Goal: Task Accomplishment & Management: Use online tool/utility

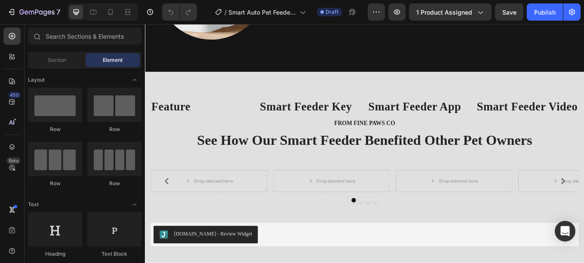
scroll to position [1757, 0]
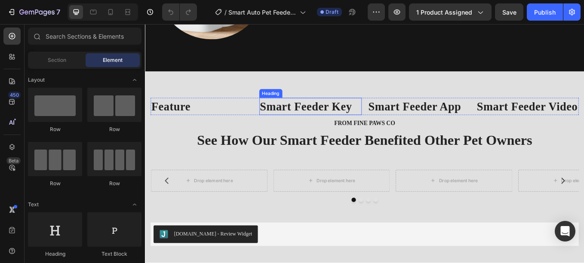
click at [336, 117] on strong "Smart Feeder Key" at bounding box center [334, 121] width 108 height 15
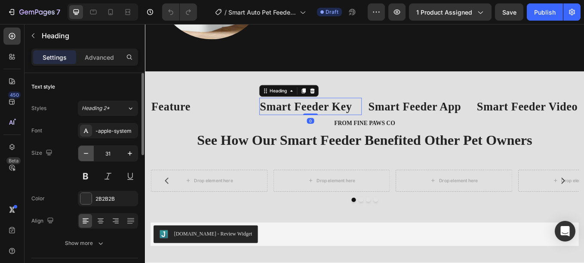
click at [82, 153] on icon "button" at bounding box center [86, 153] width 9 height 9
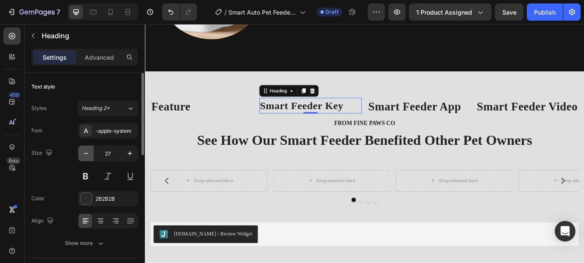
click at [82, 153] on icon "button" at bounding box center [86, 153] width 9 height 9
type input "25"
click at [425, 118] on strong "Smart Feeder App" at bounding box center [461, 121] width 109 height 15
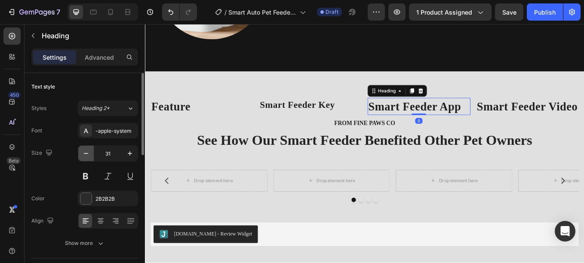
click at [91, 149] on button "button" at bounding box center [85, 153] width 15 height 15
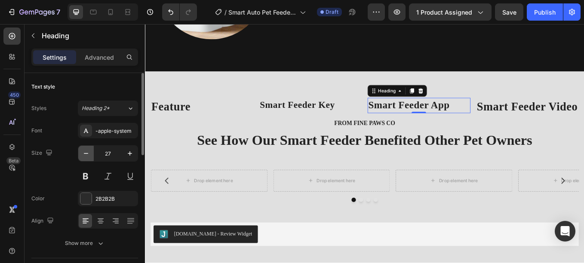
click at [91, 149] on button "button" at bounding box center [85, 153] width 15 height 15
click at [135, 153] on button "button" at bounding box center [129, 153] width 15 height 15
type input "25"
click at [547, 127] on strong "Smart Feeder Video" at bounding box center [594, 121] width 118 height 15
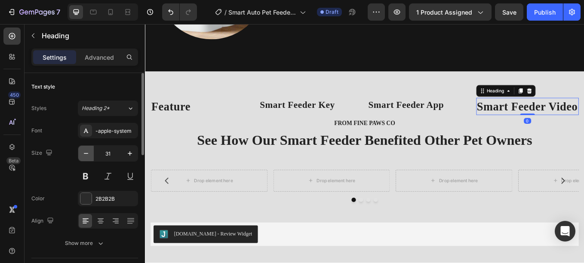
click at [87, 154] on icon "button" at bounding box center [86, 153] width 9 height 9
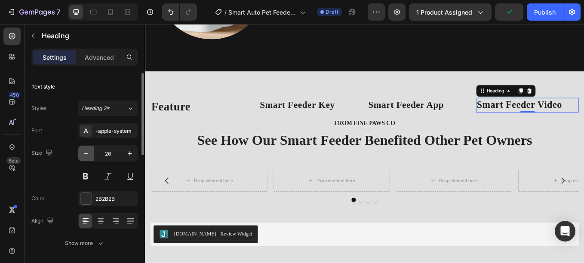
click at [89, 156] on icon "button" at bounding box center [86, 153] width 9 height 9
type input "25"
click at [198, 123] on strong "Feature" at bounding box center [175, 121] width 46 height 15
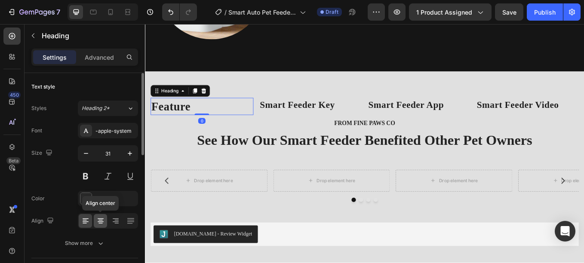
click at [99, 215] on div at bounding box center [100, 221] width 13 height 14
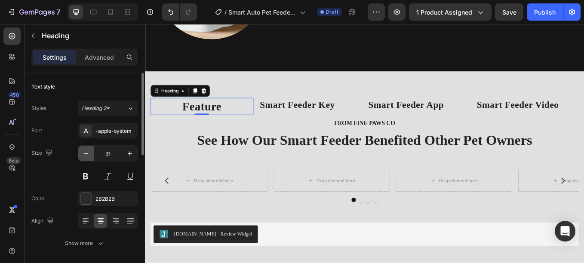
click at [88, 152] on icon "button" at bounding box center [86, 153] width 9 height 9
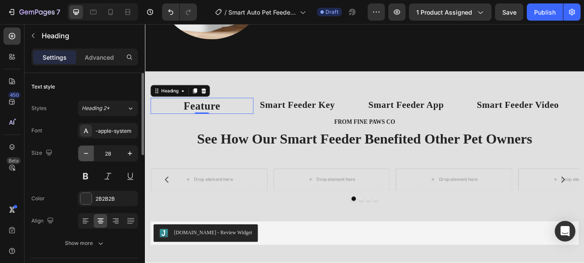
click at [88, 152] on icon "button" at bounding box center [86, 153] width 9 height 9
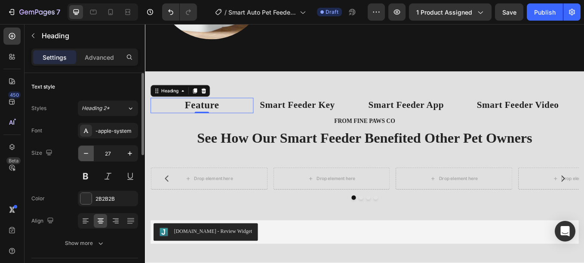
click at [88, 152] on icon "button" at bounding box center [86, 153] width 9 height 9
type input "25"
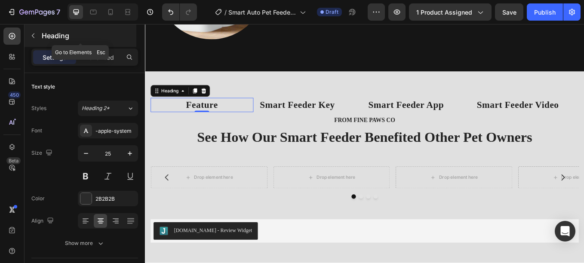
click at [36, 33] on icon "button" at bounding box center [33, 35] width 7 height 7
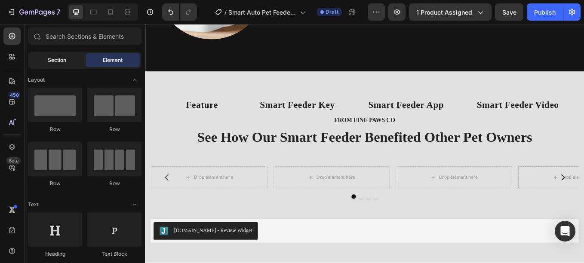
click at [58, 57] on span "Section" at bounding box center [57, 60] width 18 height 8
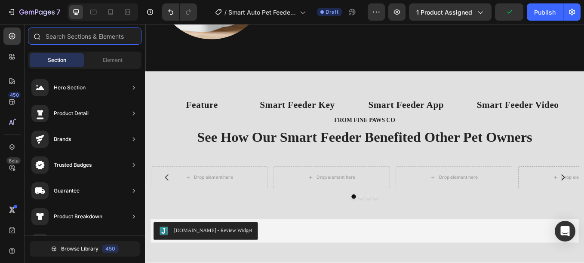
click at [75, 42] on input "text" at bounding box center [85, 36] width 114 height 17
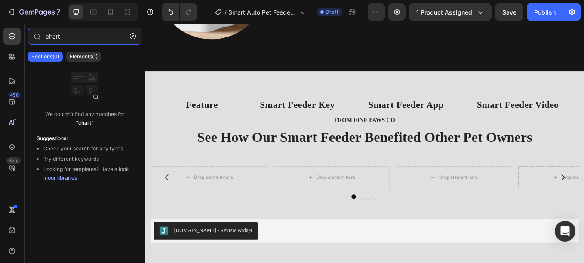
type input "chart"
click at [68, 178] on span "our libraries" at bounding box center [63, 178] width 30 height 6
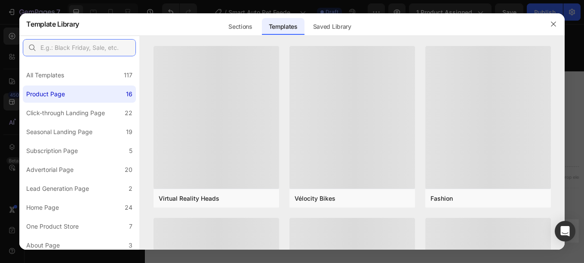
click at [117, 51] on input "text" at bounding box center [79, 47] width 113 height 17
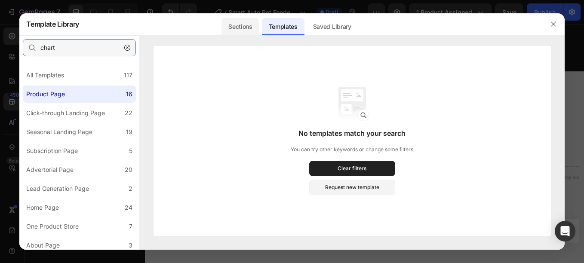
type input "chart"
click at [256, 24] on div "Sections" at bounding box center [239, 26] width 37 height 17
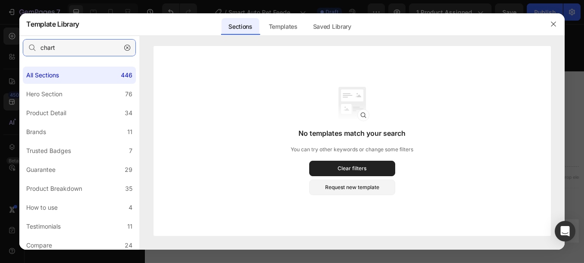
click at [97, 52] on input "chart" at bounding box center [79, 47] width 113 height 17
click at [286, 28] on div "Templates" at bounding box center [283, 26] width 43 height 17
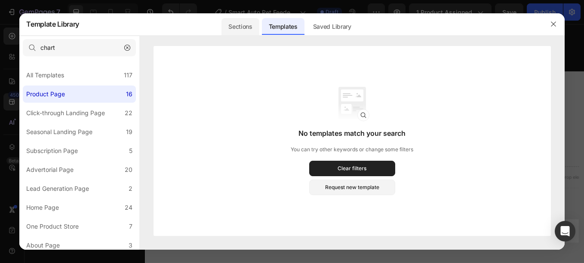
click at [245, 18] on div "Sections" at bounding box center [239, 26] width 37 height 17
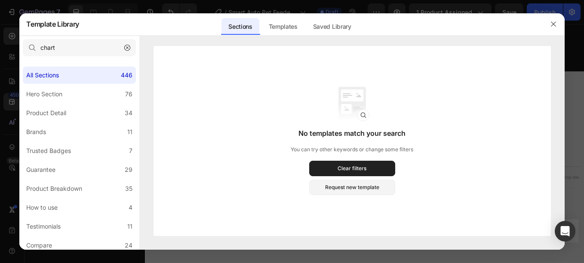
click at [127, 49] on icon "button" at bounding box center [127, 48] width 6 height 6
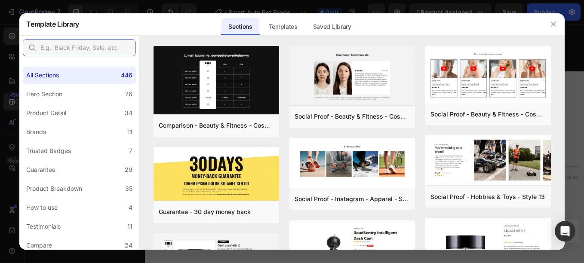
click at [114, 48] on input "text" at bounding box center [79, 47] width 113 height 17
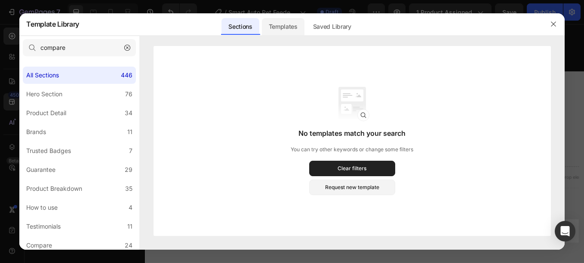
click at [276, 25] on div "Templates" at bounding box center [283, 26] width 43 height 17
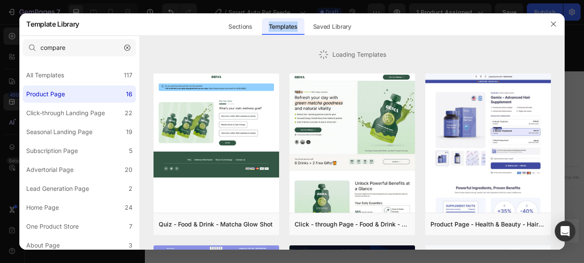
click at [276, 25] on div "Templates" at bounding box center [283, 26] width 43 height 17
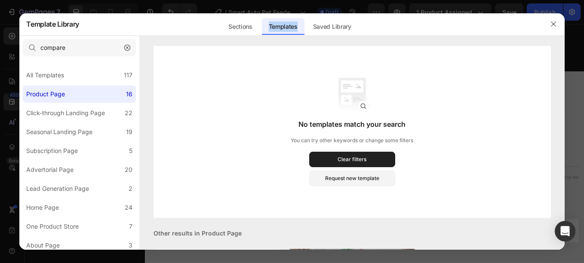
click at [273, 25] on div "Templates" at bounding box center [283, 26] width 43 height 17
click at [230, 24] on div "Sections" at bounding box center [239, 26] width 37 height 17
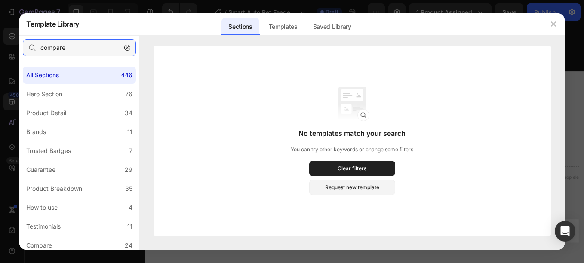
click at [111, 45] on input "compare" at bounding box center [79, 47] width 113 height 17
type input "c"
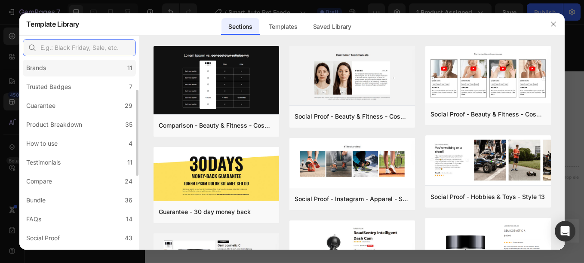
scroll to position [65, 0]
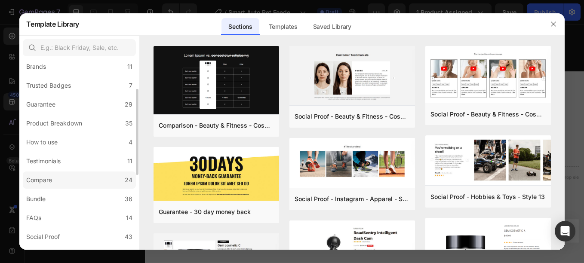
click at [54, 181] on div "Compare" at bounding box center [40, 180] width 29 height 10
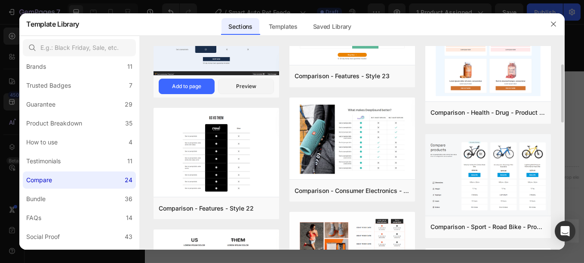
scroll to position [64, 0]
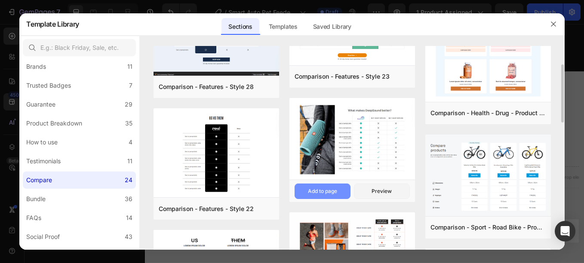
click at [320, 187] on div "Add to page" at bounding box center [322, 191] width 29 height 8
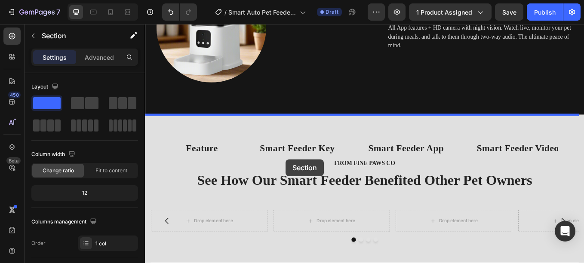
scroll to position [1726, 0]
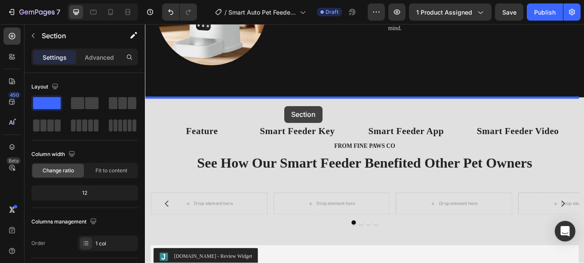
drag, startPoint x: 296, startPoint y: 170, endPoint x: 309, endPoint y: 120, distance: 51.4
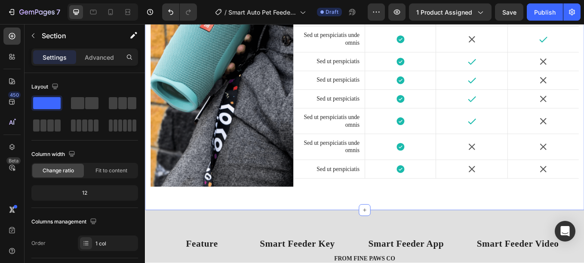
scroll to position [2065, 0]
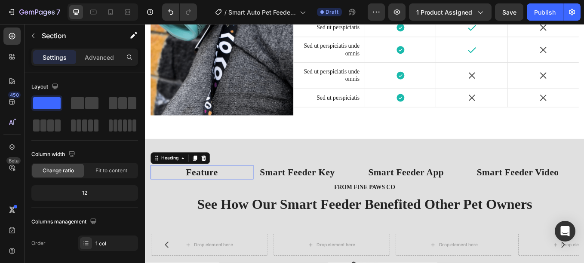
click at [230, 190] on h2 "Feature" at bounding box center [211, 198] width 121 height 17
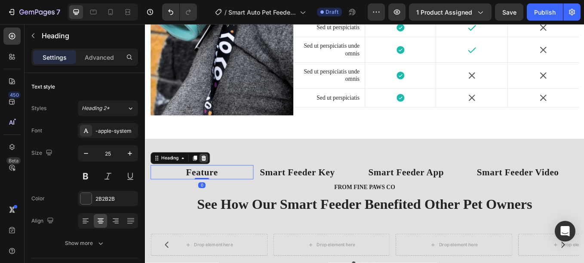
click at [215, 180] on icon at bounding box center [214, 181] width 6 height 6
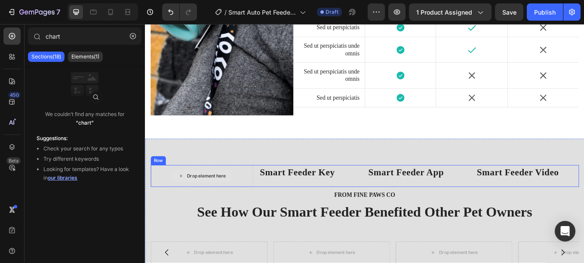
click at [177, 196] on div "Drop element here" at bounding box center [212, 203] width 70 height 14
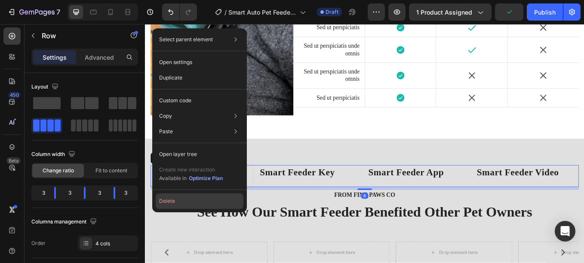
click at [175, 200] on button "Delete" at bounding box center [200, 200] width 88 height 15
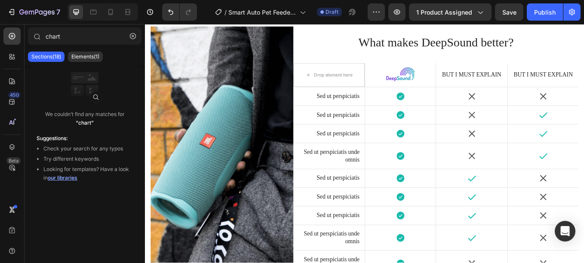
scroll to position [1845, 0]
click at [435, 85] on img at bounding box center [445, 84] width 34 height 18
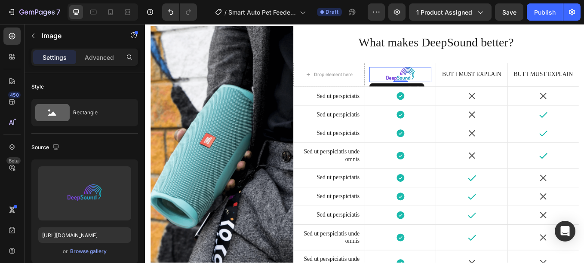
click at [440, 83] on img at bounding box center [445, 84] width 34 height 18
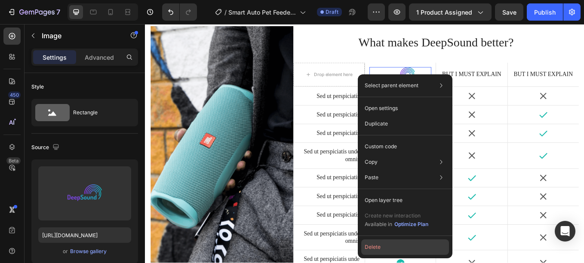
click at [380, 247] on button "Delete" at bounding box center [405, 246] width 88 height 15
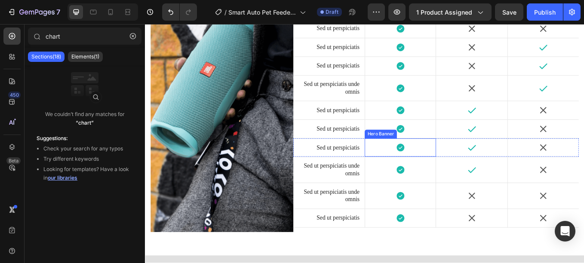
scroll to position [1833, 0]
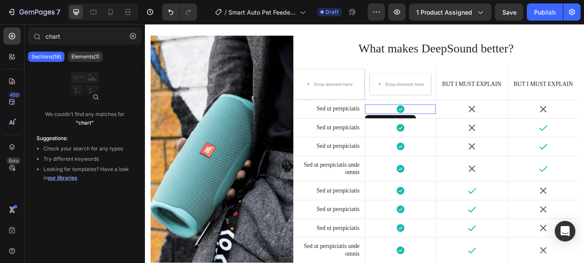
click at [440, 121] on icon at bounding box center [444, 124] width 9 height 9
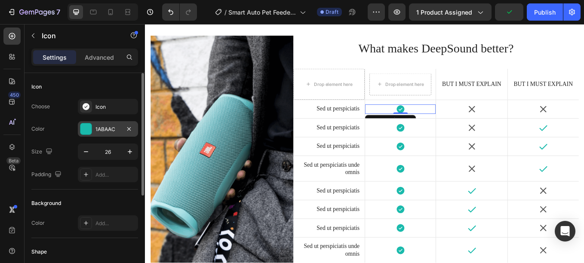
click at [90, 130] on div at bounding box center [85, 128] width 11 height 11
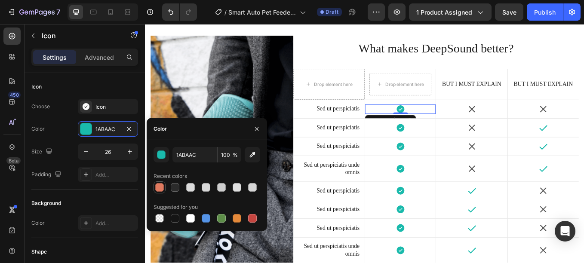
click at [159, 187] on div at bounding box center [159, 187] width 9 height 9
type input "E07A5F"
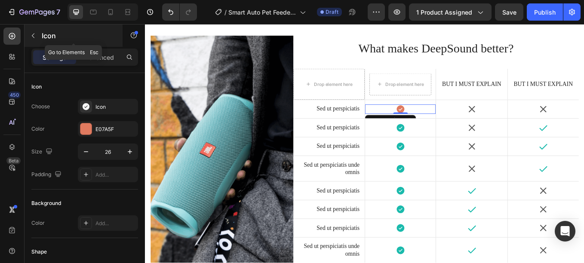
click at [57, 31] on p "Icon" at bounding box center [78, 36] width 73 height 10
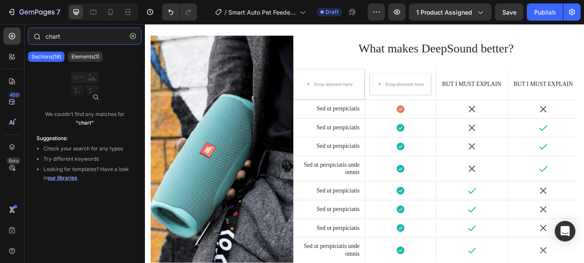
click at [69, 34] on input "chart" at bounding box center [85, 36] width 114 height 17
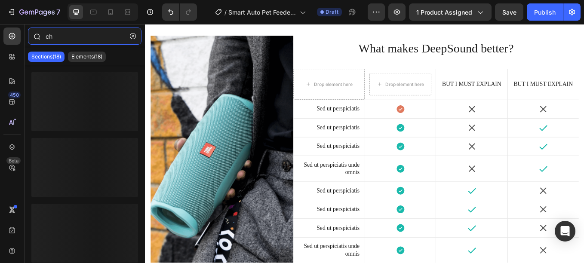
type input "c"
type input "t"
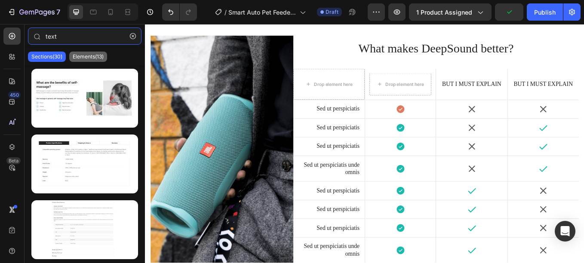
type input "text"
click at [88, 54] on p "Elements(13)" at bounding box center [88, 56] width 31 height 7
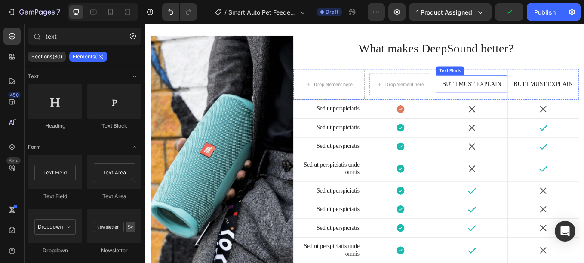
click at [510, 95] on p "But I must explain" at bounding box center [529, 94] width 72 height 9
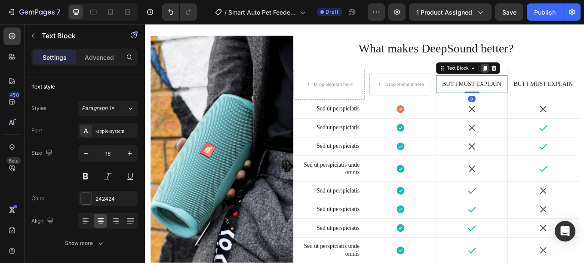
click at [542, 75] on icon at bounding box center [544, 77] width 5 height 6
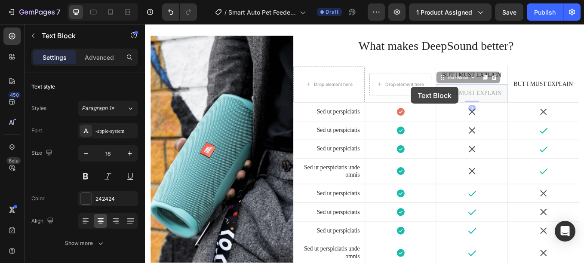
scroll to position [1823, 0]
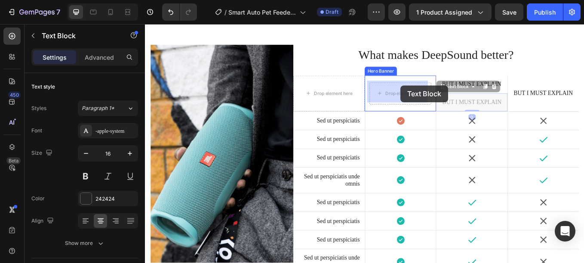
drag, startPoint x: 516, startPoint y: 101, endPoint x: 440, endPoint y: 98, distance: 75.3
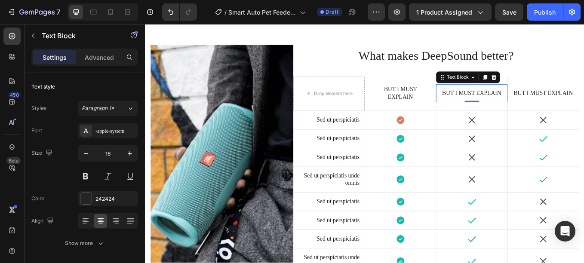
click at [507, 105] on p "But I must explain" at bounding box center [529, 105] width 72 height 9
click at [541, 88] on icon at bounding box center [544, 86] width 7 height 7
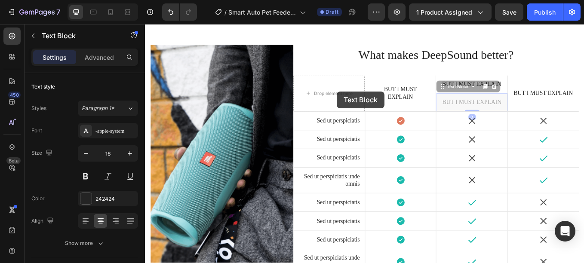
scroll to position [1812, 0]
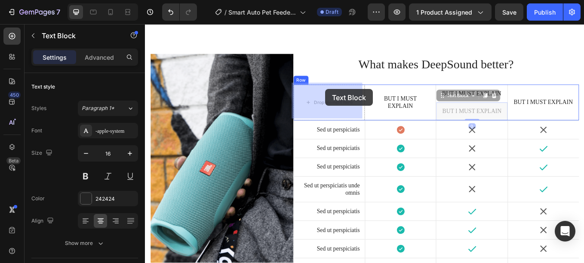
drag, startPoint x: 520, startPoint y: 112, endPoint x: 354, endPoint y: 101, distance: 166.3
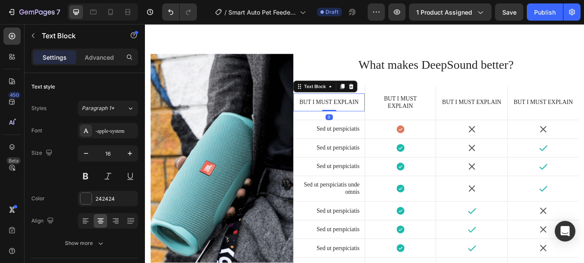
click at [348, 112] on p "But I must explain" at bounding box center [361, 116] width 72 height 9
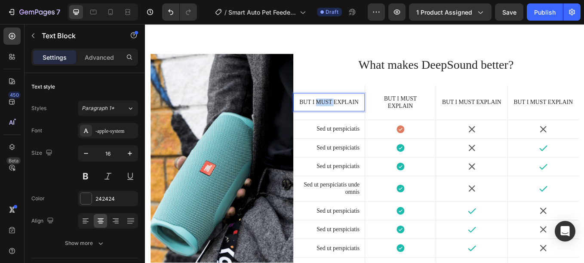
click at [348, 112] on p "But I must explain" at bounding box center [361, 116] width 72 height 9
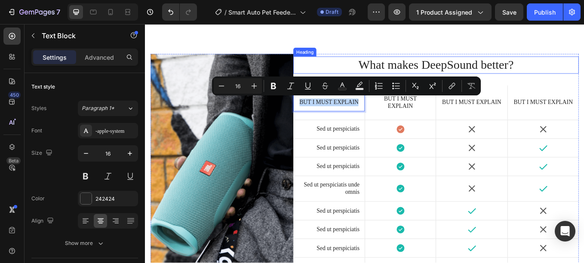
click at [357, 74] on h2 "What makes DeepSound better?" at bounding box center [486, 72] width 335 height 20
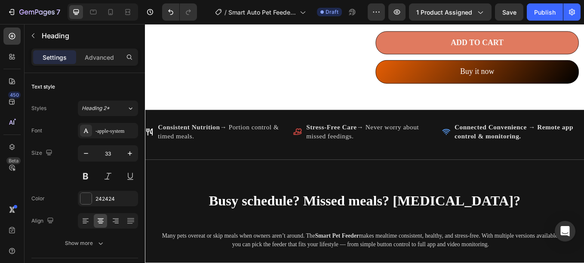
scroll to position [1000, 0]
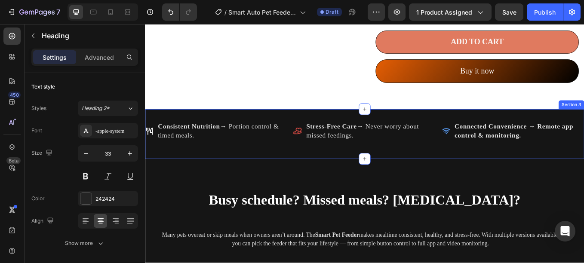
click at [164, 135] on div "Consistent Nutrition → Portion control & timed meals. Item List Stress-Free Car…" at bounding box center [403, 153] width 516 height 58
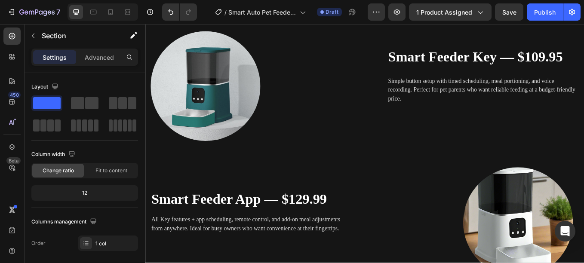
scroll to position [1313, 0]
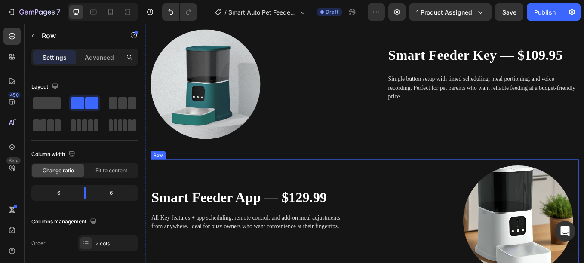
click at [301, 194] on div "Smart Feeder App — $129.99 Heading All Key features + app scheduling, remote co…" at bounding box center [277, 255] width 252 height 143
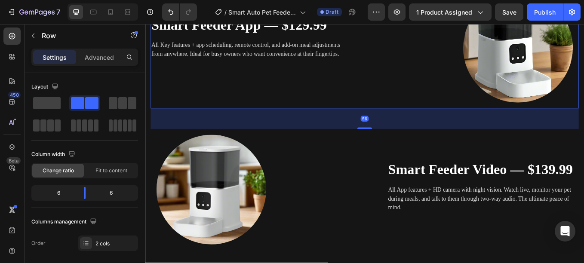
scroll to position [1516, 0]
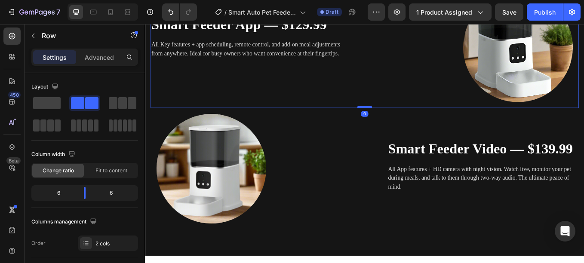
drag, startPoint x: 396, startPoint y: 147, endPoint x: 400, endPoint y: 120, distance: 26.9
click at [400, 120] on div at bounding box center [402, 121] width 17 height 3
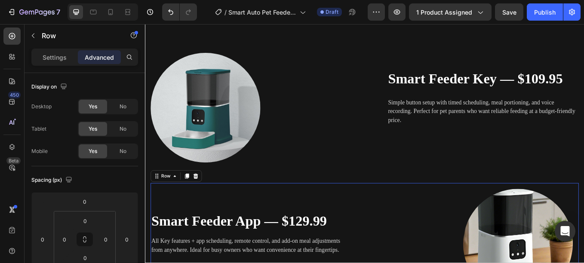
scroll to position [1285, 0]
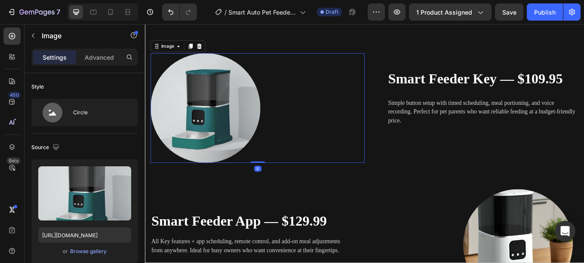
click at [372, 134] on div at bounding box center [277, 122] width 252 height 129
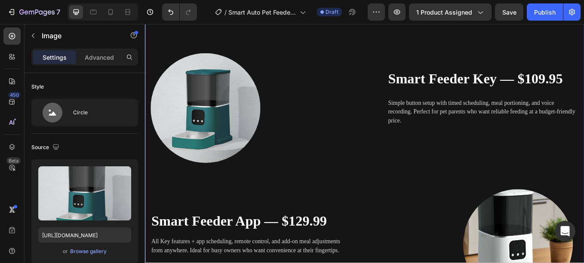
click at [429, 189] on div "Busy schedule? Missed meals? [MEDICAL_DATA]? Heading Many pets overeat or skip …" at bounding box center [402, 213] width 503 height 568
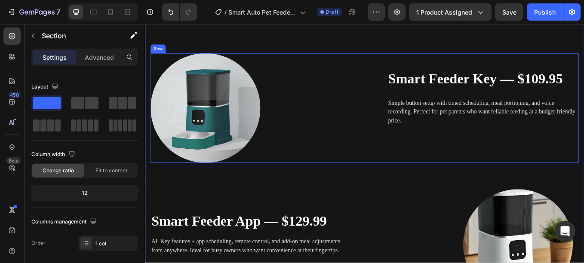
click at [429, 178] on div "Smart Feeder Key — $109.95 Heading Simple button setup with timed scheduling, m…" at bounding box center [529, 122] width 252 height 129
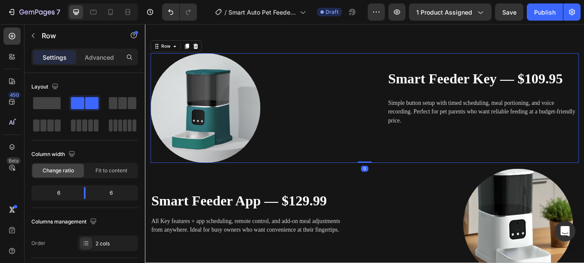
drag, startPoint x: 396, startPoint y: 210, endPoint x: 418, endPoint y: 177, distance: 39.1
click at [418, 177] on div "Image Smart Feeder Key — $109.95 Heading Simple button setup with timed schedul…" at bounding box center [402, 122] width 503 height 129
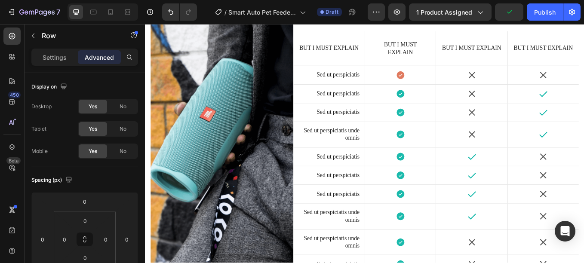
scroll to position [1828, 0]
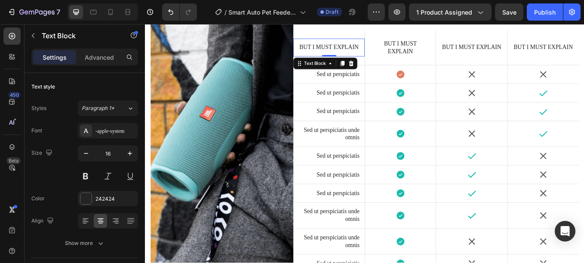
click at [347, 50] on p "But I must explain" at bounding box center [361, 51] width 72 height 9
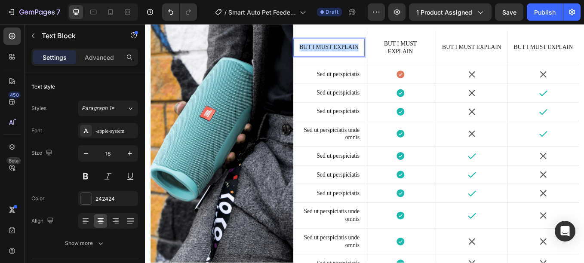
click at [347, 50] on p "But I must explain" at bounding box center [361, 51] width 72 height 9
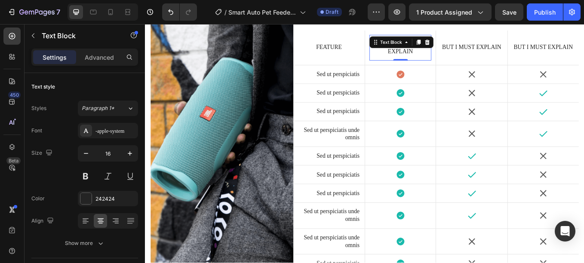
click at [451, 51] on p "But I must explain" at bounding box center [445, 52] width 61 height 18
click at [437, 43] on strong "Smart Feeder Key" at bounding box center [445, 51] width 54 height 16
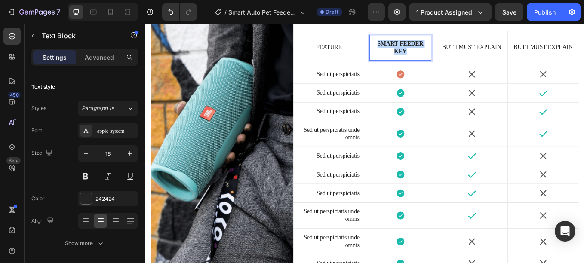
click at [437, 43] on strong "Smart Feeder Key" at bounding box center [445, 51] width 54 height 16
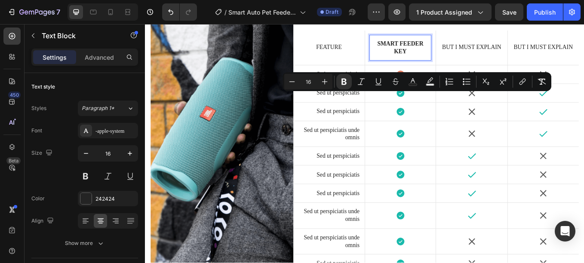
scroll to position [1762, 0]
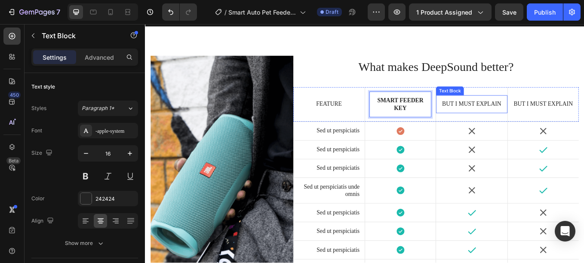
click at [520, 118] on p "But I must explain" at bounding box center [529, 118] width 72 height 9
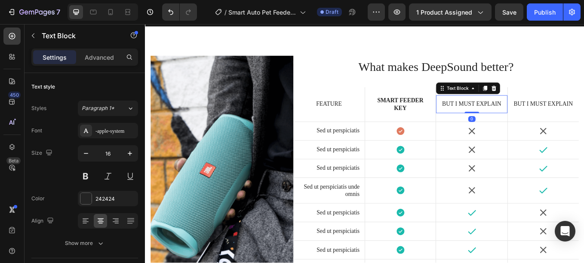
click at [520, 118] on p "But I must explain" at bounding box center [529, 118] width 72 height 9
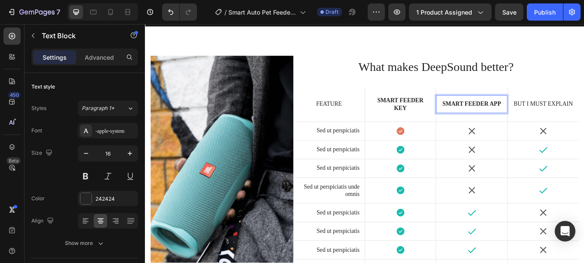
click at [520, 118] on p "Smart Feeder App" at bounding box center [529, 118] width 72 height 9
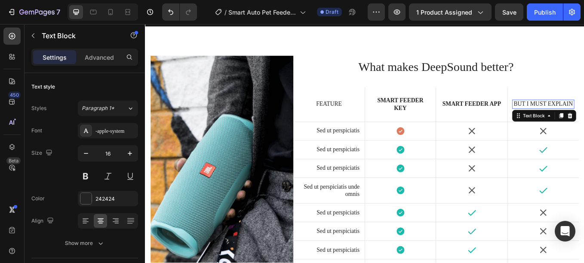
click at [145, 24] on div at bounding box center [145, 24] width 0 height 0
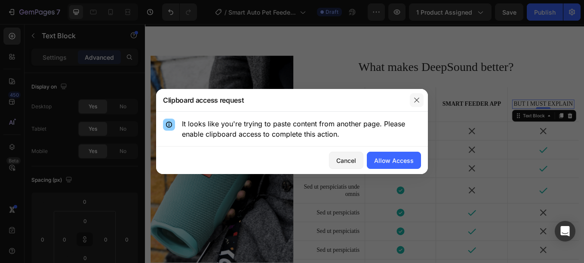
click at [413, 99] on icon "button" at bounding box center [416, 100] width 7 height 7
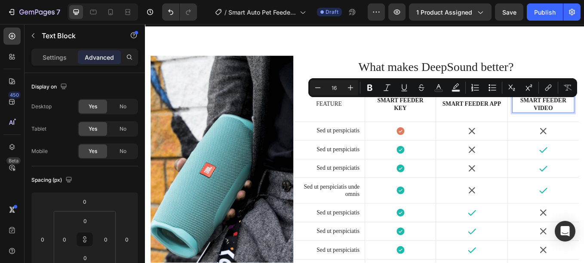
scroll to position [1757, 0]
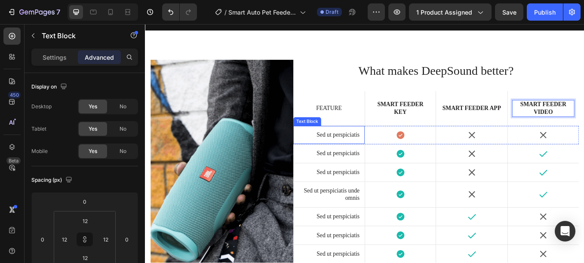
click at [359, 154] on p "Sed ut perspiciatis" at bounding box center [361, 154] width 72 height 9
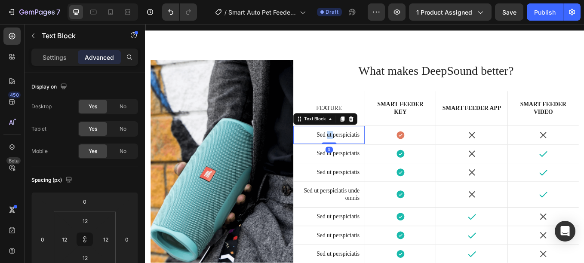
click at [359, 154] on p "Sed ut perspiciatis" at bounding box center [361, 154] width 72 height 9
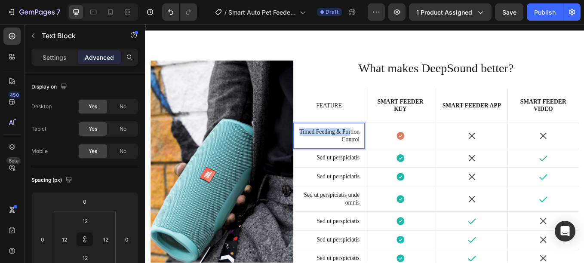
click at [359, 154] on p "Timed Feeding & Portion Control" at bounding box center [361, 156] width 72 height 18
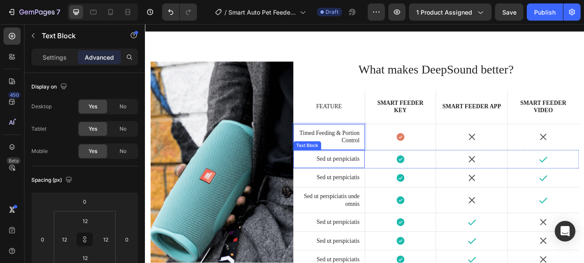
click at [365, 181] on p "Sed ut perspiciatis" at bounding box center [361, 182] width 72 height 9
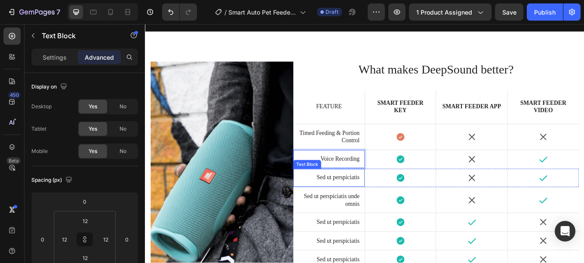
click at [356, 204] on p "Sed ut perspiciatis" at bounding box center [361, 204] width 72 height 9
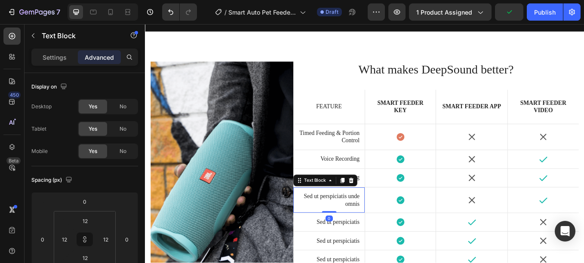
click at [350, 230] on p "Sed ut perspiciatis unde omnis" at bounding box center [361, 231] width 72 height 18
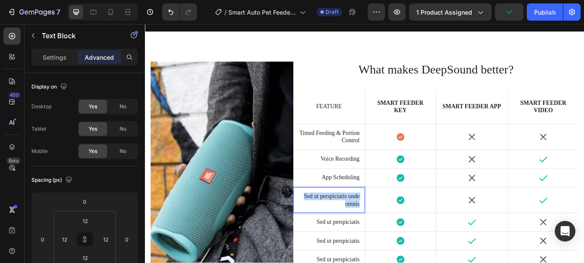
click at [350, 230] on p "Sed ut perspiciatis unde omnis" at bounding box center [361, 231] width 72 height 18
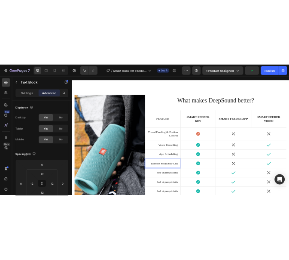
scroll to position [1757, 0]
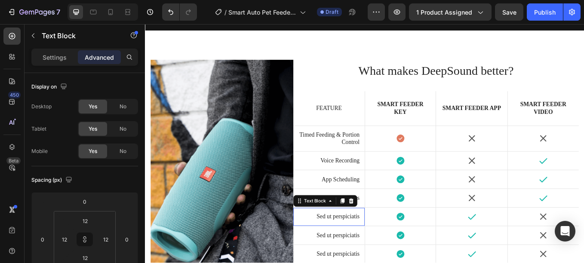
click at [366, 252] on p "Sed ut perspiciatis" at bounding box center [361, 250] width 72 height 9
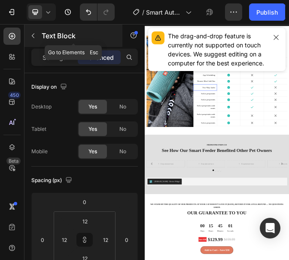
click at [31, 37] on icon "button" at bounding box center [33, 35] width 7 height 7
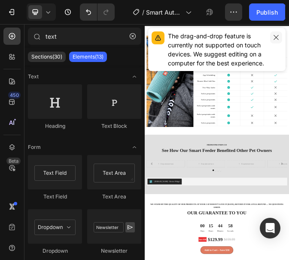
click at [279, 40] on icon "button" at bounding box center [276, 37] width 5 height 5
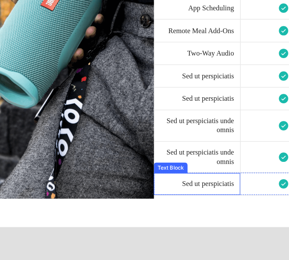
scroll to position [1689, 0]
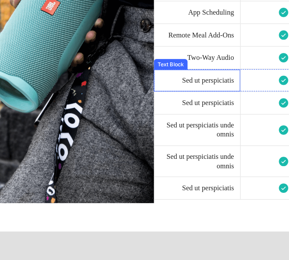
click at [197, 69] on p "Sed ut perspiciatis" at bounding box center [191, 71] width 72 height 9
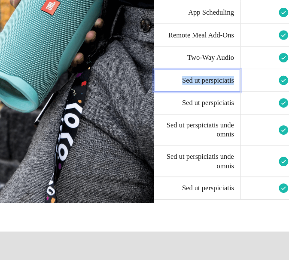
click at [197, 69] on p "Sed ut perspiciatis" at bounding box center [191, 71] width 72 height 9
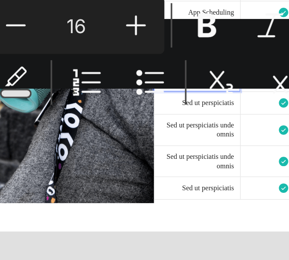
scroll to position [1688, 0]
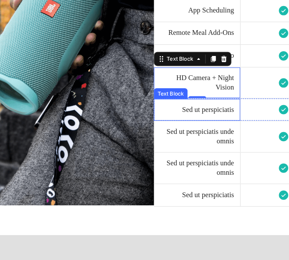
click at [184, 99] on p "Sed ut perspiciatis" at bounding box center [191, 99] width 72 height 9
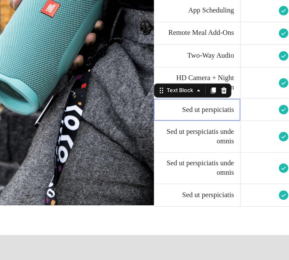
click at [184, 99] on p "Sed ut perspiciatis" at bounding box center [191, 99] width 72 height 9
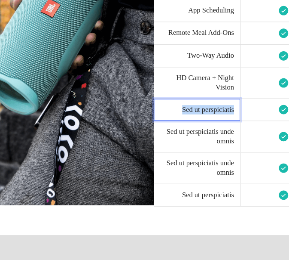
click at [184, 99] on p "Sed ut perspiciatis" at bounding box center [191, 99] width 72 height 9
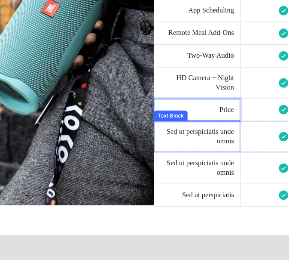
click at [159, 134] on p "Sed ut perspiciatis unde omnis" at bounding box center [191, 126] width 72 height 18
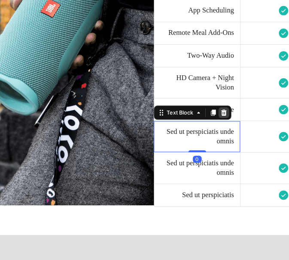
click at [214, 104] on icon at bounding box center [217, 102] width 7 height 7
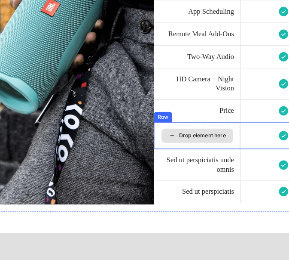
click at [150, 113] on div "Drop element here" at bounding box center [191, 125] width 84 height 26
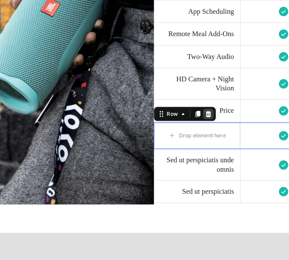
click at [200, 101] on icon at bounding box center [203, 104] width 6 height 6
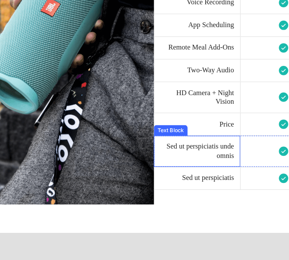
click at [159, 127] on div "Sed ut perspiciatis unde omnis Text Block" at bounding box center [191, 140] width 84 height 30
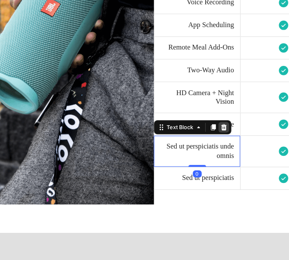
click at [216, 114] on icon at bounding box center [218, 117] width 6 height 6
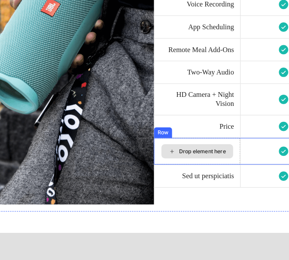
click at [182, 128] on div "Drop element here" at bounding box center [191, 140] width 84 height 26
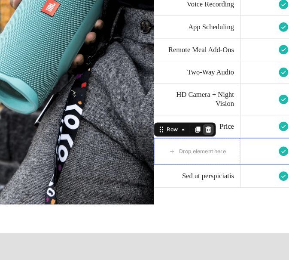
click at [200, 116] on icon at bounding box center [203, 119] width 6 height 6
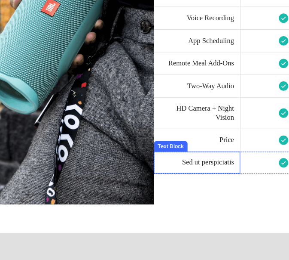
click at [163, 146] on div "Sed ut perspiciatis" at bounding box center [191, 151] width 74 height 11
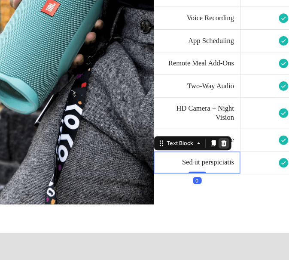
click at [215, 132] on icon at bounding box center [218, 132] width 6 height 6
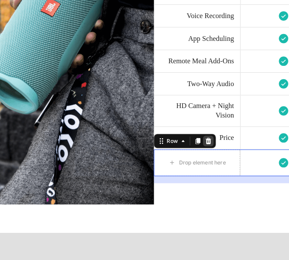
click at [199, 127] on icon at bounding box center [202, 130] width 7 height 7
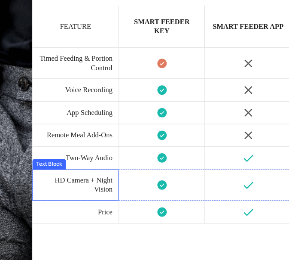
scroll to position [1632, 0]
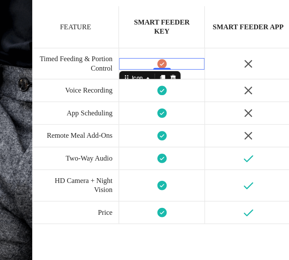
click at [147, 53] on icon at bounding box center [152, 55] width 11 height 11
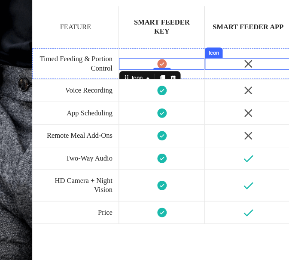
click at [231, 53] on icon at bounding box center [236, 55] width 11 height 11
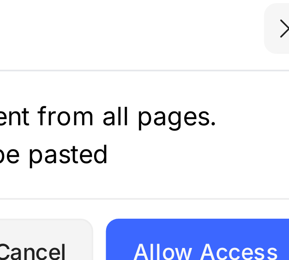
click at [262, 98] on icon "button" at bounding box center [263, 98] width 7 height 7
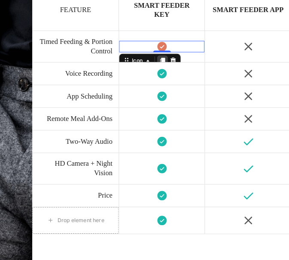
click at [151, 49] on icon at bounding box center [153, 52] width 5 height 6
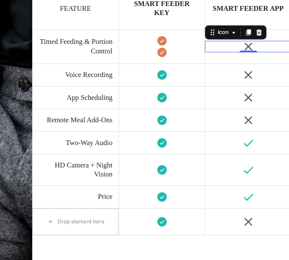
click at [233, 38] on icon at bounding box center [236, 38] width 7 height 7
click at [245, 22] on icon at bounding box center [248, 25] width 6 height 6
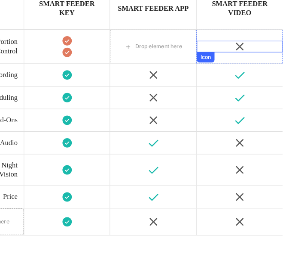
click at [220, 38] on icon at bounding box center [225, 38] width 11 height 11
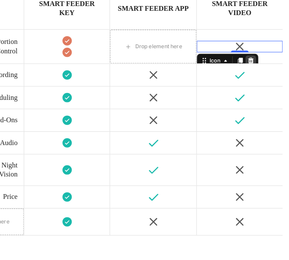
click at [233, 50] on icon at bounding box center [236, 52] width 7 height 7
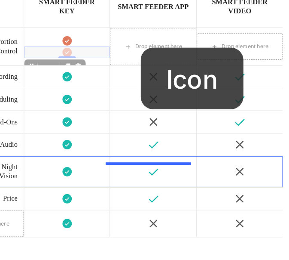
scroll to position [1789, 0]
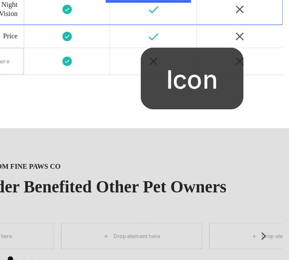
drag, startPoint x: 54, startPoint y: 41, endPoint x: 130, endPoint y: 39, distance: 76.1
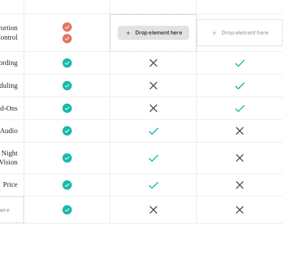
scroll to position [1617, 0]
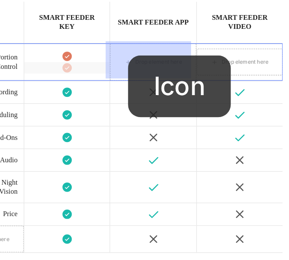
drag, startPoint x: 52, startPoint y: 56, endPoint x: 119, endPoint y: 46, distance: 67.8
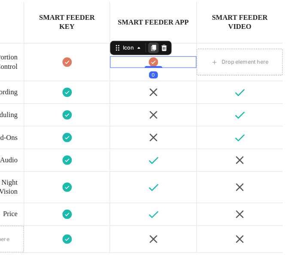
click at [140, 38] on icon at bounding box center [142, 40] width 5 height 6
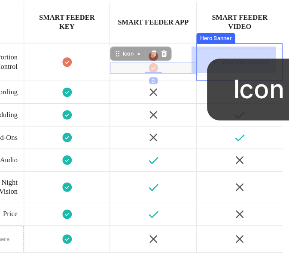
drag, startPoint x: 137, startPoint y: 56, endPoint x: 203, endPoint y: 49, distance: 67.0
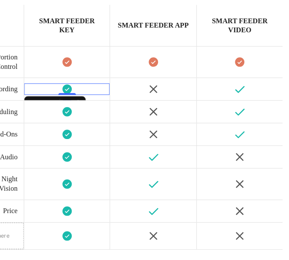
click at [55, 78] on icon at bounding box center [57, 79] width 11 height 11
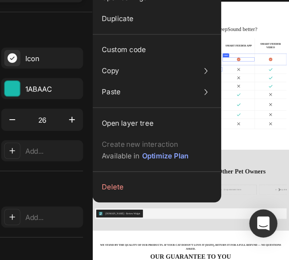
scroll to position [0, 0]
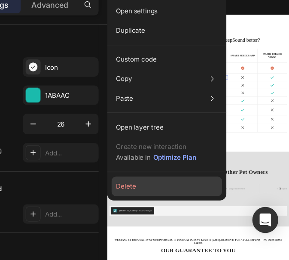
click at [154, 203] on button "Delete" at bounding box center [192, 200] width 88 height 15
click at [160, 201] on button "Delete" at bounding box center [192, 200] width 88 height 15
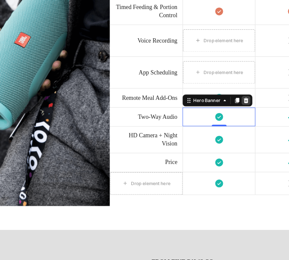
click at [288, 152] on icon at bounding box center [290, 152] width 6 height 6
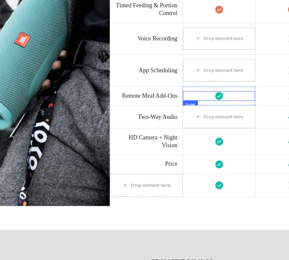
click at [274, 145] on div "Icon" at bounding box center [258, 146] width 83 height 11
click at [265, 155] on div at bounding box center [269, 160] width 10 height 10
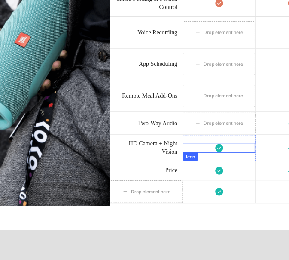
click at [243, 201] on div "Icon" at bounding box center [258, 206] width 83 height 11
click at [266, 217] on icon at bounding box center [269, 220] width 7 height 7
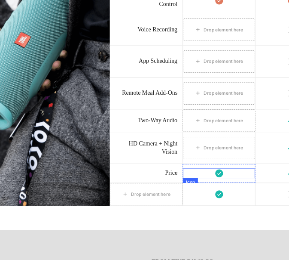
click at [238, 233] on div "Icon" at bounding box center [258, 235] width 83 height 11
click at [266, 246] on icon at bounding box center [269, 249] width 7 height 7
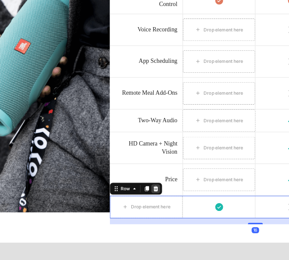
click at [182, 254] on icon at bounding box center [185, 253] width 7 height 7
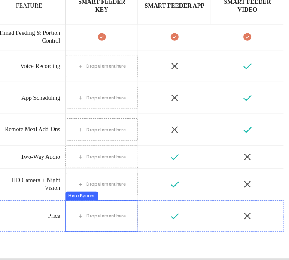
scroll to position [1582, 0]
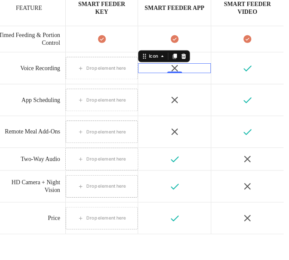
click at [221, 112] on icon at bounding box center [224, 114] width 7 height 7
click at [233, 98] on icon at bounding box center [236, 101] width 6 height 6
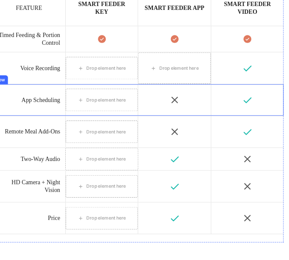
click at [220, 145] on icon at bounding box center [225, 150] width 11 height 11
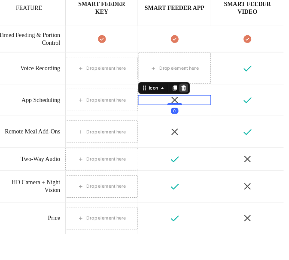
click at [233, 137] on icon at bounding box center [236, 137] width 6 height 6
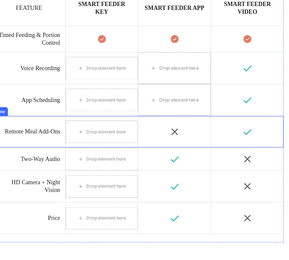
click at [223, 176] on div "Icon" at bounding box center [225, 187] width 84 height 36
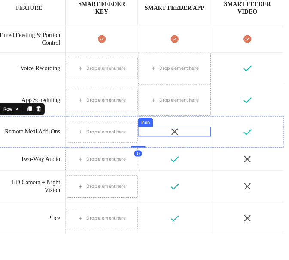
click at [220, 182] on icon at bounding box center [225, 187] width 11 height 11
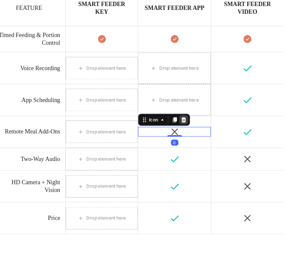
click at [233, 172] on icon at bounding box center [236, 174] width 6 height 6
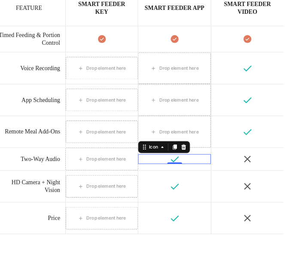
click at [223, 216] on icon at bounding box center [225, 218] width 11 height 11
click at [233, 202] on icon at bounding box center [236, 205] width 6 height 6
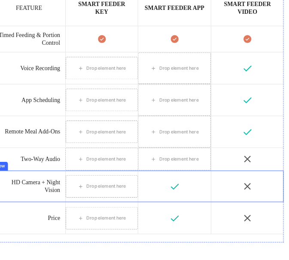
click at [219, 239] on div "Icon" at bounding box center [225, 250] width 84 height 36
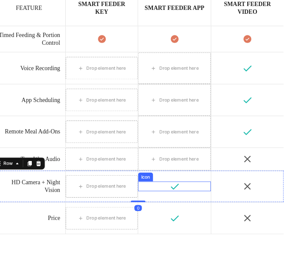
click at [220, 245] on icon at bounding box center [225, 250] width 11 height 11
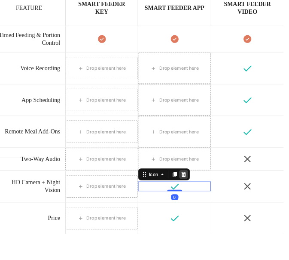
click at [231, 231] on div at bounding box center [235, 236] width 10 height 10
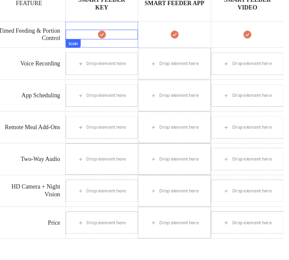
click at [141, 75] on icon at bounding box center [141, 75] width 11 height 11
click at [140, 87] on icon at bounding box center [142, 90] width 5 height 6
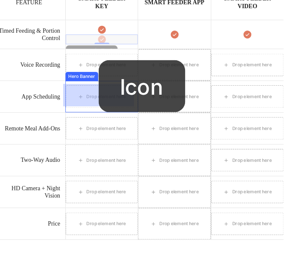
drag, startPoint x: 137, startPoint y: 76, endPoint x: 137, endPoint y: 110, distance: 34.4
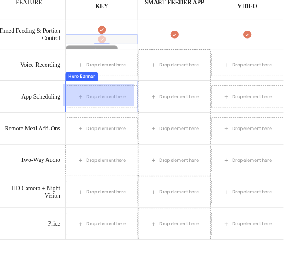
scroll to position [1843, 0]
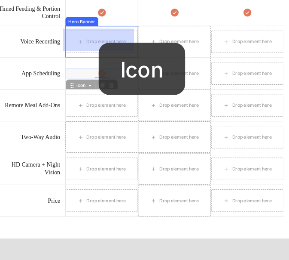
drag, startPoint x: 138, startPoint y: 87, endPoint x: 137, endPoint y: 50, distance: 37.4
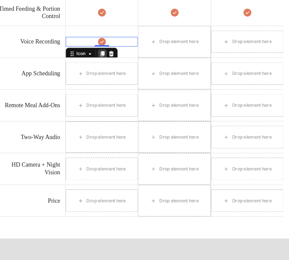
click at [140, 66] on icon at bounding box center [142, 67] width 5 height 6
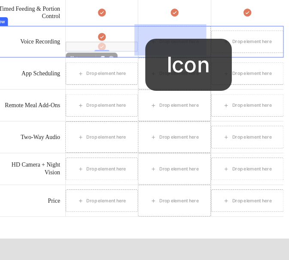
drag, startPoint x: 138, startPoint y: 52, endPoint x: 203, endPoint y: 51, distance: 64.5
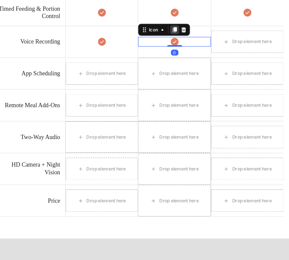
click at [223, 37] on icon at bounding box center [225, 40] width 5 height 6
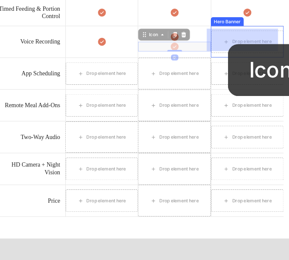
drag, startPoint x: 221, startPoint y: 55, endPoint x: 292, endPoint y: 55, distance: 70.5
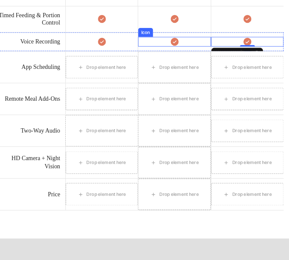
click at [221, 50] on icon at bounding box center [225, 53] width 9 height 9
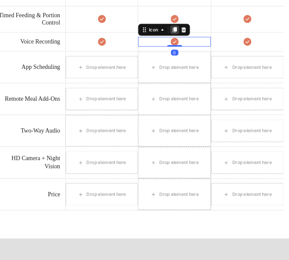
click at [220, 41] on div at bounding box center [225, 39] width 10 height 10
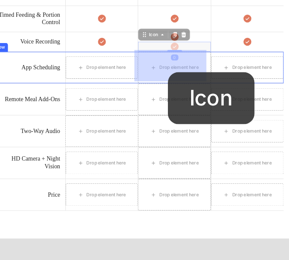
drag, startPoint x: 221, startPoint y: 56, endPoint x: 218, endPoint y: 87, distance: 31.1
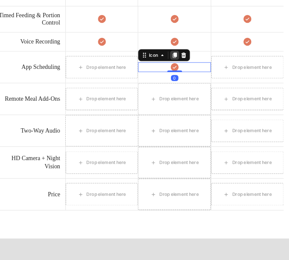
click at [223, 66] on icon at bounding box center [225, 69] width 5 height 6
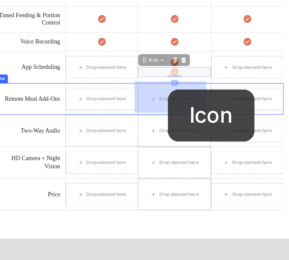
drag, startPoint x: 220, startPoint y: 85, endPoint x: 216, endPoint y: 116, distance: 31.2
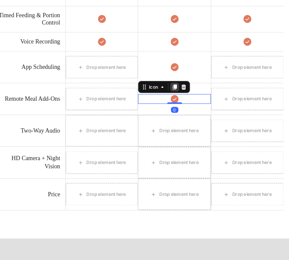
click at [223, 103] on icon at bounding box center [225, 105] width 5 height 6
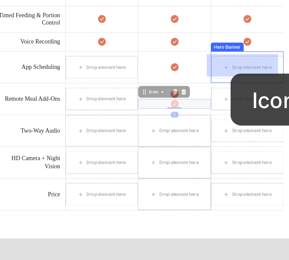
drag, startPoint x: 220, startPoint y: 122, endPoint x: 290, endPoint y: 89, distance: 77.7
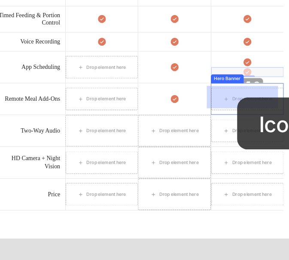
drag, startPoint x: 304, startPoint y: 85, endPoint x: 298, endPoint y: 118, distance: 33.3
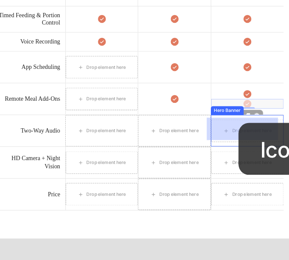
drag, startPoint x: 304, startPoint y: 120, endPoint x: 298, endPoint y: 149, distance: 29.9
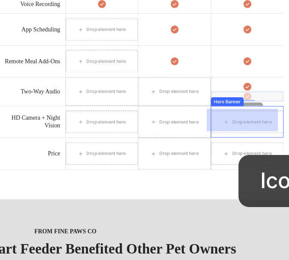
drag, startPoint x: 304, startPoint y: 159, endPoint x: 300, endPoint y: 182, distance: 24.0
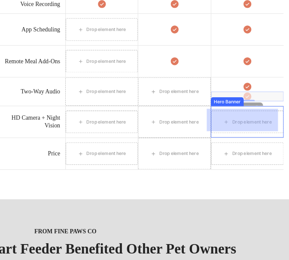
scroll to position [1901, 0]
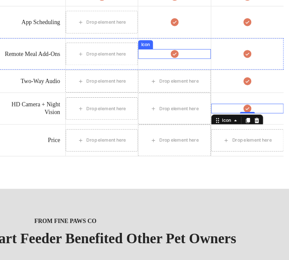
click at [220, 66] on icon at bounding box center [225, 66] width 11 height 11
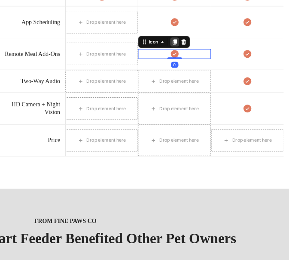
click at [223, 50] on icon at bounding box center [225, 53] width 5 height 6
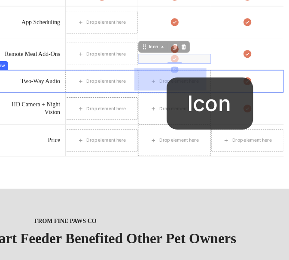
drag, startPoint x: 218, startPoint y: 67, endPoint x: 215, endPoint y: 93, distance: 26.8
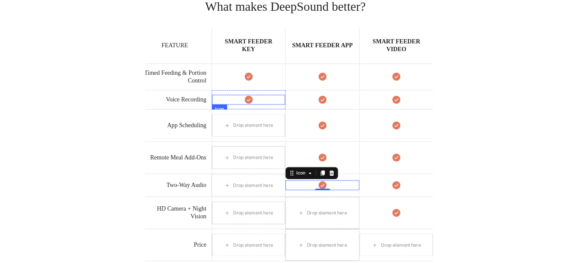
scroll to position [1782, 0]
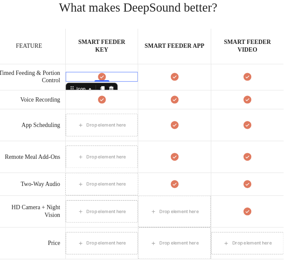
click at [137, 91] on icon at bounding box center [141, 93] width 9 height 9
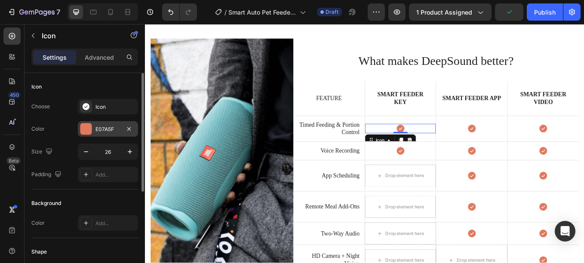
click at [83, 131] on div at bounding box center [85, 128] width 11 height 11
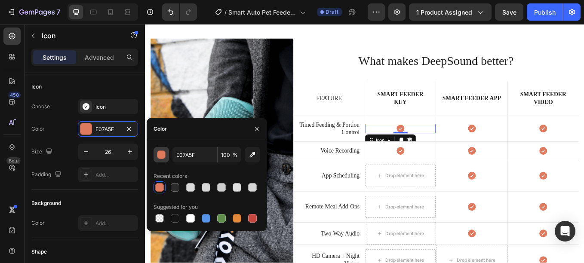
click at [165, 154] on div "button" at bounding box center [161, 155] width 9 height 9
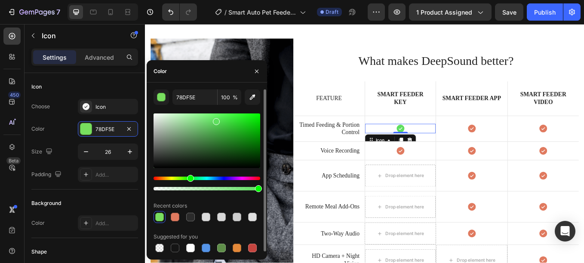
click at [189, 178] on div "Hue" at bounding box center [207, 178] width 107 height 3
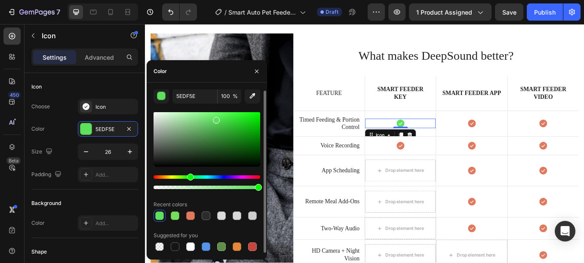
scroll to position [1787, 0]
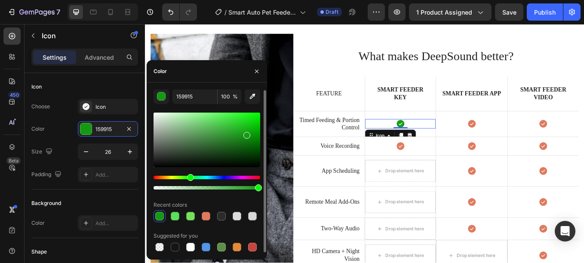
click at [246, 133] on div at bounding box center [207, 140] width 107 height 55
type input "169E16"
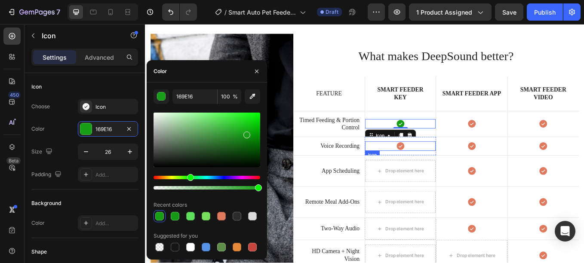
click at [440, 162] on icon at bounding box center [444, 167] width 11 height 11
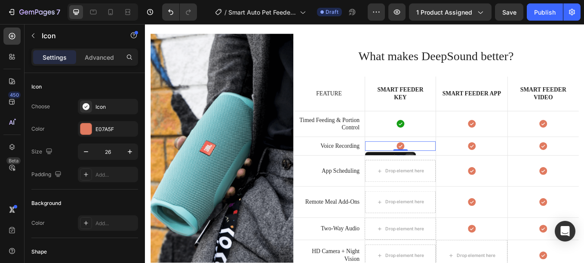
click at [454, 176] on div at bounding box center [456, 181] width 10 height 10
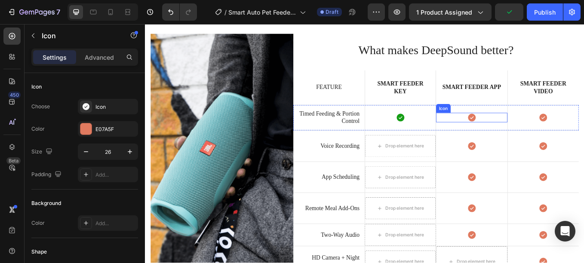
click at [524, 132] on icon at bounding box center [528, 134] width 9 height 9
click at [537, 119] on icon at bounding box center [540, 120] width 6 height 6
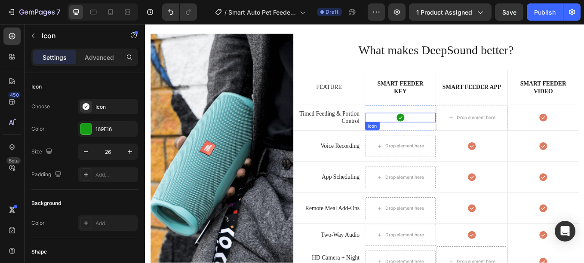
click at [442, 134] on icon at bounding box center [444, 134] width 9 height 9
click at [444, 143] on div at bounding box center [445, 148] width 10 height 10
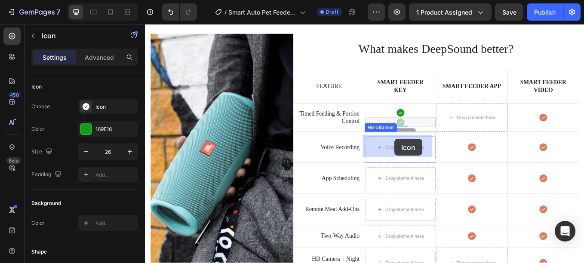
drag, startPoint x: 442, startPoint y: 138, endPoint x: 438, endPoint y: 160, distance: 22.7
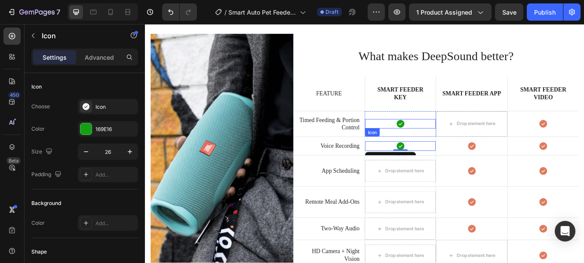
click at [440, 143] on div "Icon" at bounding box center [444, 141] width 83 height 11
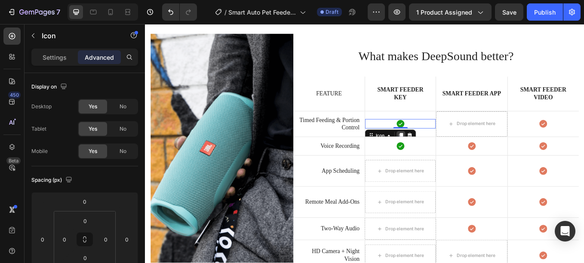
click at [444, 153] on icon at bounding box center [445, 156] width 5 height 6
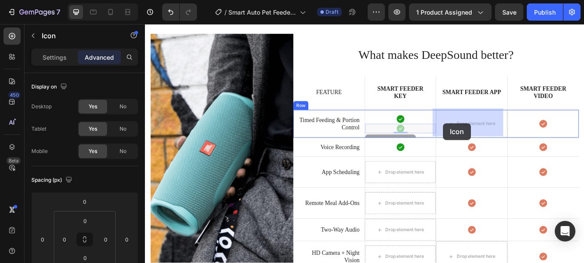
drag, startPoint x: 443, startPoint y: 143, endPoint x: 505, endPoint y: 142, distance: 62.3
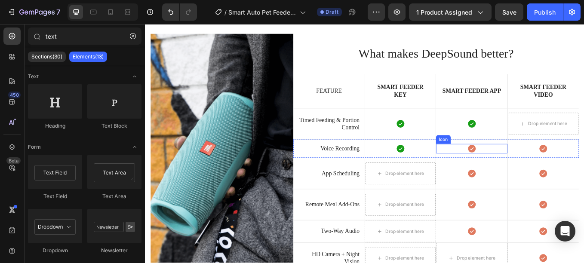
click at [525, 167] on icon at bounding box center [528, 170] width 9 height 9
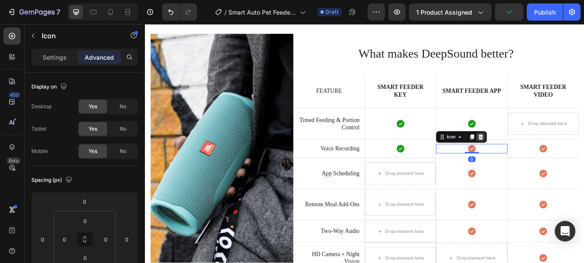
click at [537, 156] on icon at bounding box center [540, 157] width 6 height 6
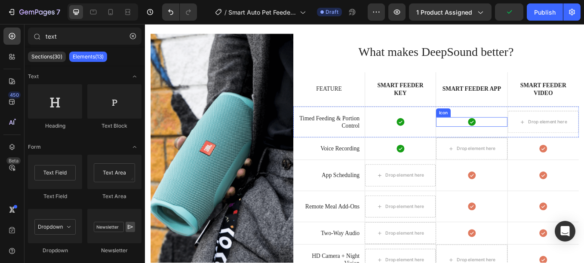
click at [525, 138] on icon at bounding box center [528, 139] width 9 height 9
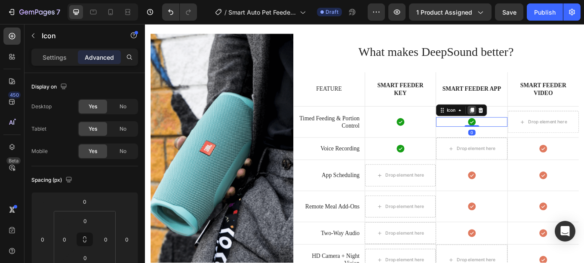
click at [527, 125] on icon at bounding box center [529, 126] width 5 height 6
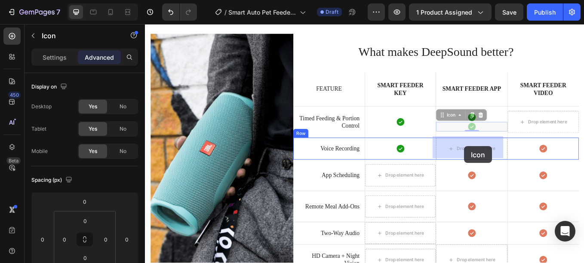
drag, startPoint x: 524, startPoint y: 144, endPoint x: 520, endPoint y: 169, distance: 25.2
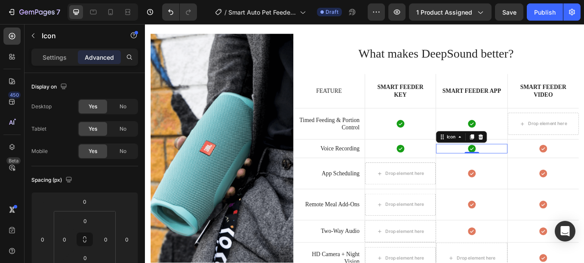
scroll to position [1823, 0]
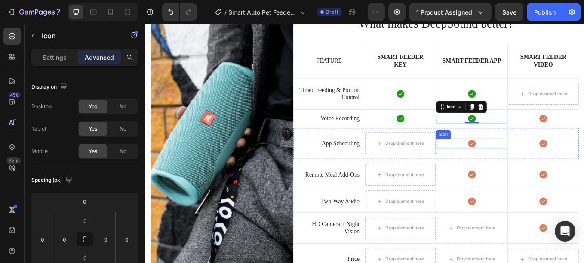
click at [524, 162] on icon at bounding box center [528, 164] width 9 height 9
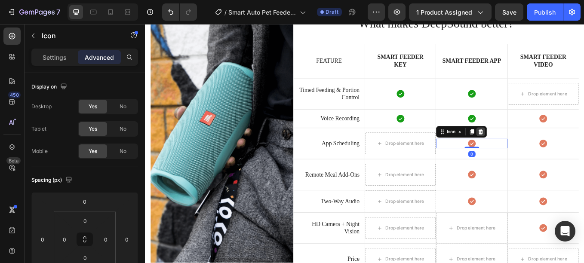
click at [537, 148] on icon at bounding box center [540, 151] width 6 height 6
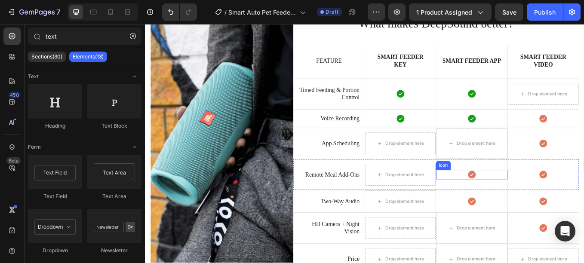
click at [524, 197] on icon at bounding box center [528, 201] width 9 height 9
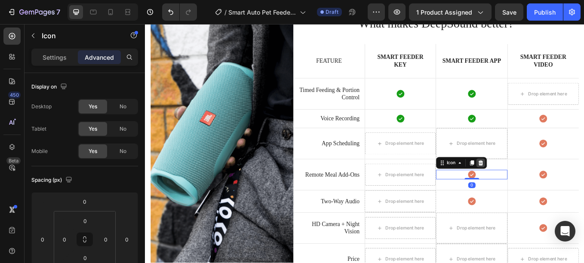
click at [537, 187] on icon at bounding box center [540, 187] width 6 height 6
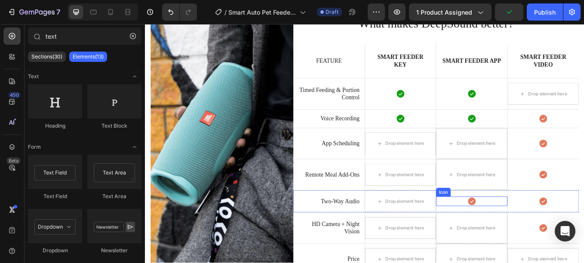
click at [524, 228] on icon at bounding box center [528, 232] width 9 height 9
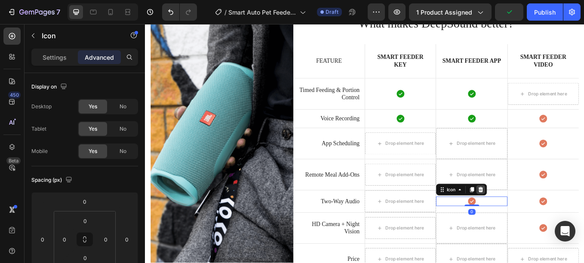
click at [537, 215] on icon at bounding box center [539, 218] width 7 height 7
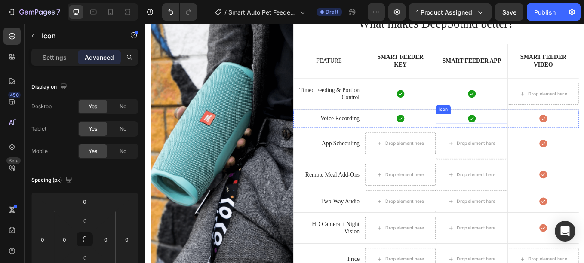
click at [528, 133] on icon at bounding box center [528, 135] width 11 height 11
click at [527, 120] on icon at bounding box center [529, 122] width 5 height 6
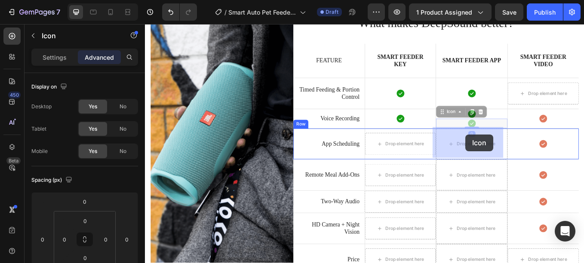
drag, startPoint x: 525, startPoint y: 138, endPoint x: 521, endPoint y: 161, distance: 23.5
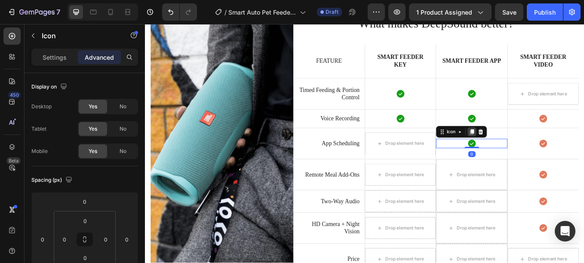
click at [526, 151] on icon at bounding box center [528, 150] width 7 height 7
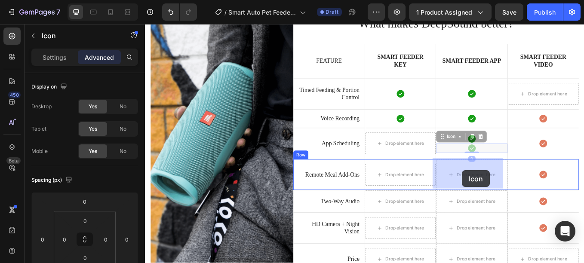
drag, startPoint x: 523, startPoint y: 167, endPoint x: 517, endPoint y: 198, distance: 31.5
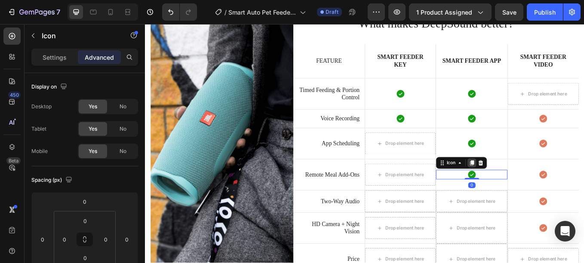
click at [525, 187] on icon at bounding box center [528, 187] width 7 height 7
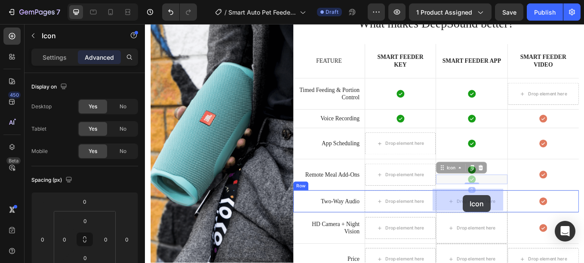
drag, startPoint x: 523, startPoint y: 205, endPoint x: 517, endPoint y: 233, distance: 28.6
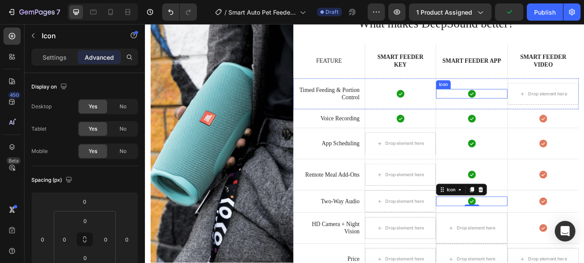
click at [526, 106] on icon at bounding box center [528, 106] width 9 height 9
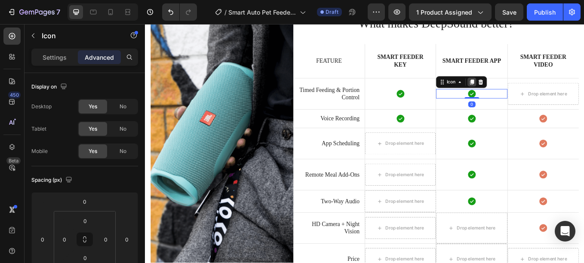
click at [527, 90] on icon at bounding box center [529, 93] width 5 height 6
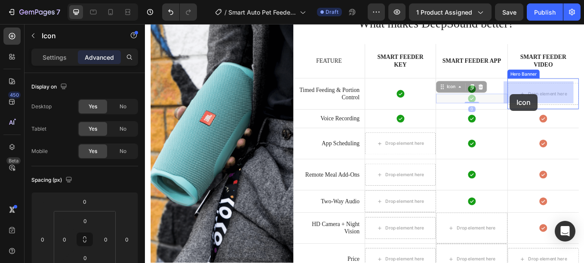
drag, startPoint x: 524, startPoint y: 109, endPoint x: 577, endPoint y: 107, distance: 53.4
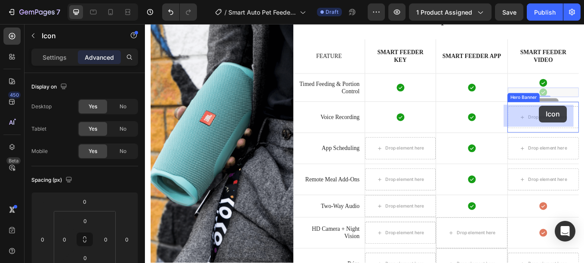
drag, startPoint x: 608, startPoint y: 103, endPoint x: 607, endPoint y: 130, distance: 27.1
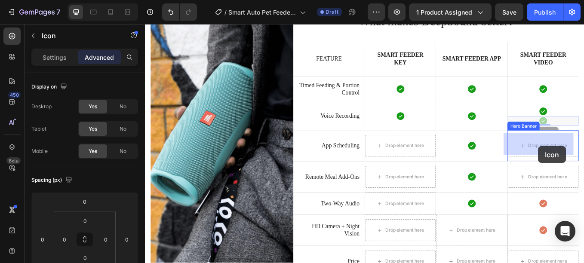
drag, startPoint x: 609, startPoint y: 136, endPoint x: 607, endPoint y: 169, distance: 33.2
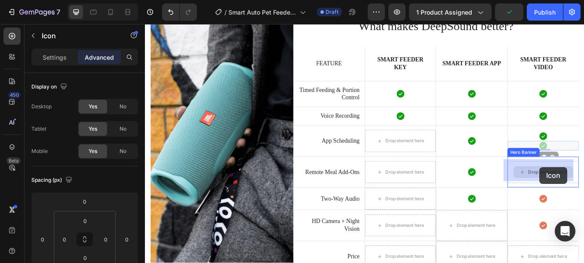
drag, startPoint x: 609, startPoint y: 165, endPoint x: 607, endPoint y: 196, distance: 31.5
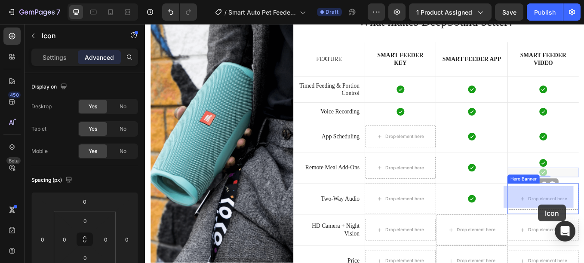
drag, startPoint x: 607, startPoint y: 198, endPoint x: 607, endPoint y: 232, distance: 34.0
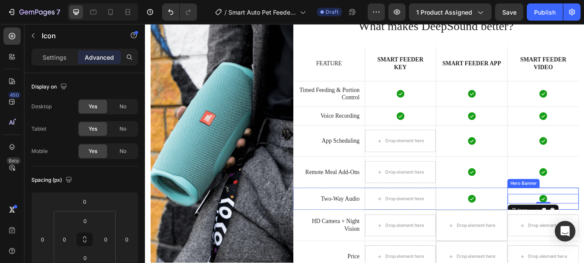
scroll to position [1828, 0]
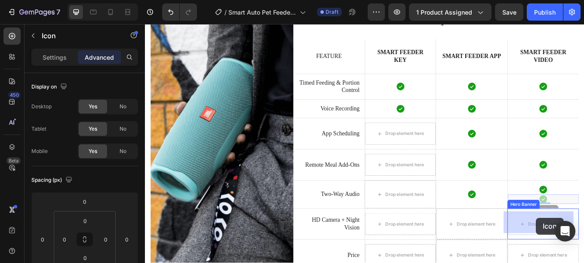
drag, startPoint x: 607, startPoint y: 228, endPoint x: 604, endPoint y: 252, distance: 24.3
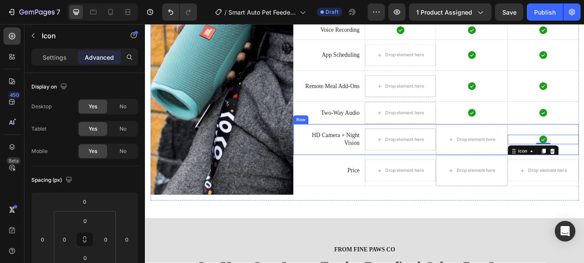
scroll to position [1843, 0]
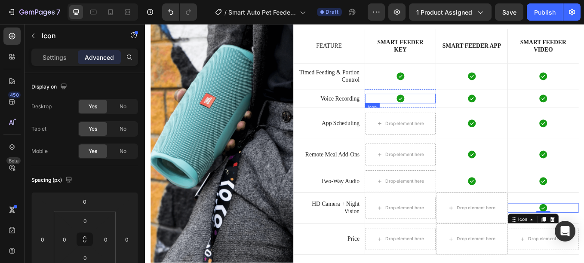
click at [440, 110] on icon at bounding box center [444, 111] width 9 height 9
click at [443, 120] on div at bounding box center [445, 125] width 10 height 10
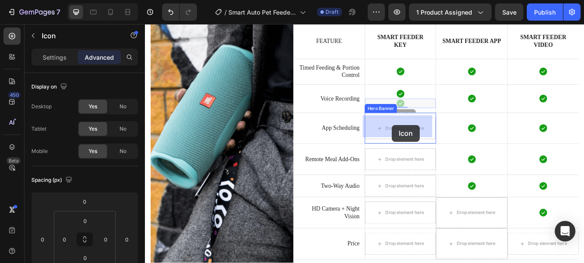
drag, startPoint x: 442, startPoint y: 114, endPoint x: 435, endPoint y: 143, distance: 29.2
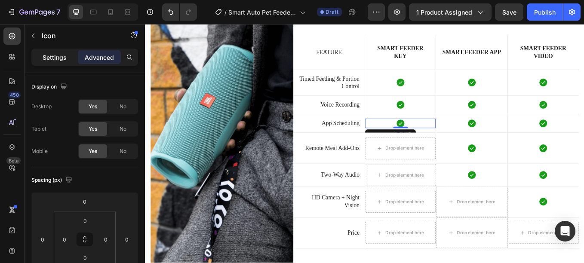
click at [59, 55] on p "Settings" at bounding box center [55, 57] width 24 height 9
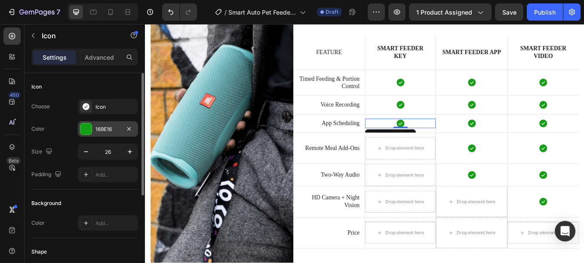
click at [89, 129] on div at bounding box center [85, 128] width 11 height 11
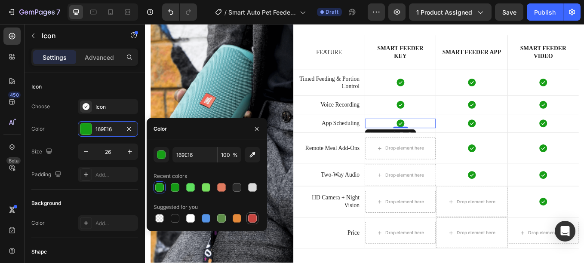
click at [252, 218] on div at bounding box center [252, 218] width 9 height 9
type input "C5453F"
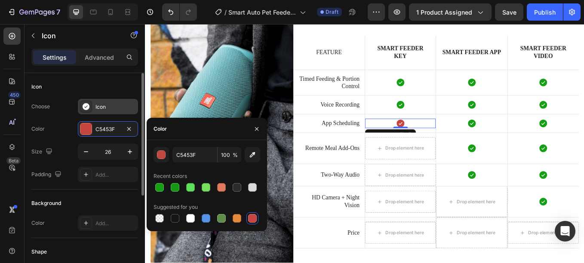
click at [82, 107] on icon at bounding box center [86, 106] width 9 height 9
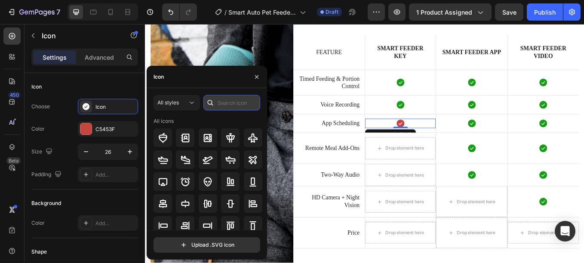
click at [217, 104] on input "text" at bounding box center [231, 102] width 57 height 15
type input "X"
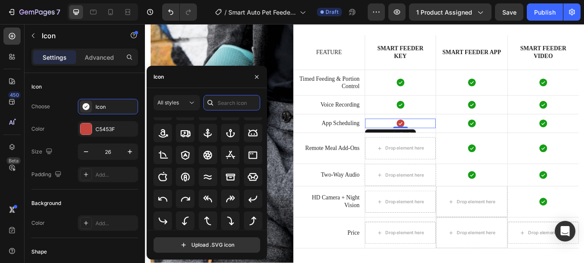
scroll to position [0, 0]
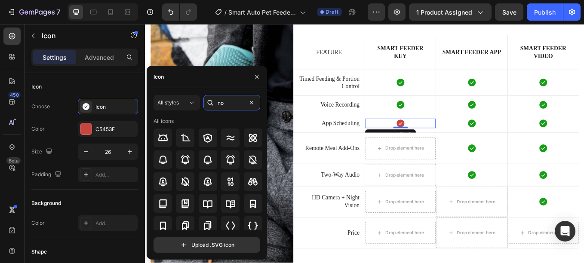
type input "n"
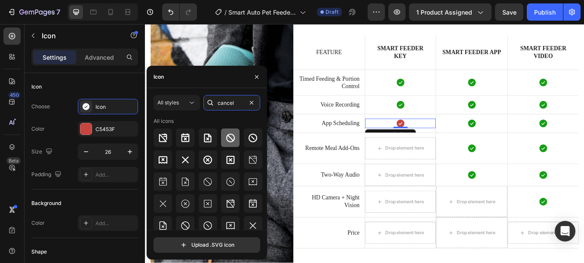
type input "cancel"
click at [229, 141] on icon at bounding box center [230, 138] width 10 height 10
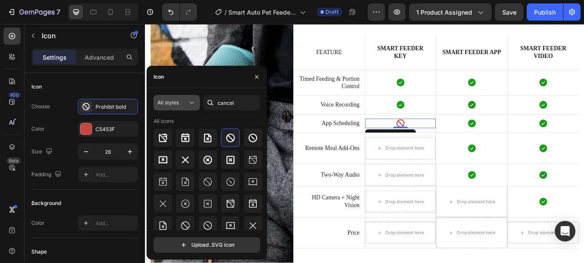
click at [183, 106] on div "All styles" at bounding box center [172, 103] width 30 height 8
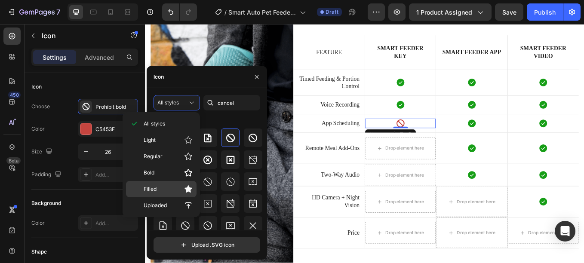
click at [164, 184] on div "Filled" at bounding box center [161, 189] width 71 height 16
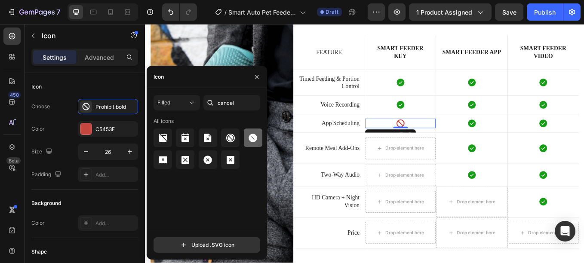
click at [247, 140] on div at bounding box center [253, 138] width 18 height 18
click at [444, 140] on icon at bounding box center [444, 141] width 9 height 9
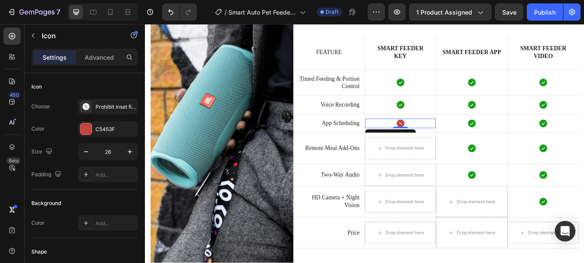
click at [443, 148] on div "Icon" at bounding box center [433, 155] width 60 height 14
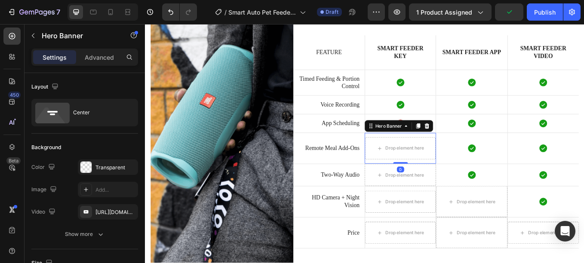
click at [443, 126] on div "Icon" at bounding box center [444, 118] width 83 height 21
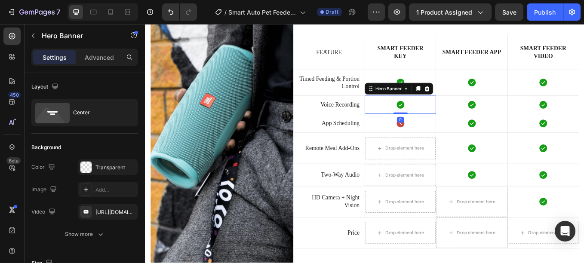
click at [442, 138] on div "0" at bounding box center [445, 136] width 9 height 7
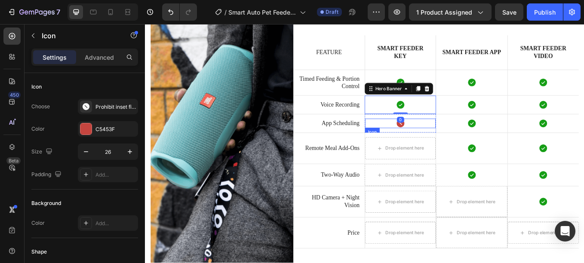
click at [442, 140] on icon at bounding box center [444, 141] width 9 height 9
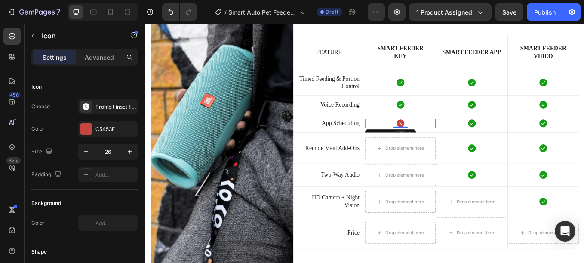
click at [447, 150] on div at bounding box center [445, 155] width 10 height 10
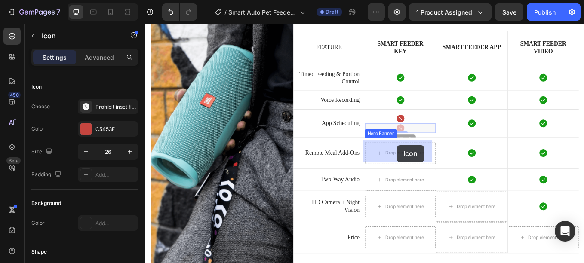
drag, startPoint x: 443, startPoint y: 143, endPoint x: 441, endPoint y: 167, distance: 24.2
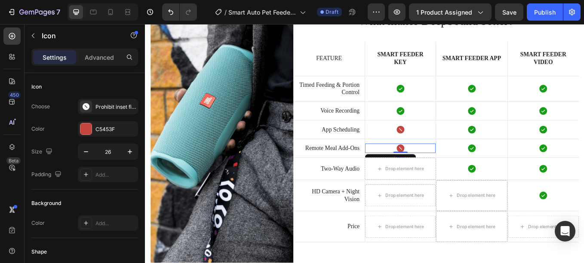
click at [448, 177] on div "Icon" at bounding box center [433, 184] width 60 height 14
click at [444, 179] on div at bounding box center [445, 184] width 10 height 10
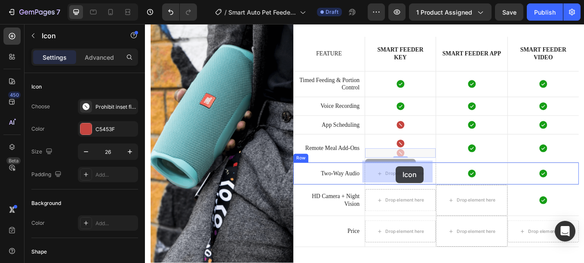
drag, startPoint x: 441, startPoint y: 173, endPoint x: 439, endPoint y: 193, distance: 20.7
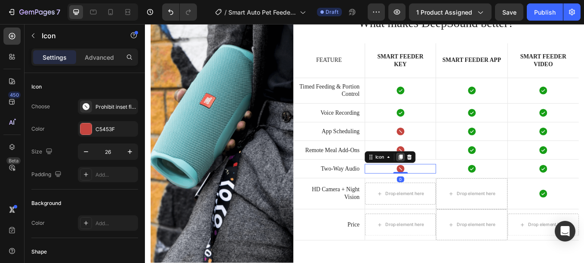
click at [442, 181] on icon at bounding box center [445, 180] width 7 height 7
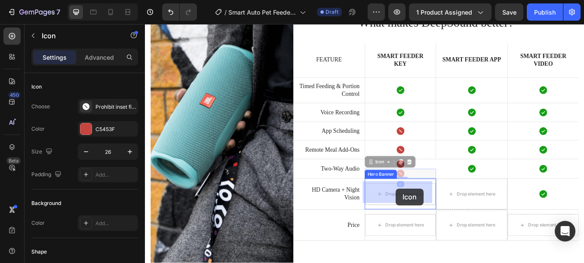
drag, startPoint x: 441, startPoint y: 196, endPoint x: 439, endPoint y: 219, distance: 22.8
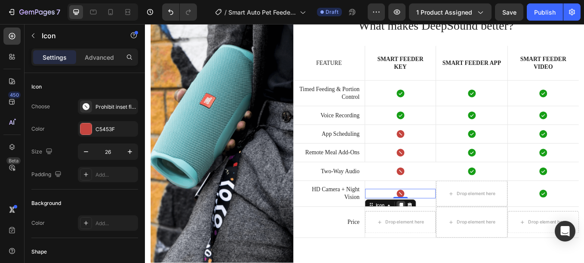
click at [443, 235] on icon at bounding box center [445, 237] width 5 height 6
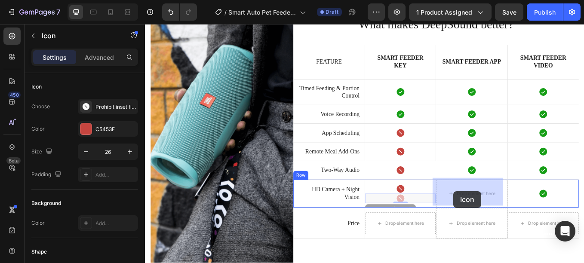
drag, startPoint x: 442, startPoint y: 225, endPoint x: 507, endPoint y: 221, distance: 65.5
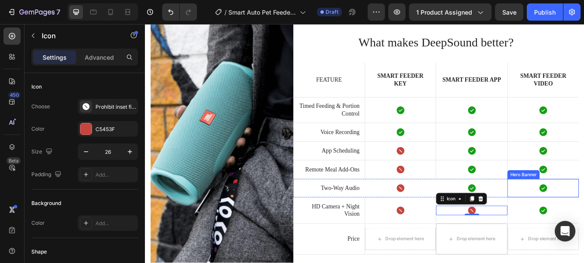
scroll to position [1823, 0]
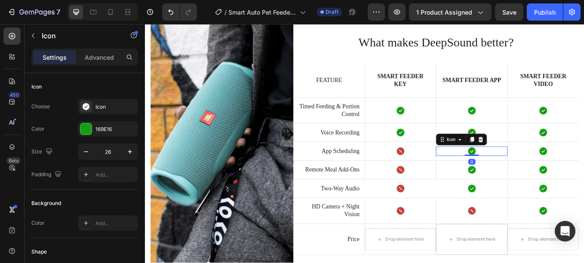
click at [547, 168] on div "Icon 0" at bounding box center [529, 173] width 84 height 11
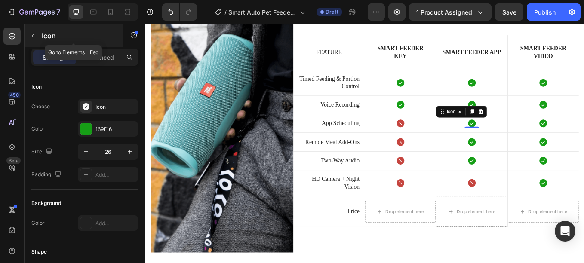
click at [40, 35] on button "button" at bounding box center [33, 36] width 14 height 14
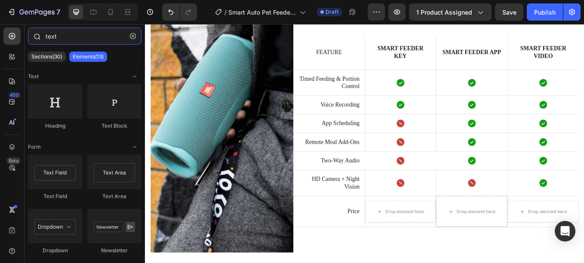
click at [61, 40] on input "text" at bounding box center [85, 36] width 114 height 17
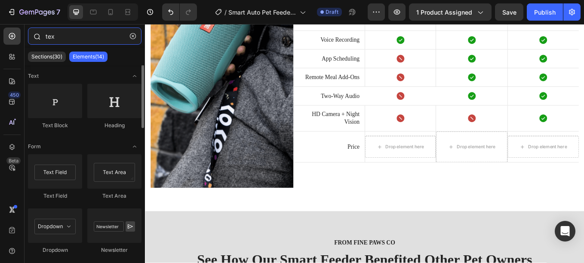
scroll to position [0, 0]
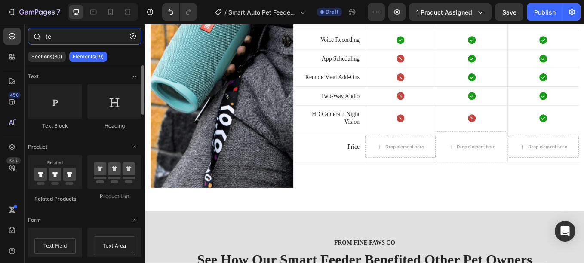
type input "t"
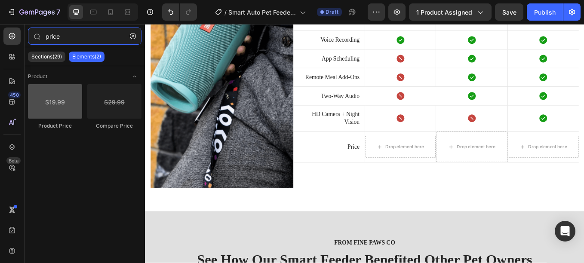
type input "price"
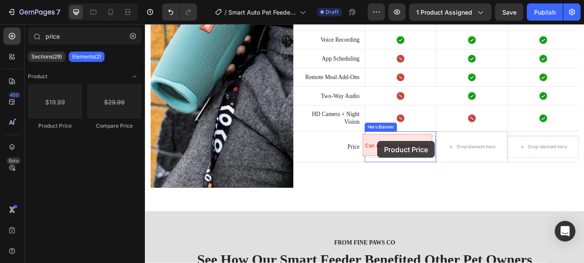
drag, startPoint x: 182, startPoint y: 124, endPoint x: 418, endPoint y: 162, distance: 239.0
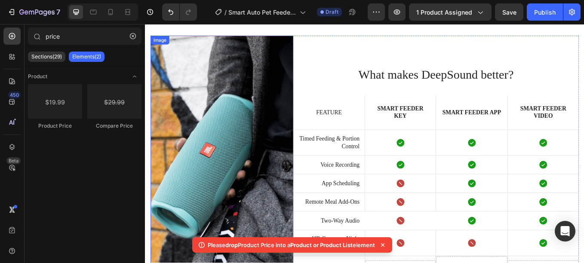
scroll to position [1783, 0]
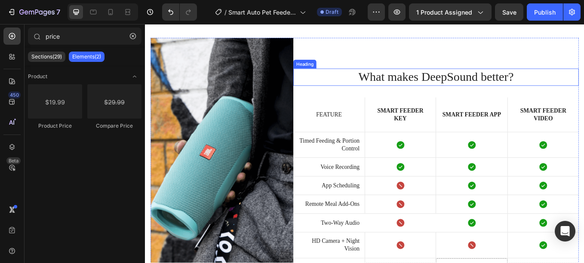
click at [484, 85] on h2 "What makes DeepSound better?" at bounding box center [486, 87] width 335 height 20
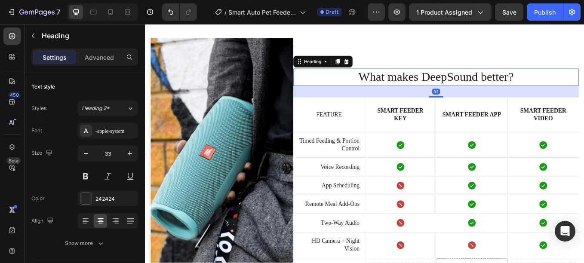
click at [484, 85] on h2 "What makes DeepSound better?" at bounding box center [486, 87] width 335 height 20
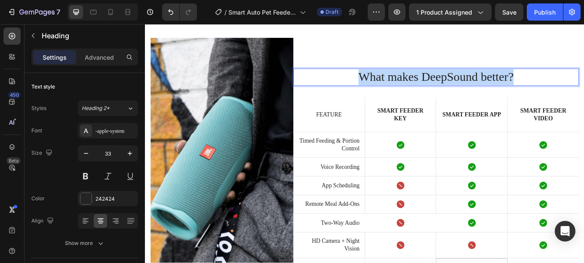
click at [484, 85] on p "What makes DeepSound better?" at bounding box center [487, 86] width 334 height 18
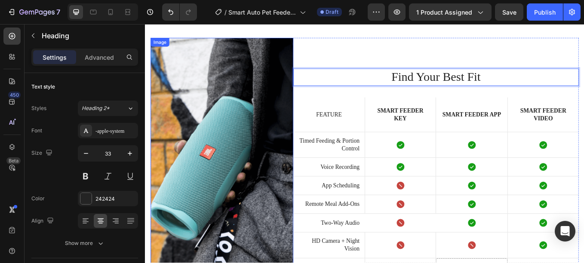
click at [268, 138] on img at bounding box center [235, 202] width 168 height 325
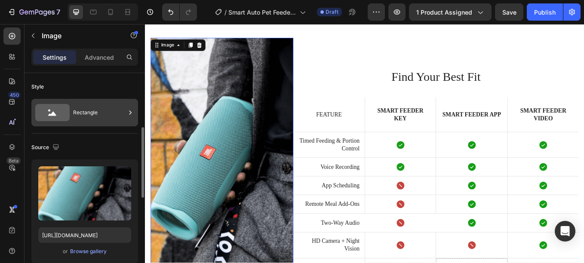
scroll to position [52, 0]
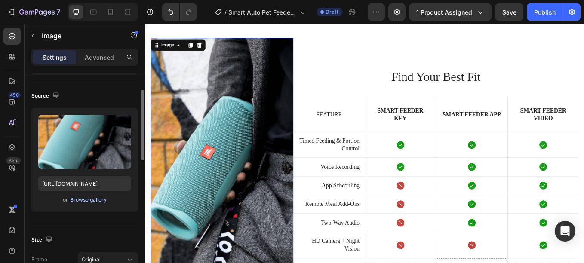
click at [91, 198] on div "Browse gallery" at bounding box center [88, 200] width 37 height 8
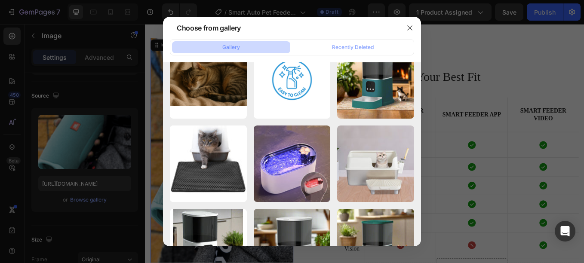
scroll to position [1124, 0]
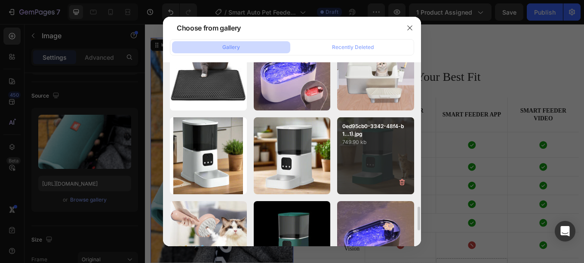
click at [373, 157] on div "0ed95cb0-3342-48f4-b1...1).jpg 749.90 kb" at bounding box center [375, 155] width 77 height 77
type input "https://cdn.shopify.com/s/files/1/0656/7883/5823/files/gempages_580691360521126…"
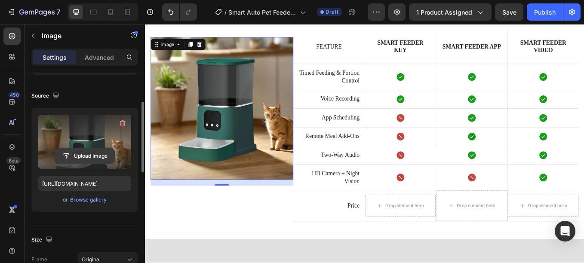
scroll to position [100, 0]
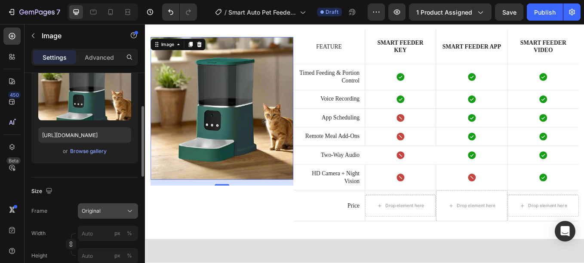
click at [104, 209] on div "Original" at bounding box center [103, 211] width 42 height 8
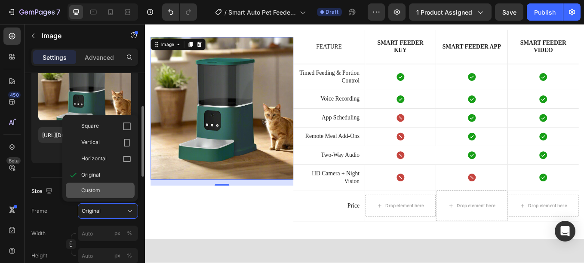
click at [98, 189] on span "Custom" at bounding box center [90, 191] width 19 height 8
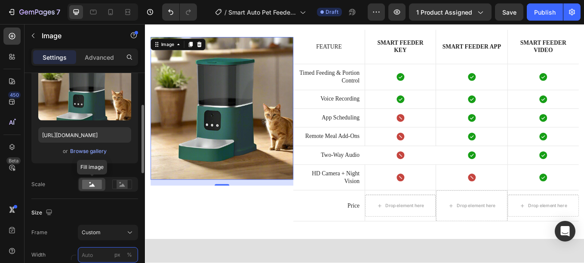
scroll to position [149, 0]
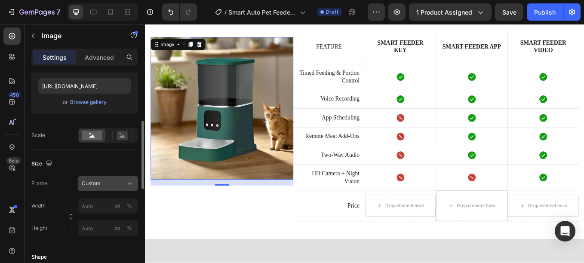
click at [101, 185] on div "Custom" at bounding box center [103, 184] width 42 height 8
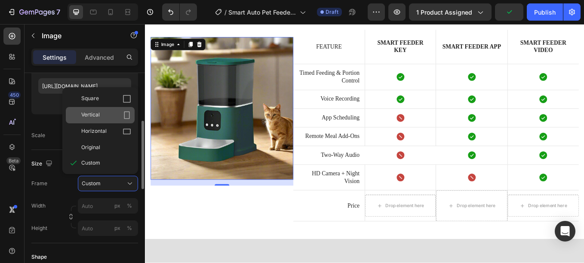
click at [111, 112] on div "Vertical" at bounding box center [106, 115] width 50 height 9
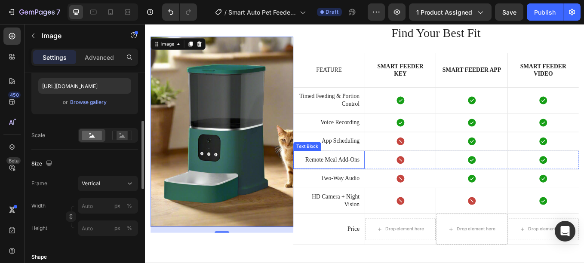
scroll to position [1744, 0]
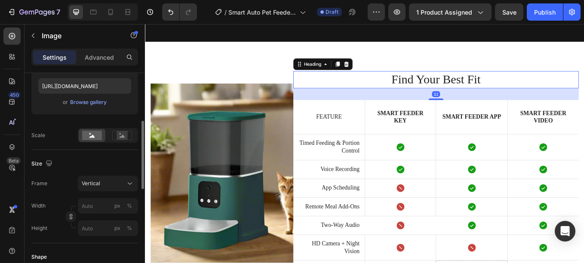
click at [528, 89] on p "Find Your Best Fit" at bounding box center [487, 89] width 334 height 18
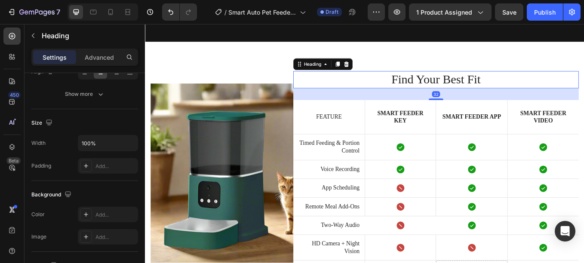
scroll to position [0, 0]
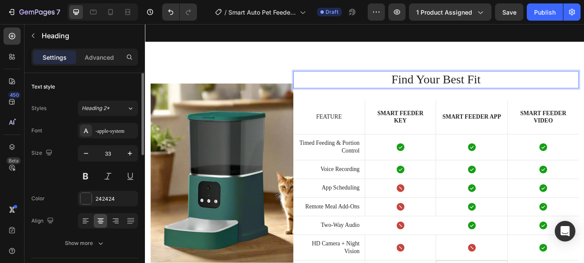
click at [528, 89] on p "Find Your Best Fit" at bounding box center [487, 89] width 334 height 18
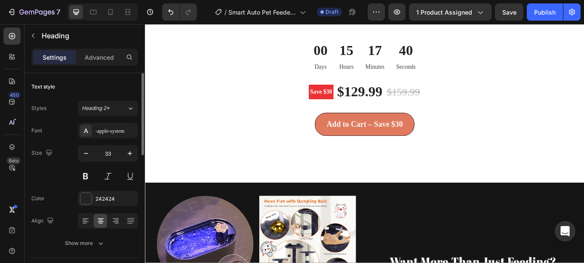
scroll to position [2376, 0]
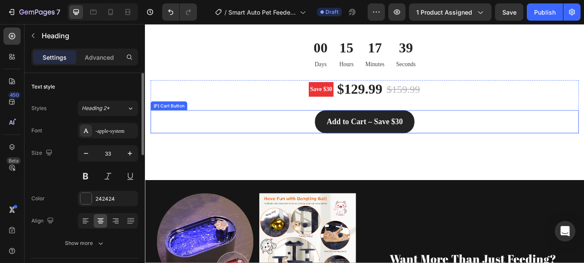
click at [353, 138] on button "Add to Cart – Save $30" at bounding box center [402, 140] width 117 height 28
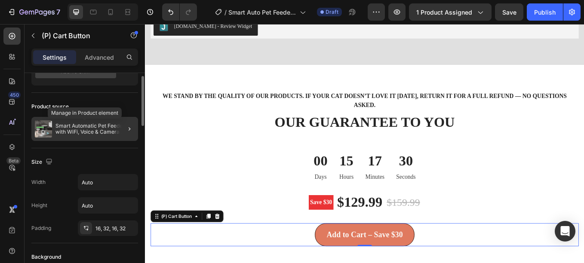
scroll to position [0, 0]
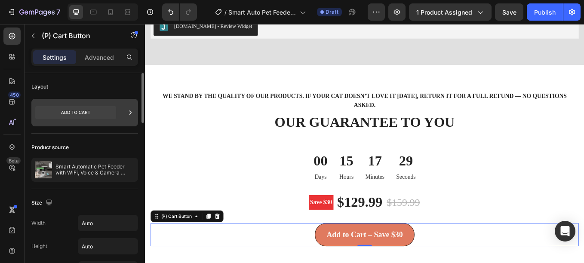
click at [114, 121] on icon at bounding box center [75, 113] width 81 height 20
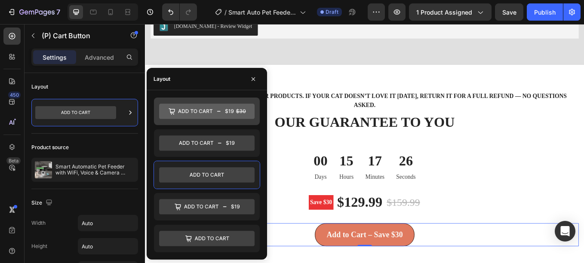
click at [207, 115] on icon at bounding box center [206, 111] width 95 height 15
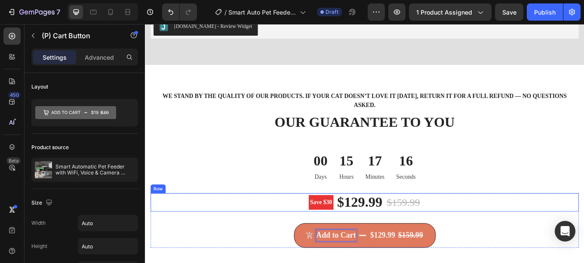
click at [533, 237] on div "Save $30 Product Badge $129.99 (P) Price (P) Price $159.99 (P) Price (P) Price …" at bounding box center [402, 233] width 503 height 21
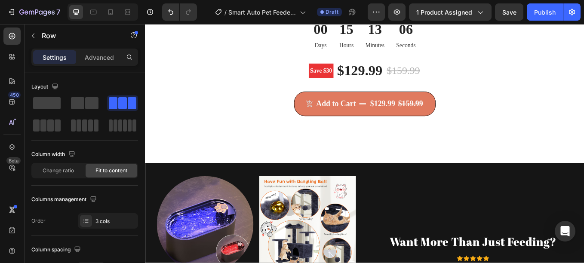
scroll to position [2352, 0]
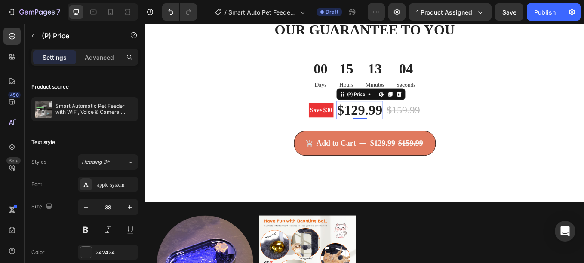
click at [408, 121] on div "$129.99" at bounding box center [397, 125] width 55 height 21
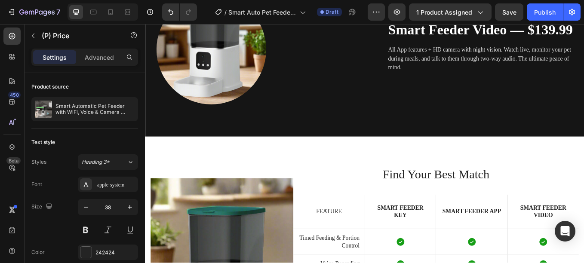
scroll to position [1632, 0]
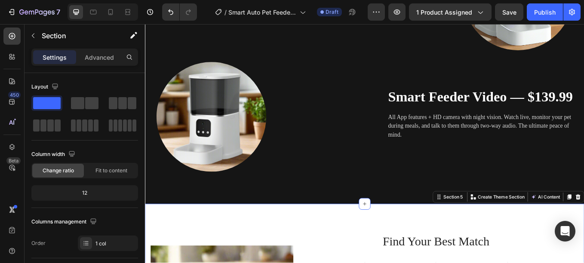
scroll to position [1551, 0]
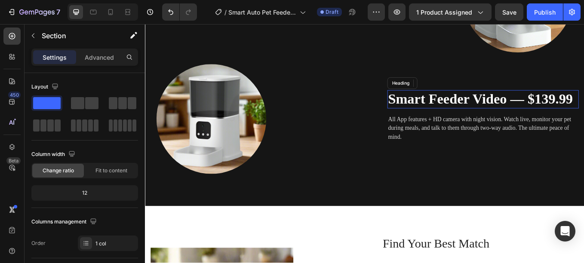
click at [583, 110] on strong "Smart Feeder Video — $139.99" at bounding box center [538, 112] width 217 height 18
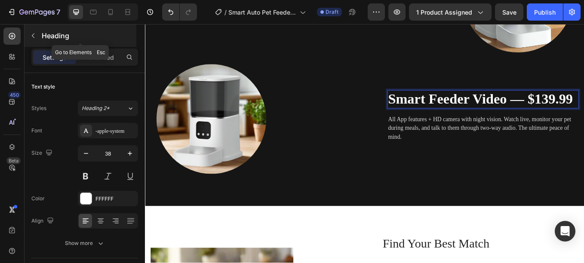
click at [39, 32] on button "button" at bounding box center [33, 36] width 14 height 14
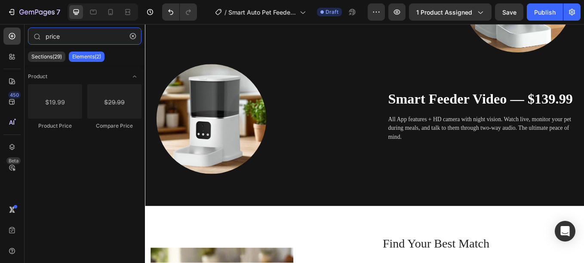
drag, startPoint x: 63, startPoint y: 36, endPoint x: 0, endPoint y: 41, distance: 63.0
click at [0, 0] on html "7 Version history / Smart Auto Pet Feeder Page Draft Preview 1 product assigned…" at bounding box center [292, 0] width 584 height 0
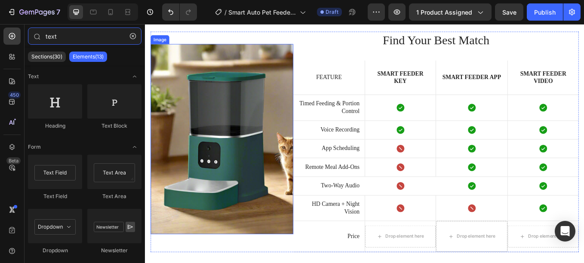
scroll to position [1861, 0]
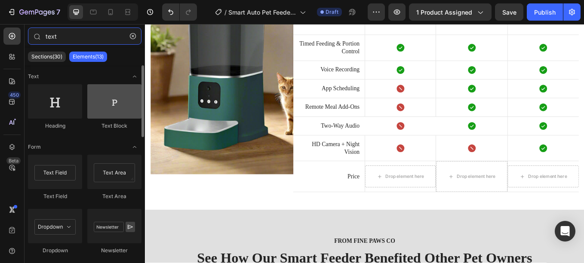
type input "text"
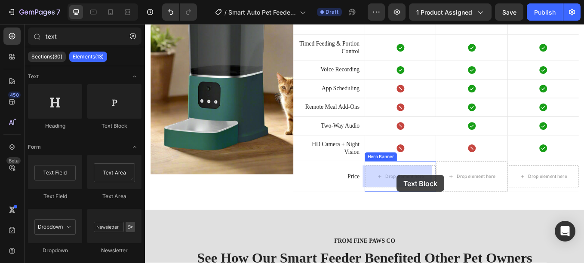
drag, startPoint x: 247, startPoint y: 132, endPoint x: 438, endPoint y: 204, distance: 204.5
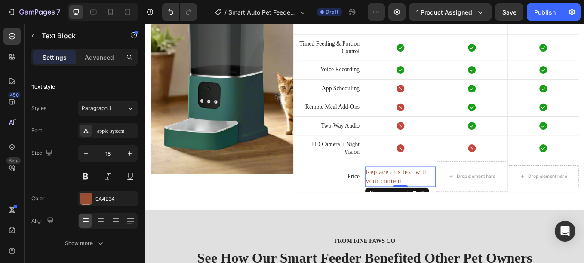
click at [427, 204] on div "Replace this text with your content" at bounding box center [444, 203] width 83 height 23
click at [427, 204] on p "Replace this text with your content" at bounding box center [444, 203] width 81 height 21
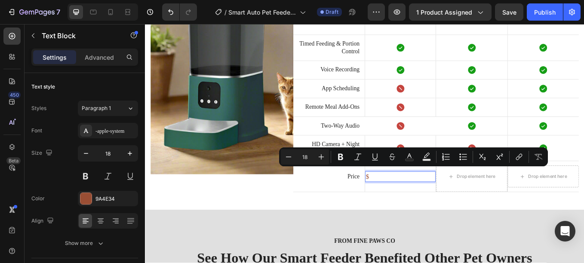
scroll to position [1866, 0]
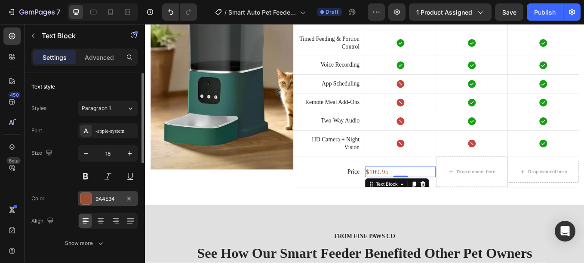
click at [86, 193] on div at bounding box center [85, 198] width 11 height 11
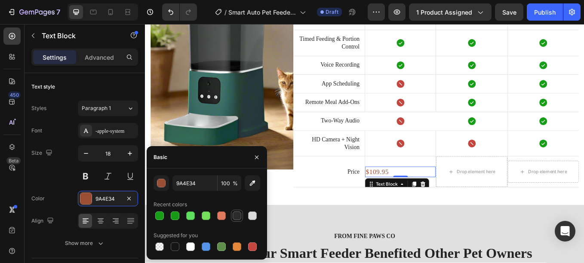
click at [233, 214] on div at bounding box center [237, 216] width 9 height 9
type input "2B2B2B"
click at [128, 151] on icon "button" at bounding box center [130, 153] width 9 height 9
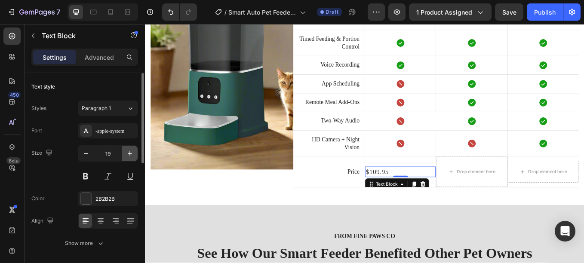
click at [128, 151] on icon "button" at bounding box center [130, 153] width 9 height 9
type input "22"
click at [417, 199] on p "$109.95" at bounding box center [444, 197] width 81 height 13
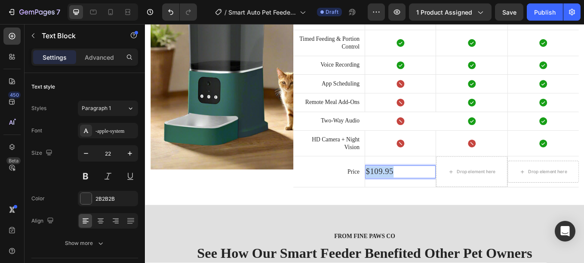
click at [417, 199] on p "$109.95" at bounding box center [444, 197] width 81 height 13
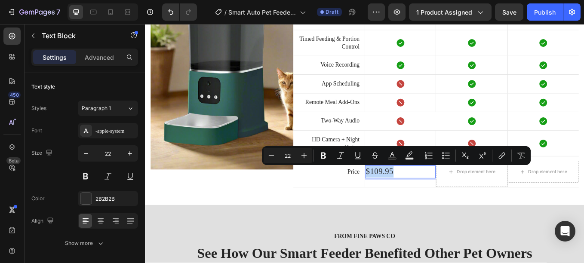
drag, startPoint x: 448, startPoint y: 193, endPoint x: 431, endPoint y: 197, distance: 17.2
click at [431, 197] on p "$109.95" at bounding box center [444, 197] width 81 height 13
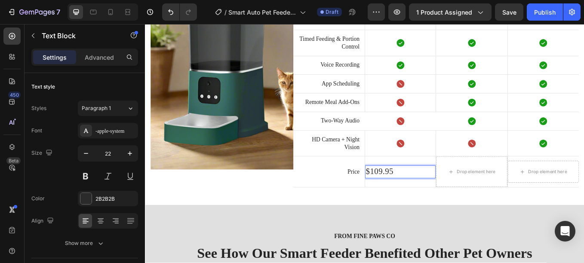
click at [441, 195] on p "$109.95" at bounding box center [444, 197] width 81 height 13
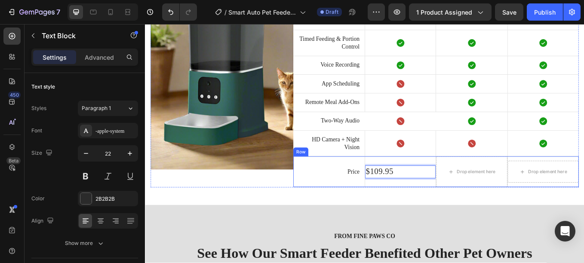
click at [350, 219] on div "Image Find Your Best Match Heading Feature Text Block Smart Feeder Key Text Blo…" at bounding box center [403, 80] width 516 height 315
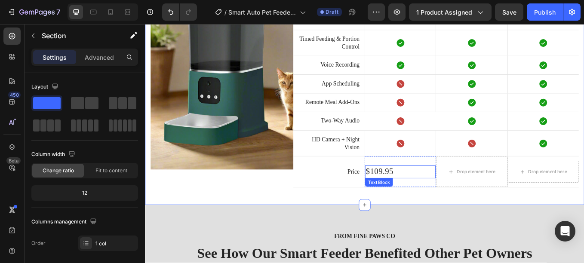
click at [435, 194] on p "$109.95" at bounding box center [444, 197] width 81 height 13
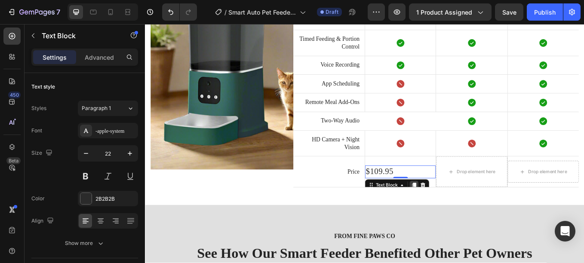
click at [457, 212] on icon at bounding box center [460, 213] width 7 height 7
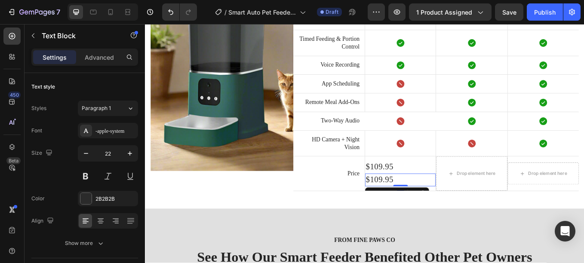
scroll to position [1868, 0]
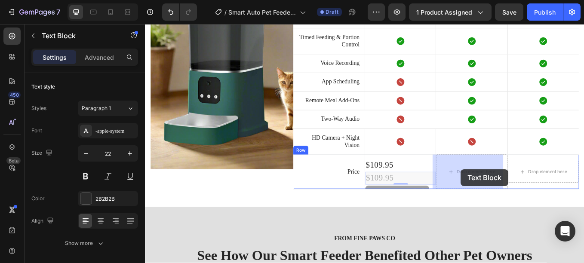
drag, startPoint x: 451, startPoint y: 200, endPoint x: 517, endPoint y: 195, distance: 66.0
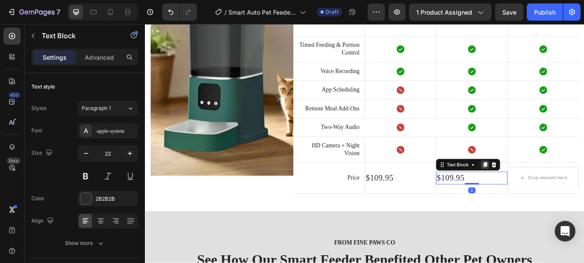
click at [542, 190] on icon at bounding box center [544, 190] width 5 height 6
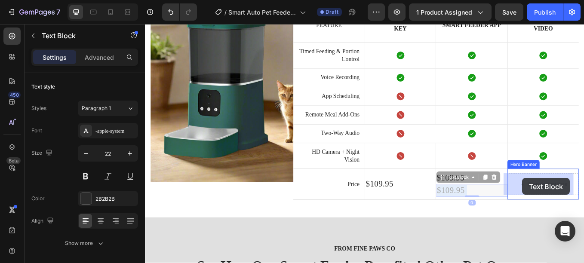
drag, startPoint x: 537, startPoint y: 209, endPoint x: 591, endPoint y: 206, distance: 53.4
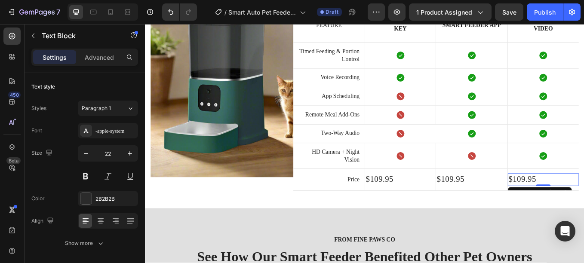
scroll to position [1846, 0]
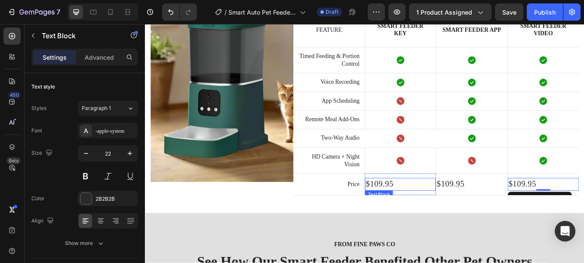
click at [428, 212] on p "$109.95" at bounding box center [444, 212] width 81 height 13
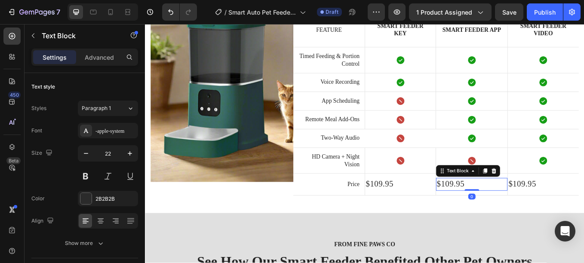
click at [504, 215] on p "$109.95" at bounding box center [529, 212] width 82 height 13
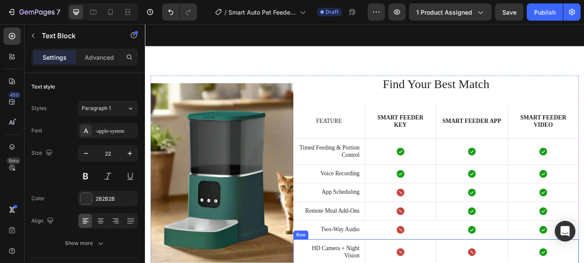
scroll to position [1721, 0]
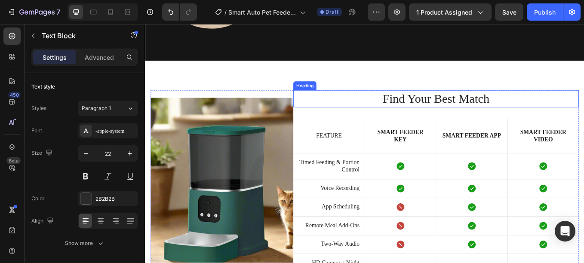
click at [487, 112] on h2 "Find Your Best Match" at bounding box center [486, 112] width 335 height 20
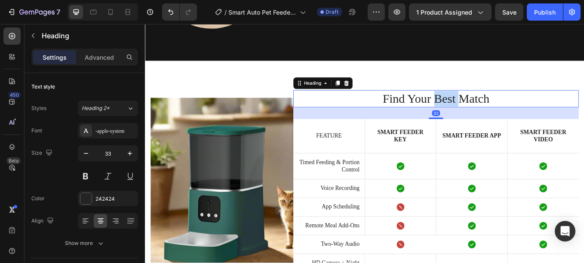
click at [487, 112] on h2 "Find Your Best Match" at bounding box center [486, 112] width 335 height 20
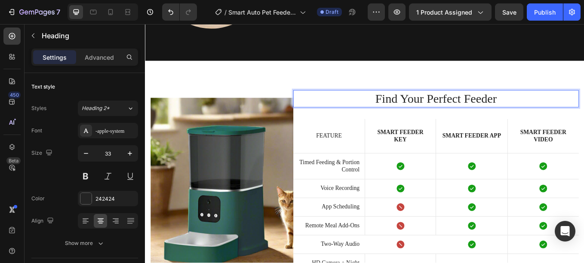
click at [454, 110] on p "Find Your Perfect Feeder" at bounding box center [487, 112] width 334 height 18
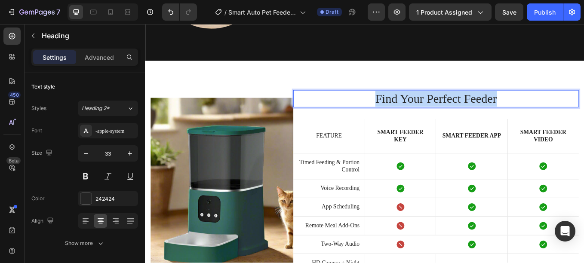
click at [454, 110] on p "Find Your Perfect Feeder" at bounding box center [487, 112] width 334 height 18
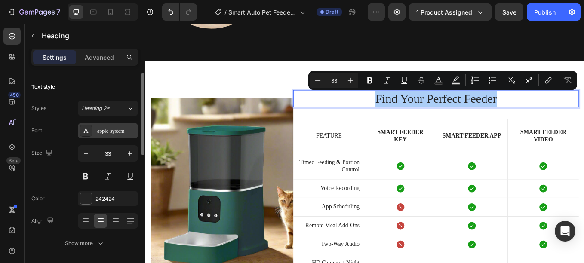
click at [99, 126] on div "-apple-system" at bounding box center [108, 130] width 60 height 15
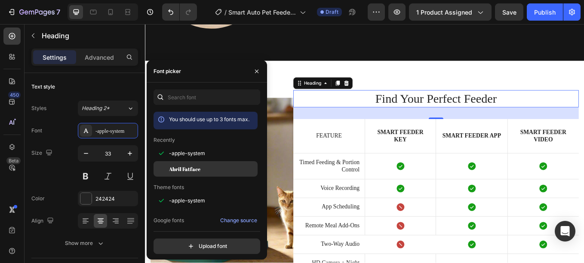
click at [176, 166] on span "Abril Fatface" at bounding box center [184, 169] width 31 height 8
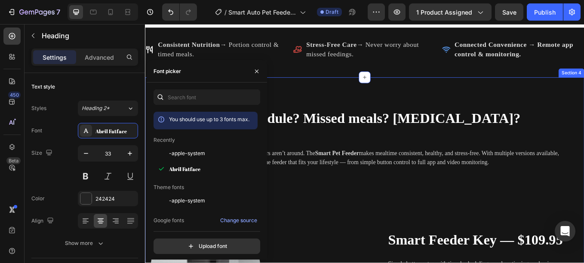
scroll to position [1087, 0]
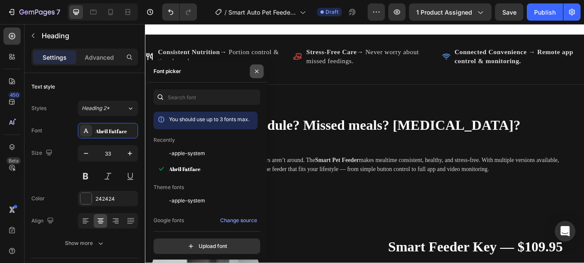
click at [257, 74] on icon "button" at bounding box center [256, 71] width 7 height 7
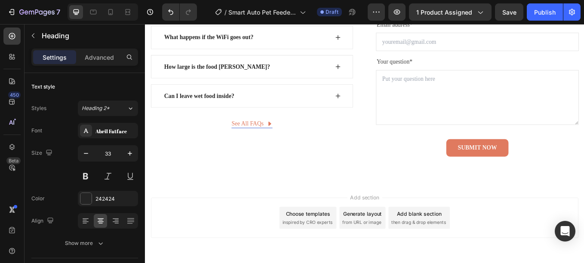
scroll to position [3375, 0]
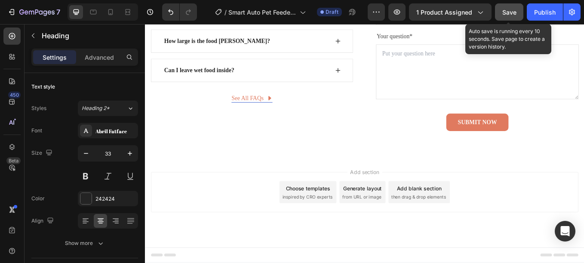
click at [510, 11] on span "Save" at bounding box center [509, 12] width 14 height 7
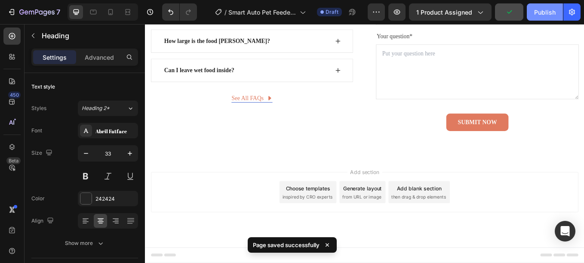
click at [547, 14] on div "Publish" at bounding box center [544, 12] width 21 height 9
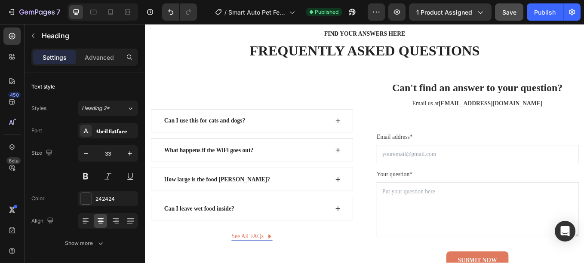
scroll to position [3008, 0]
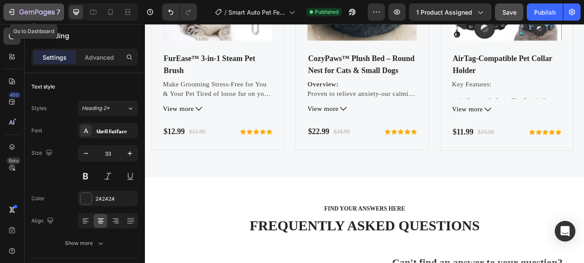
click at [42, 8] on div "7" at bounding box center [39, 12] width 41 height 10
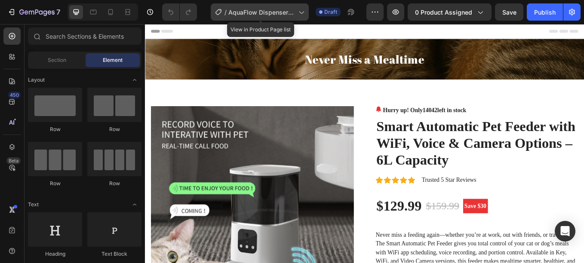
click at [284, 15] on span "AquaFlow Dispenser Page" at bounding box center [261, 12] width 67 height 9
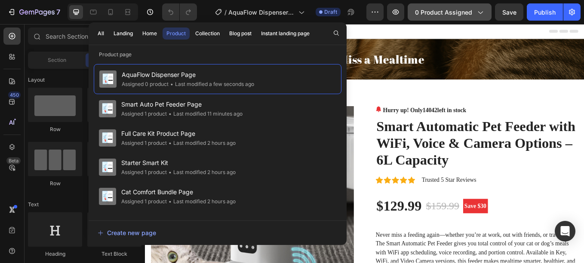
click at [471, 13] on span "0 product assigned" at bounding box center [443, 12] width 57 height 9
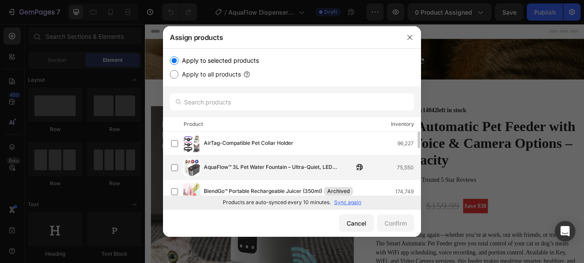
click at [216, 163] on span "AquaFlow™ 3L Pet Water Fountain – Ultra-Quiet, LED Indicator & Triple Filtration" at bounding box center [279, 167] width 150 height 9
click at [386, 220] on div "Confirm" at bounding box center [395, 223] width 22 height 9
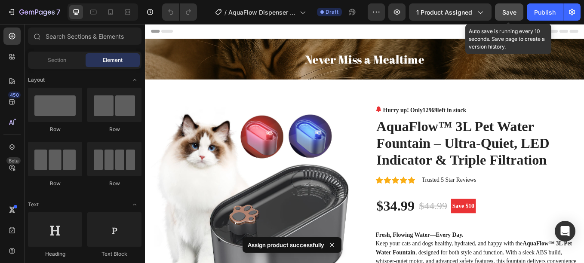
click at [515, 9] on span "Save" at bounding box center [509, 12] width 14 height 7
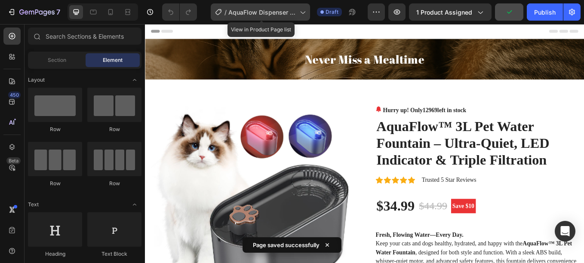
click at [242, 10] on span "AquaFlow Dispenser Page" at bounding box center [262, 12] width 68 height 9
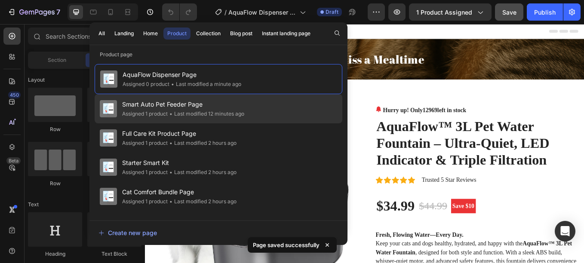
click at [173, 100] on span "Smart Auto Pet Feeder Page" at bounding box center [183, 104] width 122 height 10
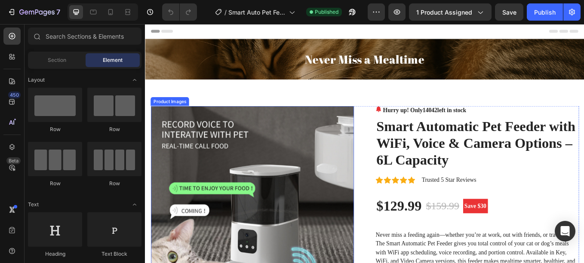
click at [188, 134] on img at bounding box center [270, 239] width 239 height 239
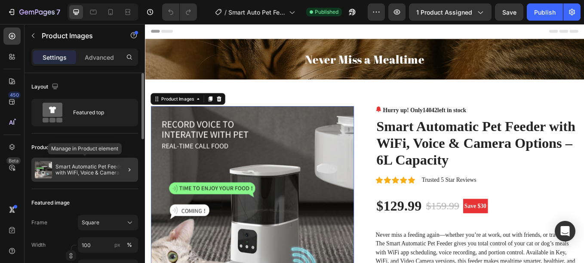
click at [92, 169] on p "Smart Automatic Pet Feeder with WiFi, Voice & Camera Options – 6L Capacity" at bounding box center [94, 170] width 79 height 12
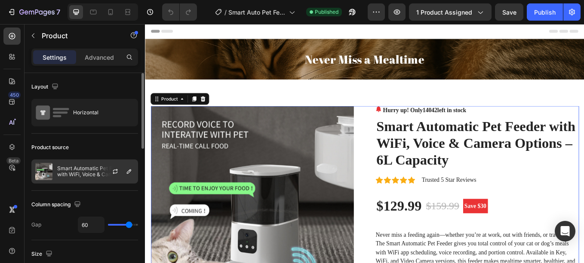
click at [105, 169] on div at bounding box center [119, 171] width 38 height 23
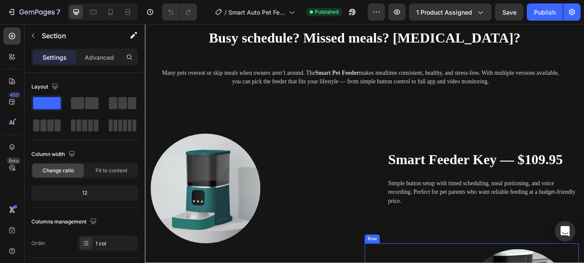
scroll to position [1190, 0]
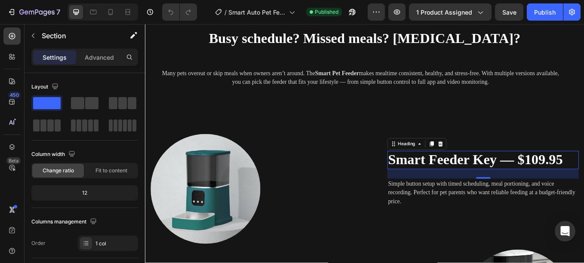
click at [458, 186] on strong "Smart Feeder Key — $109.95" at bounding box center [532, 184] width 205 height 18
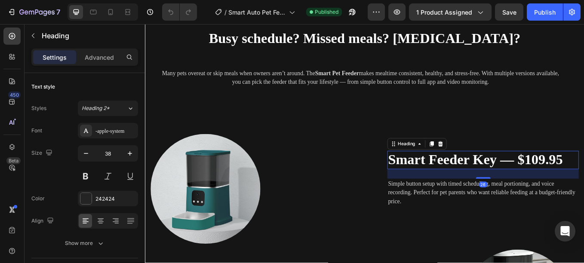
click at [458, 186] on strong "Smart Feeder Key — $109.95" at bounding box center [532, 184] width 205 height 18
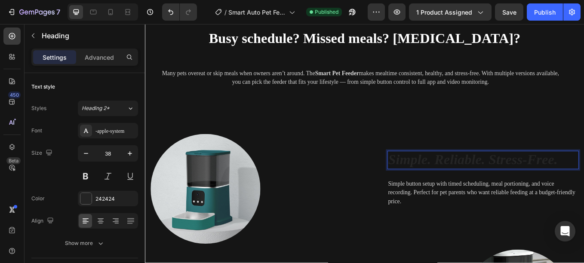
click at [442, 182] on icon "Simple. Reliable. Stress-Free." at bounding box center [529, 184] width 199 height 18
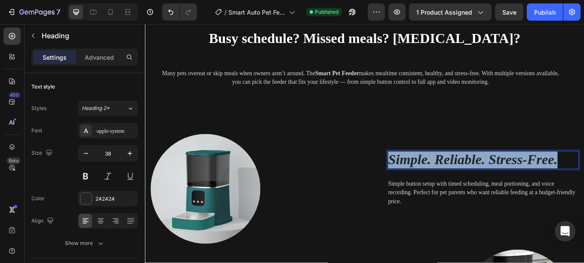
click at [442, 182] on icon "Simple. Reliable. Stress-Free." at bounding box center [529, 184] width 199 height 18
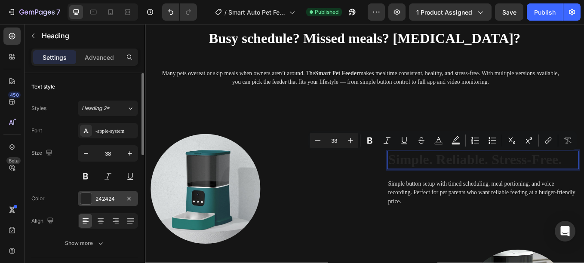
click at [88, 202] on div at bounding box center [85, 198] width 11 height 11
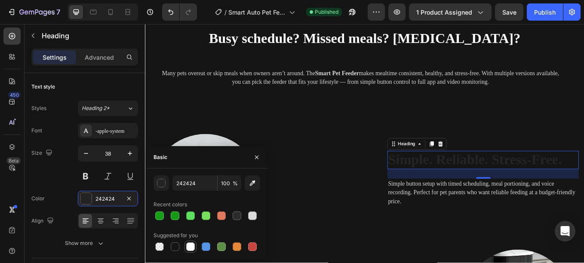
click at [189, 247] on div at bounding box center [190, 247] width 9 height 9
type input "FFFFFF"
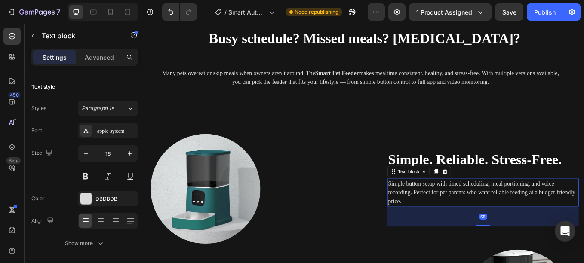
click at [449, 212] on p "Simple button setup with timed scheduling, meal portioning, and voice recording…" at bounding box center [541, 222] width 223 height 31
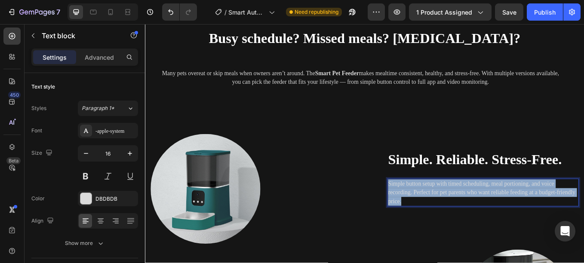
click at [449, 212] on p "Simple button setup with timed scheduling, meal portioning, and voice recording…" at bounding box center [541, 222] width 223 height 31
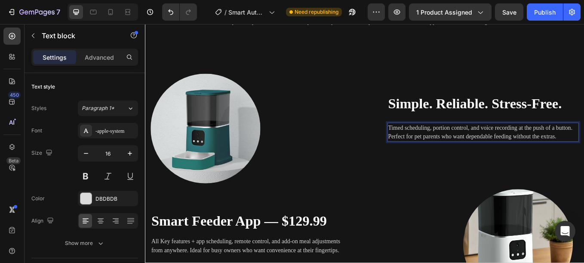
scroll to position [1256, 0]
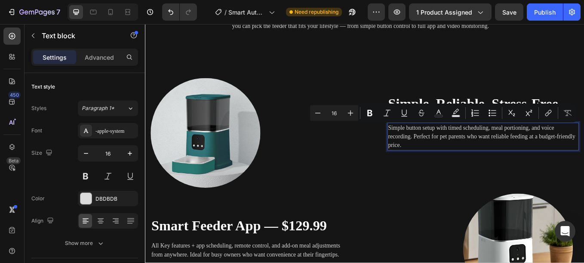
click at [480, 155] on p "Simple button setup with timed scheduling, meal portioning, and voice recording…" at bounding box center [541, 156] width 223 height 31
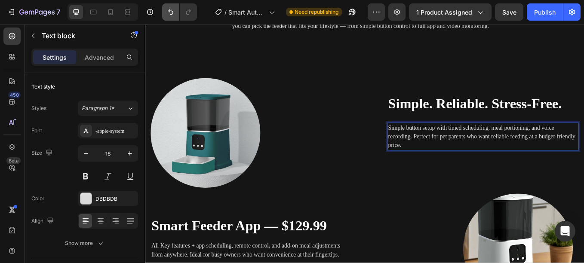
drag, startPoint x: 335, startPoint y: 131, endPoint x: 172, endPoint y: 10, distance: 202.9
click at [172, 10] on icon "Undo/Redo" at bounding box center [170, 12] width 9 height 9
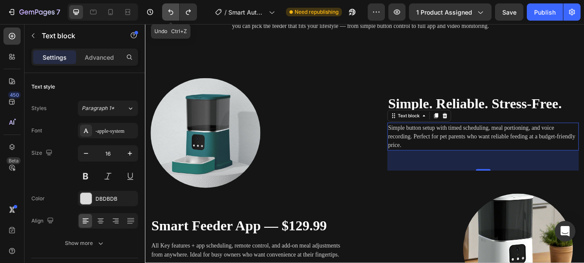
click at [172, 10] on icon "Undo/Redo" at bounding box center [170, 12] width 9 height 9
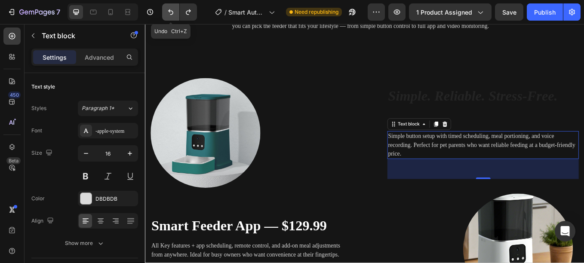
click at [172, 10] on icon "Undo/Redo" at bounding box center [170, 12] width 9 height 9
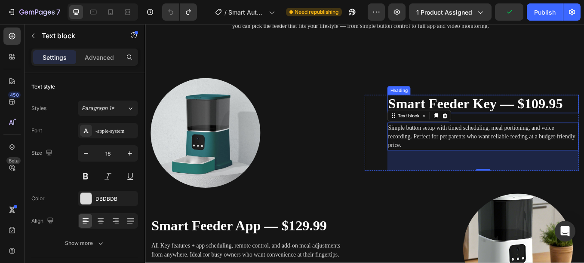
click at [475, 114] on strong "Smart Feeder Key — $109.95" at bounding box center [532, 118] width 205 height 18
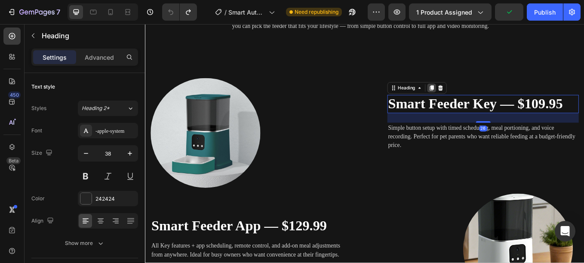
click at [481, 98] on icon at bounding box center [481, 100] width 5 height 6
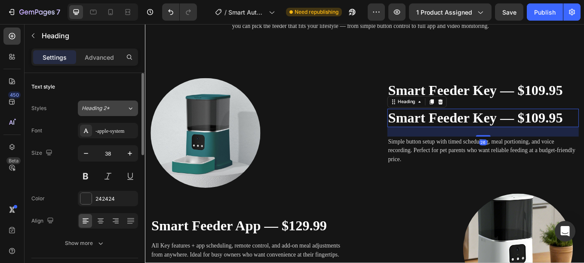
click at [129, 109] on icon at bounding box center [130, 108] width 7 height 9
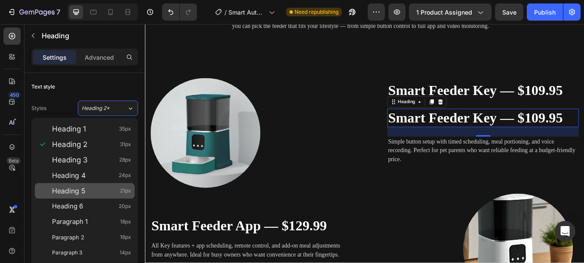
click at [98, 187] on div "Heading 5 21px" at bounding box center [91, 191] width 79 height 9
type input "21"
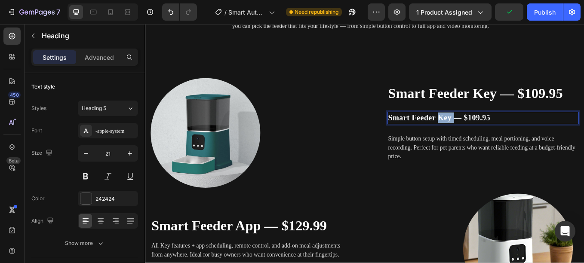
click at [493, 134] on strong "Smart Feeder Key — $109.95" at bounding box center [490, 134] width 120 height 10
click at [474, 135] on icon "Smart control, anytime, anywhere." at bounding box center [496, 134] width 133 height 10
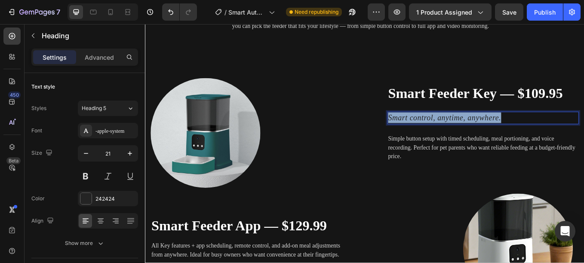
click at [474, 135] on icon "Smart control, anytime, anywhere." at bounding box center [496, 134] width 133 height 10
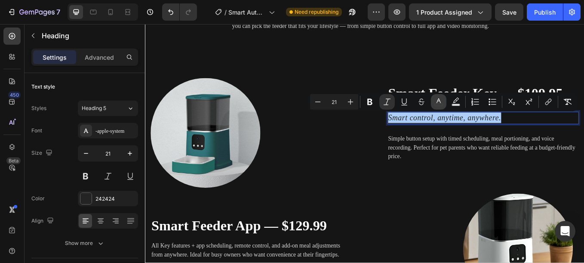
click at [436, 105] on icon "Editor contextual toolbar" at bounding box center [438, 102] width 9 height 9
type input "242424"
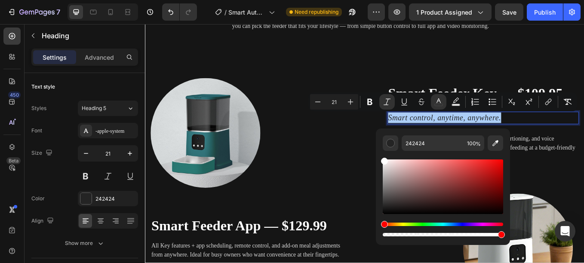
drag, startPoint x: 540, startPoint y: 193, endPoint x: 414, endPoint y: 178, distance: 126.4
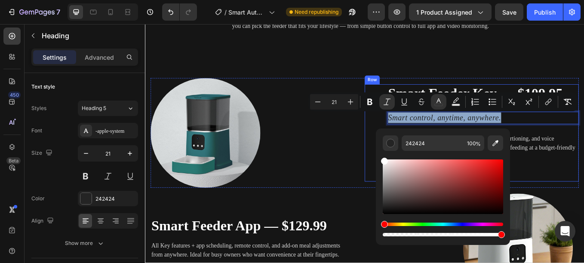
type input "FFFFFF"
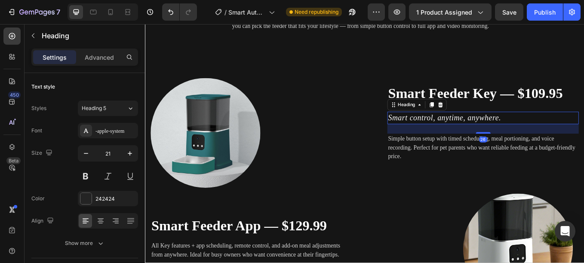
click at [448, 134] on icon "Smart control, anytime, anywhere." at bounding box center [496, 134] width 133 height 10
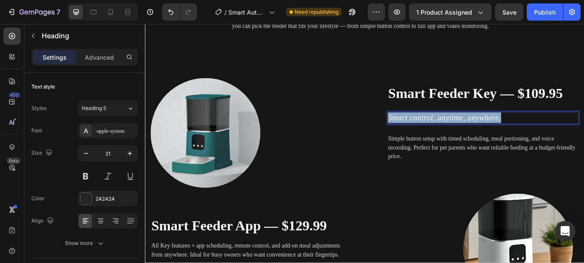
click at [448, 134] on icon "Smart control, anytime, anywhere." at bounding box center [496, 134] width 133 height 10
click at [485, 138] on icon "Simple. Reliable. Stress-Free." at bounding box center [487, 134] width 115 height 10
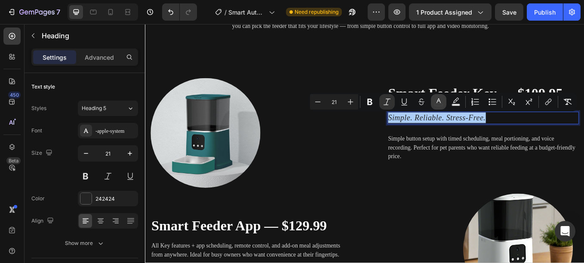
click at [437, 102] on icon "Editor contextual toolbar" at bounding box center [438, 102] width 9 height 9
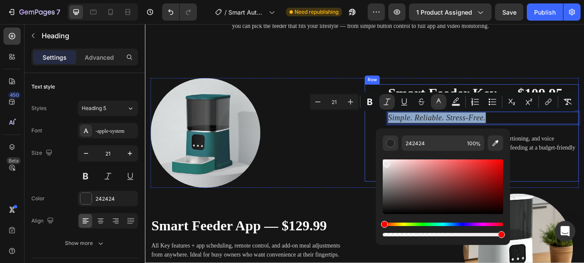
type input "F7F7F7"
drag, startPoint x: 531, startPoint y: 187, endPoint x: 399, endPoint y: 170, distance: 133.0
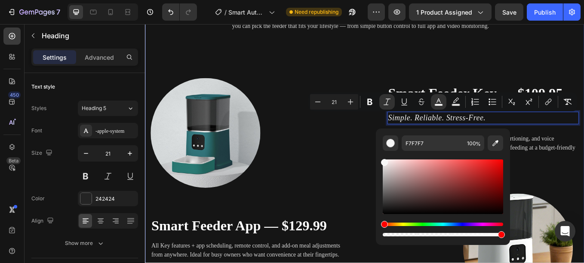
click at [525, 83] on div "Busy schedule? Missed meals? Overeating? Heading Many pets overeat or skip meal…" at bounding box center [402, 230] width 503 height 544
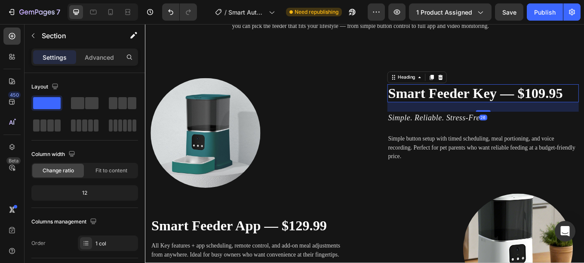
click at [495, 101] on strong "Smart Feeder Key — $109.95" at bounding box center [532, 105] width 205 height 18
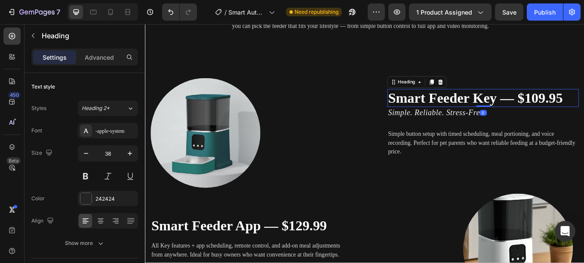
drag, startPoint x: 532, startPoint y: 126, endPoint x: 531, endPoint y: 114, distance: 11.2
click at [531, 114] on div "Smart Feeder Key — $109.95 Heading 0" at bounding box center [542, 111] width 225 height 21
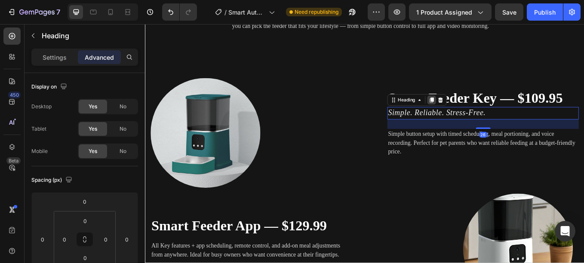
click at [478, 112] on icon at bounding box center [481, 113] width 7 height 7
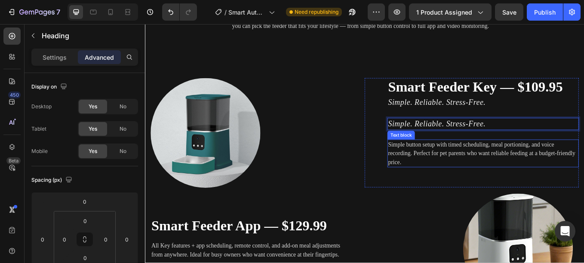
drag, startPoint x: 461, startPoint y: 144, endPoint x: 439, endPoint y: 161, distance: 26.7
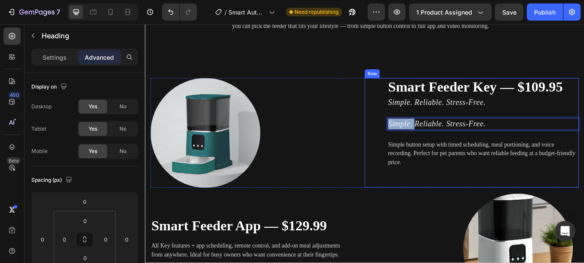
drag, startPoint x: 457, startPoint y: 138, endPoint x: 431, endPoint y: 153, distance: 29.8
click at [431, 153] on div "Smart Feeder Key — $109.95 Heading ⁠⁠⁠⁠⁠⁠⁠ Simple. Reliable. Stress-Free. Headi…" at bounding box center [542, 152] width 225 height 129
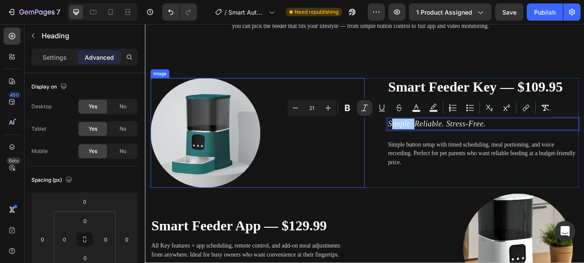
click at [386, 169] on div at bounding box center [277, 152] width 252 height 129
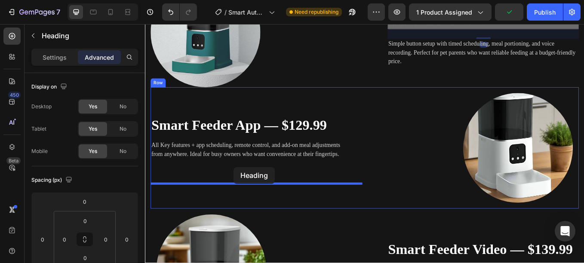
scroll to position [1428, 0]
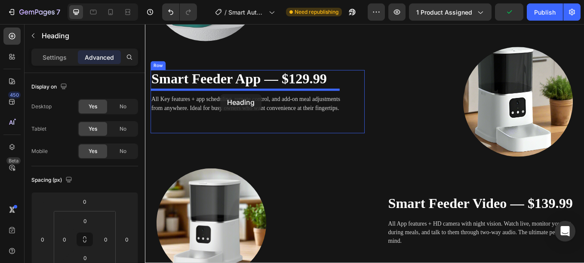
drag, startPoint x: 482, startPoint y: 141, endPoint x: 232, endPoint y: 99, distance: 253.8
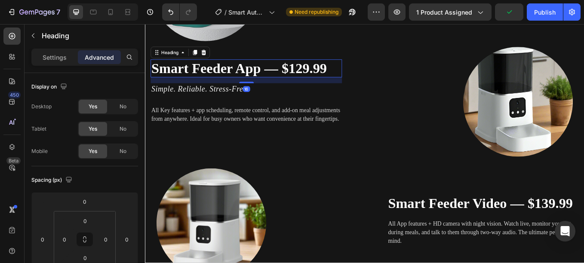
click at [245, 77] on strong "Smart Feeder App — $129.99" at bounding box center [255, 76] width 206 height 18
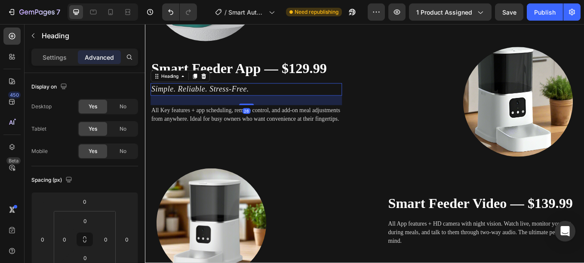
click at [265, 69] on strong "Smart Feeder App — $129.99" at bounding box center [255, 76] width 206 height 18
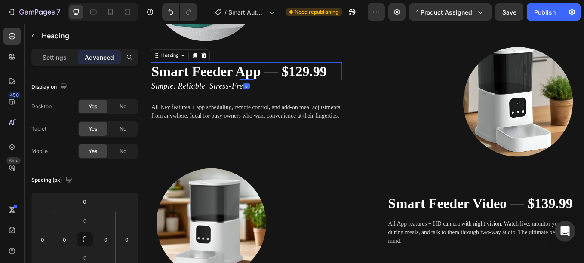
drag, startPoint x: 259, startPoint y: 87, endPoint x: 275, endPoint y: 78, distance: 18.3
click at [275, 78] on div "Smart Feeder App — $129.99 Heading 0" at bounding box center [263, 79] width 225 height 21
type input "0"
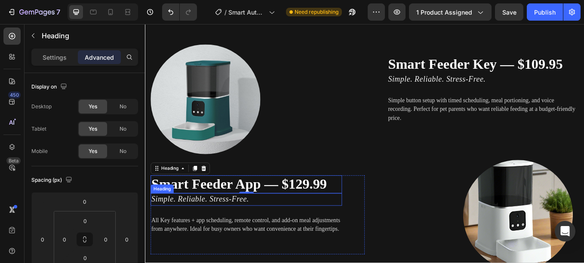
scroll to position [1296, 0]
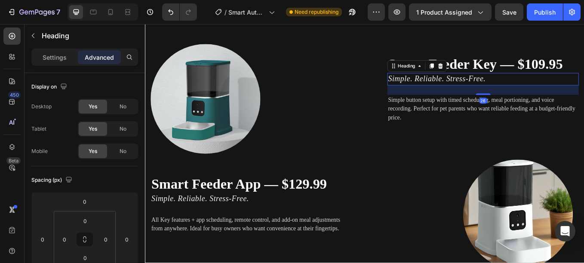
click at [468, 86] on icon "Simple. Reliable. Stress-Free." at bounding box center [487, 88] width 115 height 10
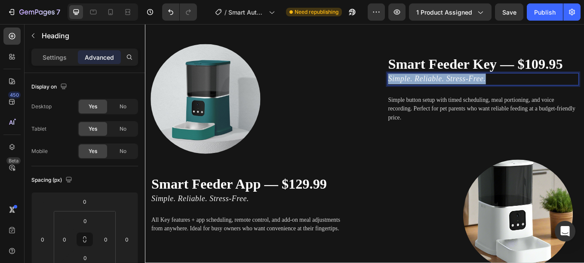
click at [468, 86] on icon "Simple. Reliable. Stress-Free." at bounding box center [487, 88] width 115 height 10
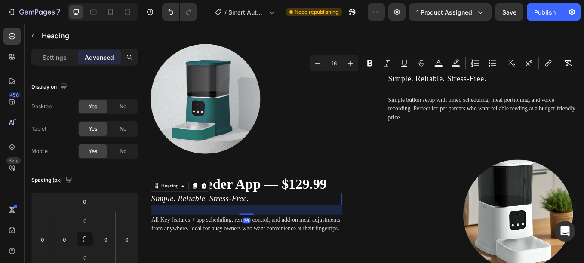
click at [226, 225] on icon "Simple. Reliable. Stress-Free." at bounding box center [209, 229] width 115 height 10
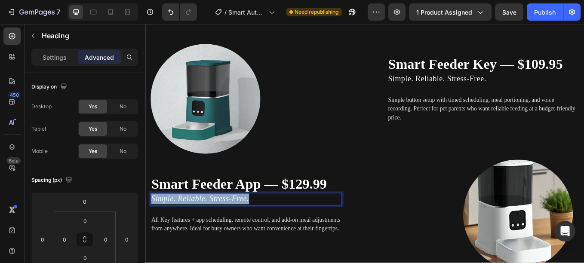
click at [226, 225] on icon "Simple. Reliable. Stress-Free." at bounding box center [209, 229] width 115 height 10
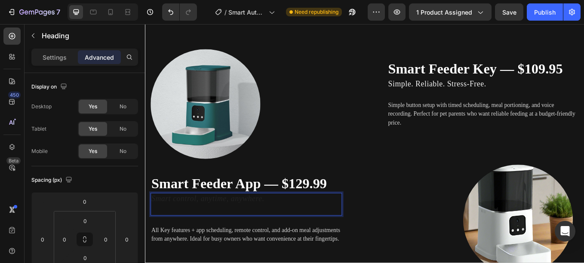
click at [226, 225] on icon "Smart control, anytime, anywhere." at bounding box center [218, 229] width 133 height 10
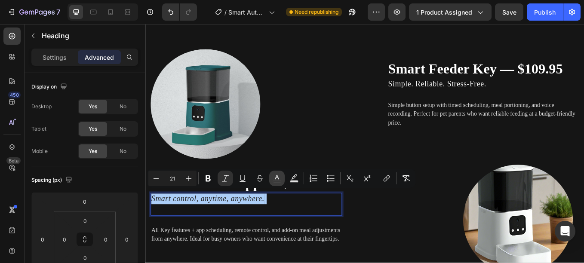
click at [280, 182] on rect "Editor contextual toolbar" at bounding box center [277, 182] width 8 height 2
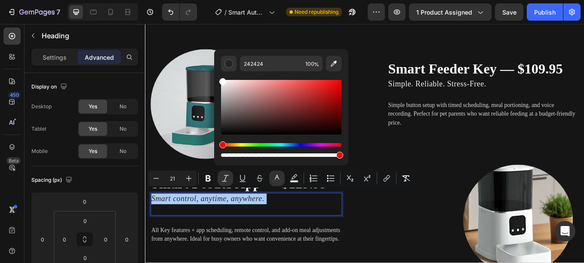
drag, startPoint x: 368, startPoint y: 107, endPoint x: 223, endPoint y: 82, distance: 147.4
type input "FFFFFF"
click at [224, 177] on icon "Editor contextual toolbar" at bounding box center [225, 178] width 9 height 9
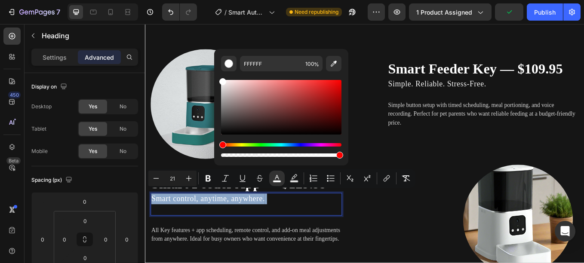
click at [163, 235] on p "Smart control, anytime, anywhere." at bounding box center [263, 236] width 223 height 25
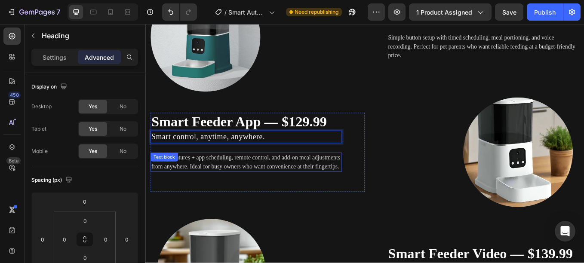
scroll to position [1363, 0]
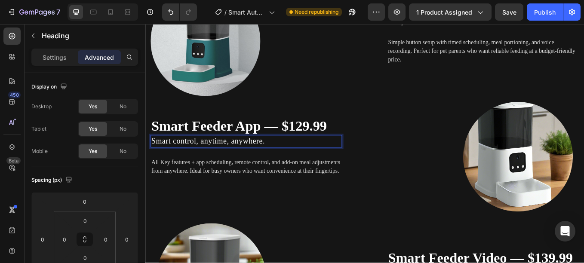
click at [276, 158] on span "Smart control, anytime, anywhere." at bounding box center [218, 162] width 133 height 10
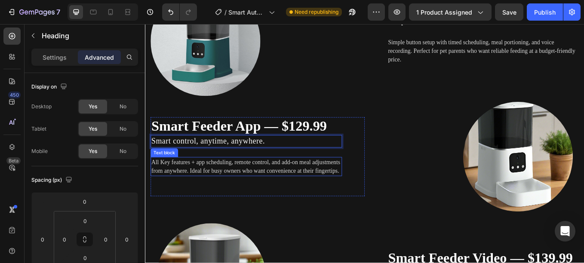
click at [316, 195] on p "All Key features + app scheduling, remote control, and add-on meal adjustments …" at bounding box center [263, 191] width 223 height 21
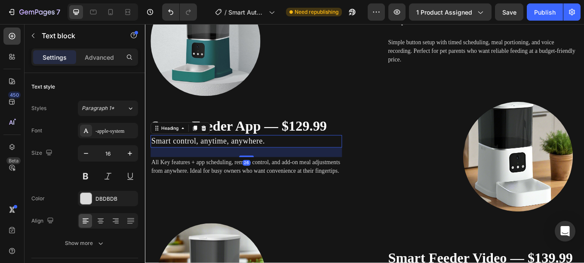
click at [272, 158] on span "Smart control, anytime, anywhere." at bounding box center [218, 162] width 133 height 10
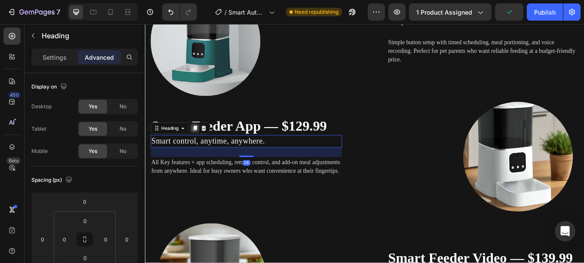
click at [206, 144] on icon at bounding box center [203, 147] width 5 height 6
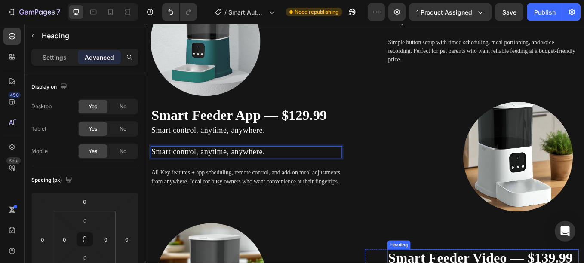
drag, startPoint x: 240, startPoint y: 170, endPoint x: 509, endPoint y: 300, distance: 298.1
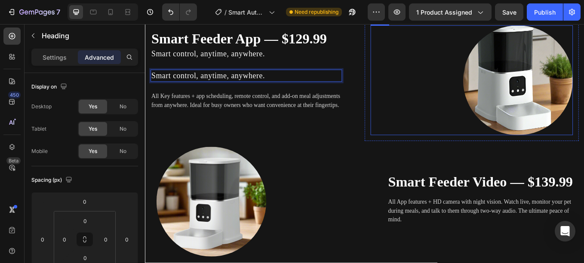
scroll to position [1455, 0]
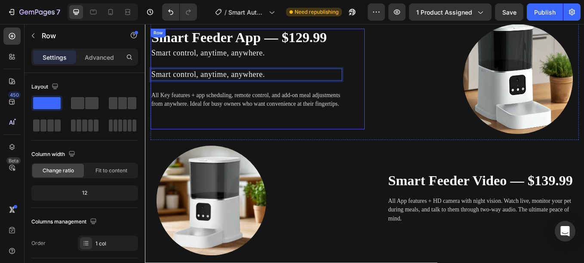
click at [279, 147] on div "Smart Feeder App — $129.99 Heading ⁠⁠⁠⁠⁠⁠⁠ Smart control, anytime, anywhere. He…" at bounding box center [263, 89] width 225 height 118
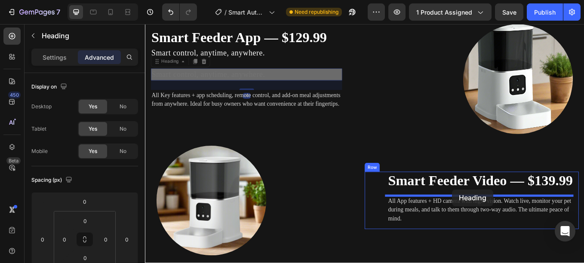
drag, startPoint x: 251, startPoint y: 75, endPoint x: 506, endPoint y: 219, distance: 292.5
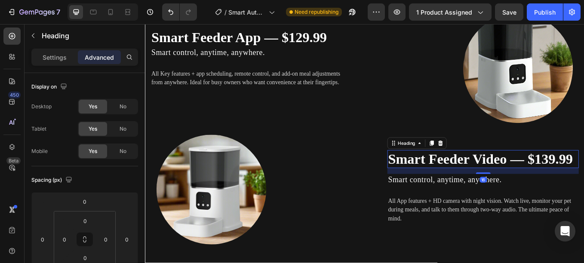
click at [517, 189] on strong "Smart Feeder Video — $139.99" at bounding box center [538, 183] width 217 height 18
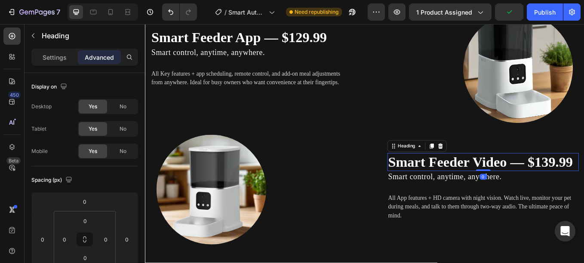
drag, startPoint x: 541, startPoint y: 200, endPoint x: 546, endPoint y: 191, distance: 10.2
click at [546, 191] on div "Smart Feeder Video — $139.99 Heading 0" at bounding box center [542, 186] width 225 height 21
type input "0"
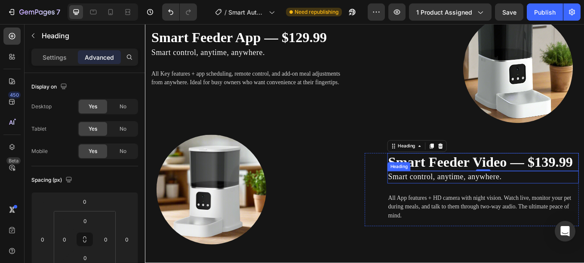
click at [476, 199] on span "Smart control, anytime, anywhere." at bounding box center [496, 204] width 133 height 10
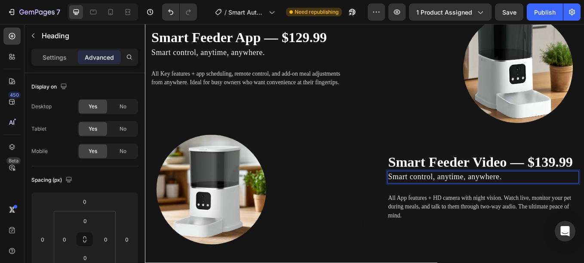
click at [476, 199] on span "Smart control, anytime, anywhere." at bounding box center [496, 204] width 133 height 10
click at [439, 203] on icon "Total peace of mind in one feeder." at bounding box center [495, 204] width 131 height 10
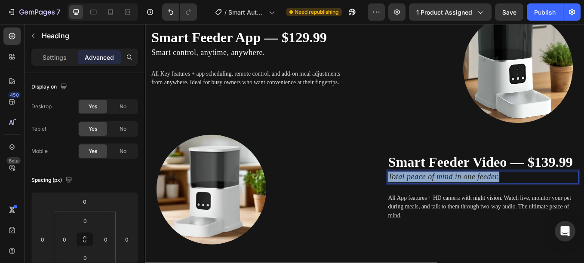
click at [439, 203] on icon "Total peace of mind in one feeder." at bounding box center [495, 204] width 131 height 10
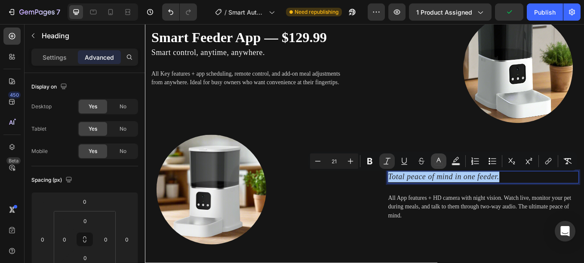
click at [442, 162] on icon "Editor contextual toolbar" at bounding box center [438, 161] width 9 height 9
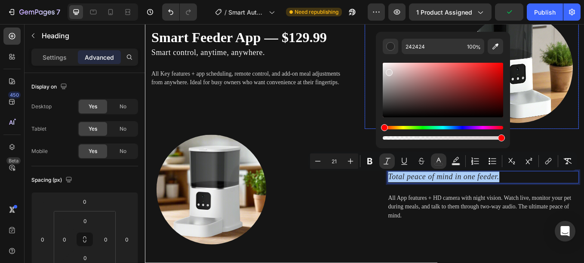
drag, startPoint x: 533, startPoint y: 95, endPoint x: 402, endPoint y: 40, distance: 141.9
type input "FFFFFF"
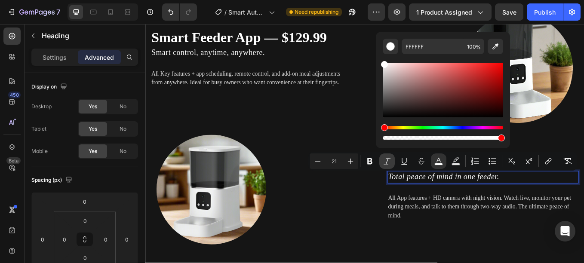
click at [385, 160] on icon "Editor contextual toolbar" at bounding box center [387, 161] width 9 height 9
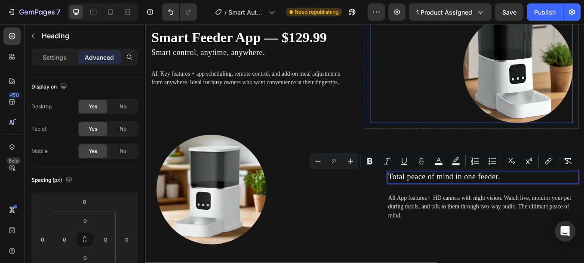
click at [480, 132] on div at bounding box center [529, 76] width 238 height 129
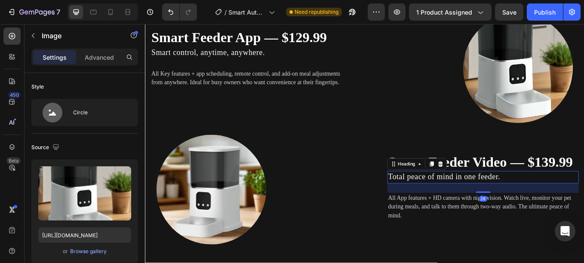
click at [432, 201] on span "Total peace of mind in one feeder." at bounding box center [496, 204] width 132 height 10
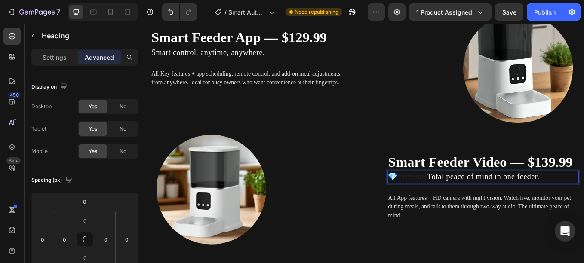
click at [455, 202] on icon "Premium" at bounding box center [459, 204] width 34 height 10
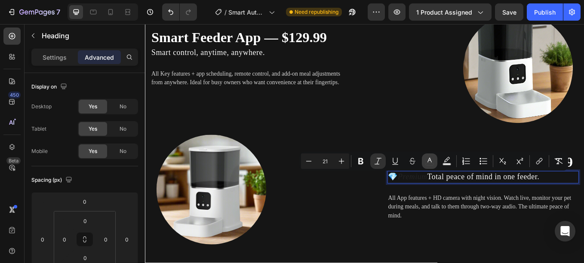
click at [430, 161] on icon "Editor contextual toolbar" at bounding box center [429, 161] width 9 height 9
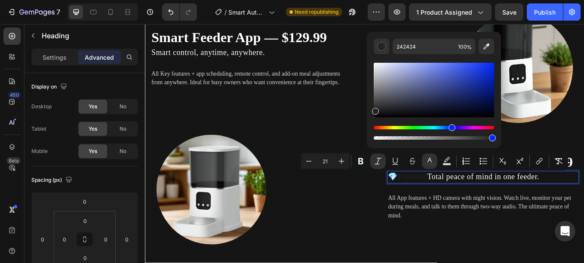
click at [451, 127] on div "Hue" at bounding box center [434, 127] width 120 height 3
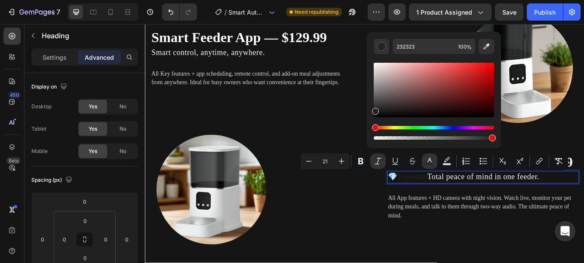
click at [448, 126] on div "Hue" at bounding box center [434, 127] width 120 height 3
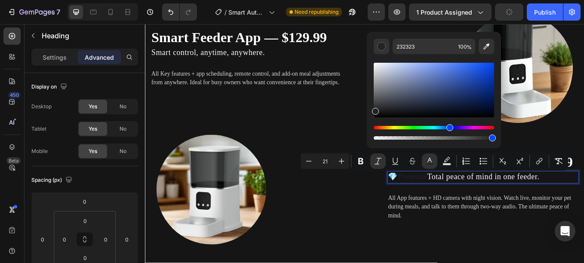
type input "222222"
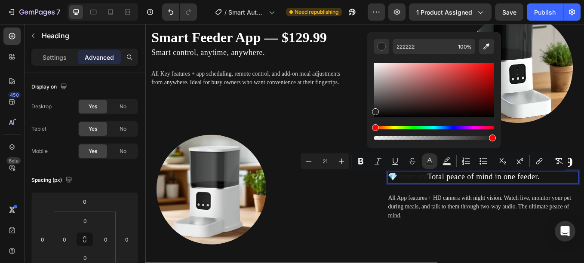
click at [56, 64] on div "Settings Advanced" at bounding box center [84, 57] width 107 height 17
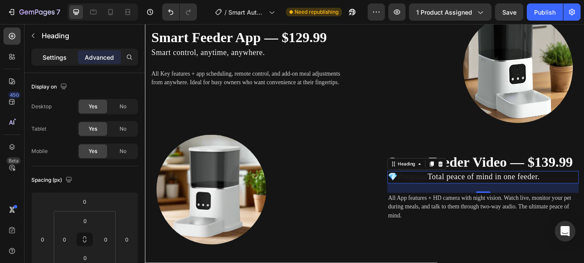
click at [55, 61] on p "Settings" at bounding box center [55, 57] width 24 height 9
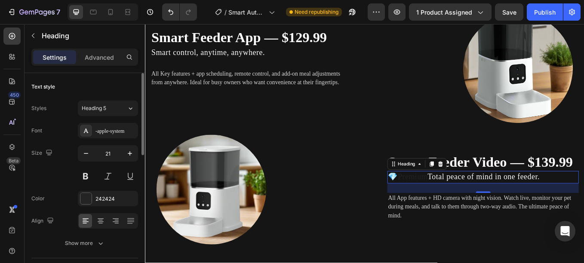
click at [89, 190] on div "Font -apple-system Size 21 Color 242424 Align Show more" at bounding box center [84, 187] width 107 height 128
click at [85, 196] on div at bounding box center [85, 198] width 11 height 11
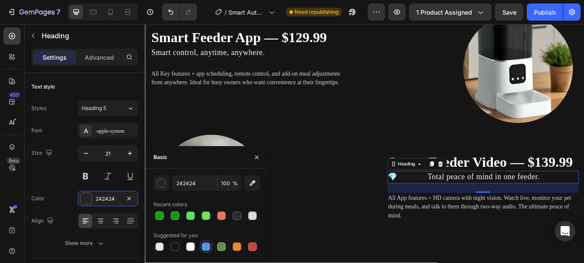
click at [204, 246] on div at bounding box center [206, 247] width 9 height 9
type input "5594E7"
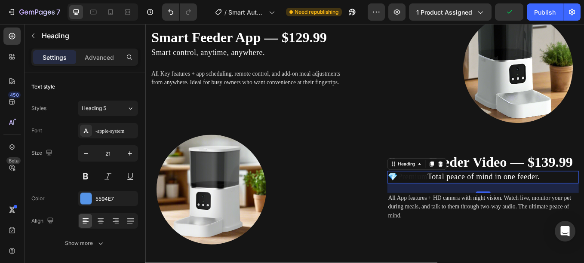
click at [458, 202] on span "Premium" at bounding box center [459, 204] width 35 height 10
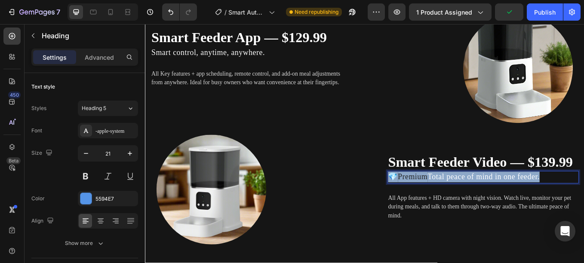
click at [458, 202] on span "Premium" at bounding box center [459, 204] width 35 height 10
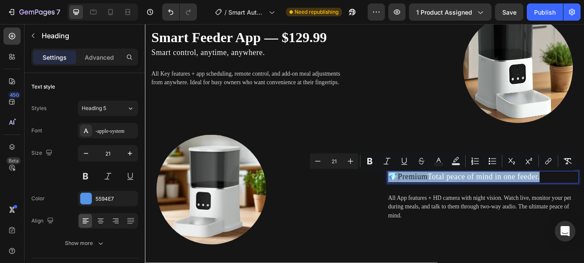
click at [458, 202] on span "Premium" at bounding box center [459, 204] width 35 height 10
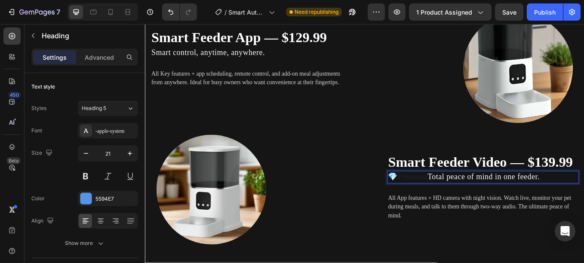
click at [458, 202] on span "Premium" at bounding box center [459, 204] width 35 height 10
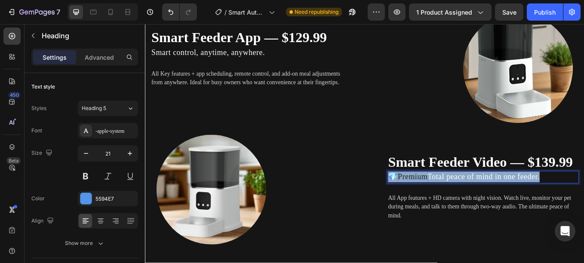
click at [458, 202] on span "Premium" at bounding box center [459, 204] width 35 height 10
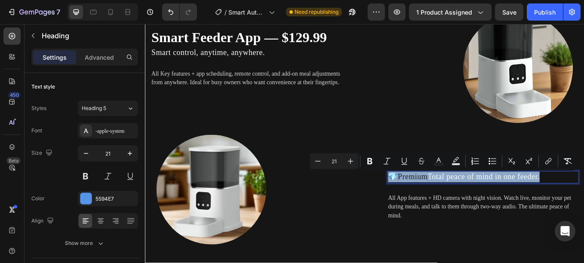
click at [458, 202] on span "Premium" at bounding box center [459, 204] width 35 height 10
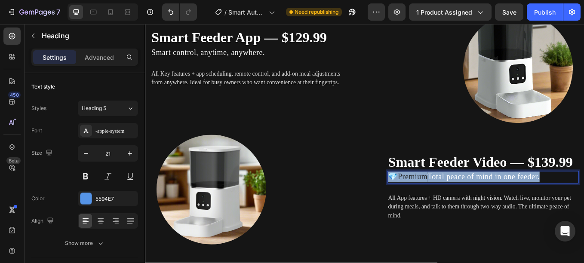
click at [458, 202] on span "Premium" at bounding box center [459, 204] width 35 height 10
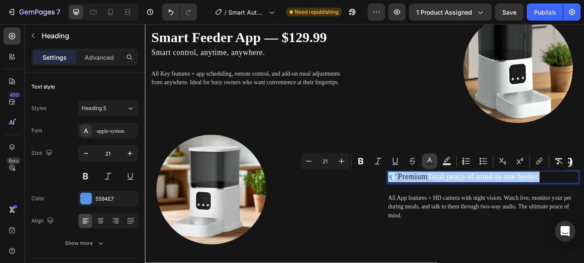
click at [432, 163] on icon "Editor contextual toolbar" at bounding box center [429, 161] width 9 height 9
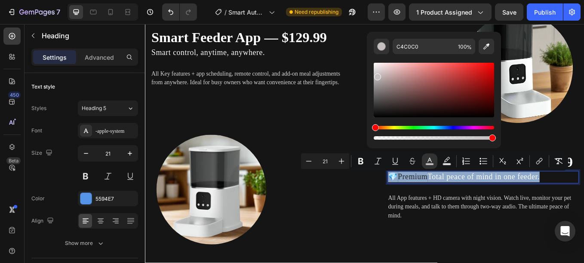
click at [377, 75] on div "Editor contextual toolbar" at bounding box center [434, 90] width 120 height 55
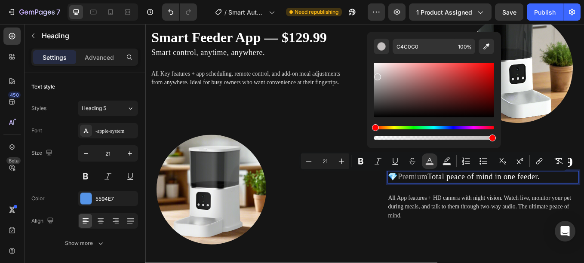
click at [439, 126] on div "Editor contextual toolbar" at bounding box center [434, 101] width 120 height 80
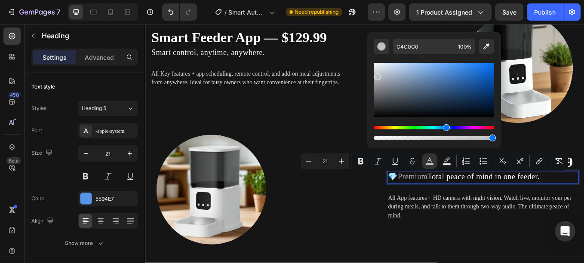
click at [445, 128] on div "Hue" at bounding box center [434, 127] width 120 height 3
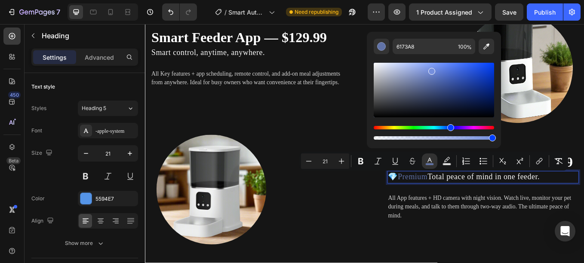
drag, startPoint x: 424, startPoint y: 81, endPoint x: 430, endPoint y: 71, distance: 11.2
click at [430, 71] on div "Editor contextual toolbar" at bounding box center [434, 90] width 120 height 55
type input "718AD6"
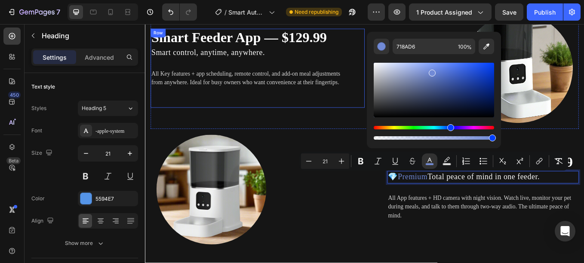
click at [373, 123] on div "Smart Feeder App — $129.99 Heading ⁠⁠⁠⁠⁠⁠⁠ Smart control, anytime, anywhere. He…" at bounding box center [277, 76] width 252 height 93
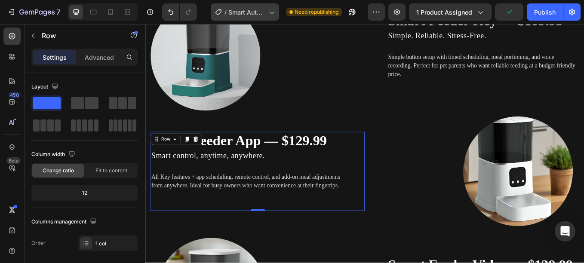
scroll to position [1345, 0]
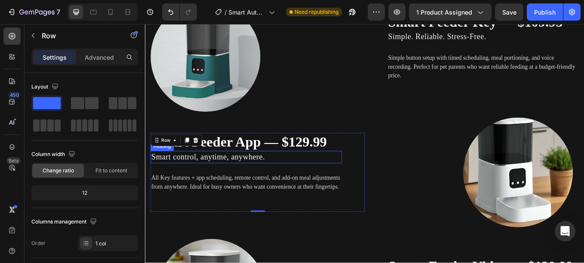
click at [163, 175] on span "Smart control, anytime, anywhere." at bounding box center [218, 180] width 133 height 10
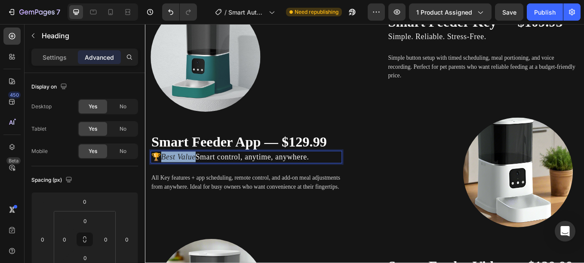
drag, startPoint x: 208, startPoint y: 175, endPoint x: 167, endPoint y: 175, distance: 40.8
click at [167, 175] on icon "Best Value" at bounding box center [184, 180] width 40 height 10
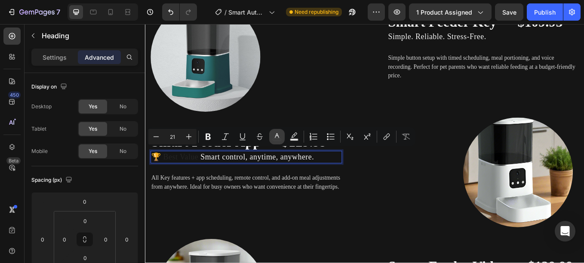
click at [272, 138] on button "color" at bounding box center [276, 136] width 15 height 15
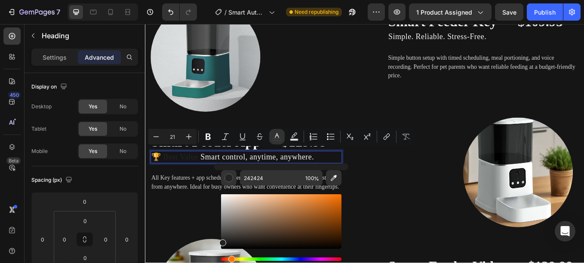
click at [230, 260] on div "Hue" at bounding box center [281, 259] width 120 height 3
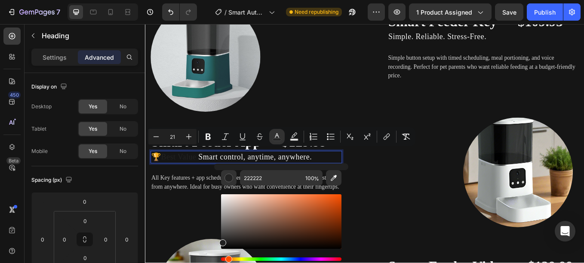
click at [227, 260] on div "Hue" at bounding box center [281, 259] width 120 height 3
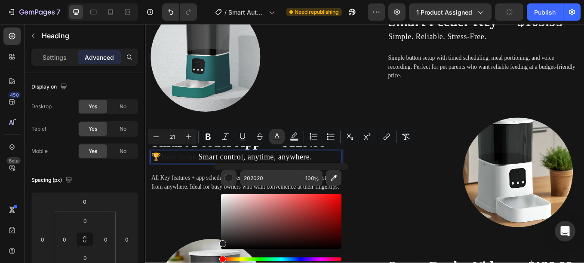
click at [230, 258] on div "Hue" at bounding box center [281, 259] width 120 height 3
drag, startPoint x: 292, startPoint y: 213, endPoint x: 320, endPoint y: 211, distance: 28.5
click at [320, 211] on div "Editor contextual toolbar" at bounding box center [281, 221] width 120 height 55
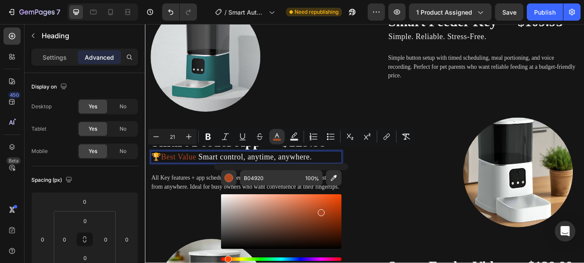
click at [226, 259] on div "Hue" at bounding box center [281, 259] width 120 height 3
click at [236, 259] on div "Hue" at bounding box center [281, 259] width 120 height 3
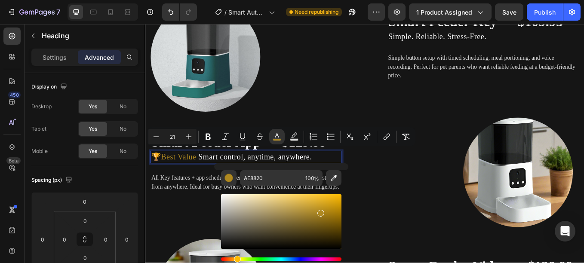
click at [234, 260] on div "Hue" at bounding box center [237, 259] width 7 height 7
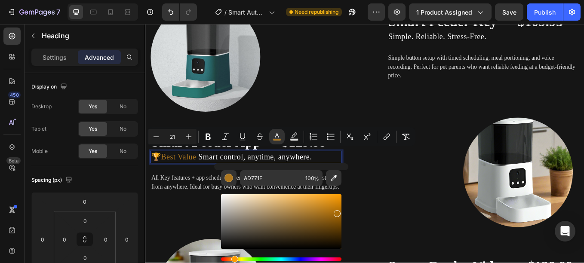
drag, startPoint x: 321, startPoint y: 226, endPoint x: 336, endPoint y: 212, distance: 20.4
click at [336, 212] on div "Editor contextual toolbar" at bounding box center [281, 221] width 120 height 55
drag, startPoint x: 333, startPoint y: 212, endPoint x: 341, endPoint y: 204, distance: 11.3
click at [341, 204] on div "Editor contextual toolbar" at bounding box center [281, 221] width 120 height 55
type input "D16800"
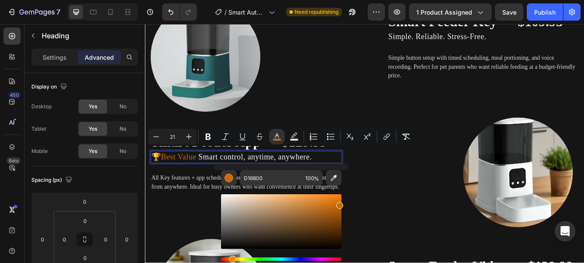
click at [231, 259] on div "Hue" at bounding box center [232, 259] width 7 height 7
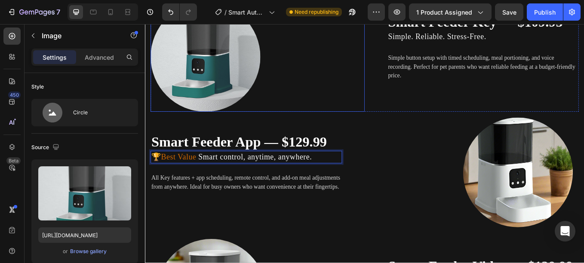
click at [326, 123] on div at bounding box center [277, 62] width 252 height 129
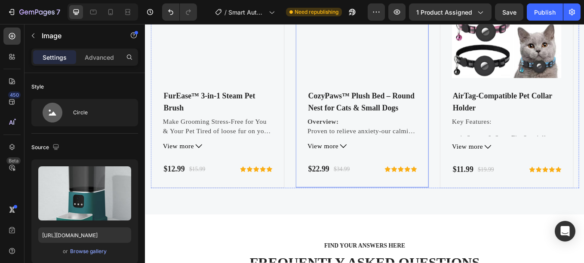
scroll to position [2960, 0]
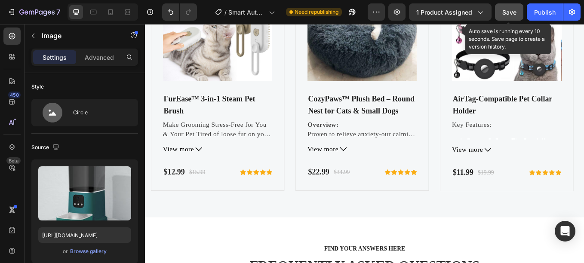
click at [510, 6] on button "Save" at bounding box center [509, 11] width 28 height 17
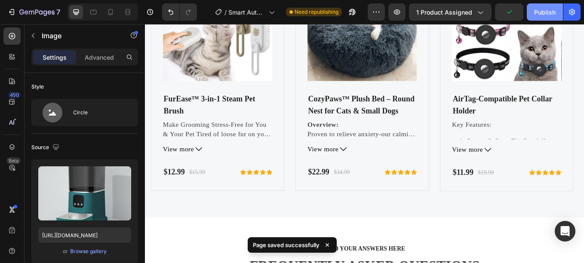
click at [534, 9] on div "Publish" at bounding box center [544, 12] width 21 height 9
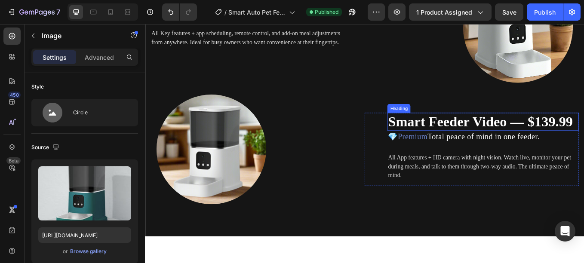
scroll to position [1515, 0]
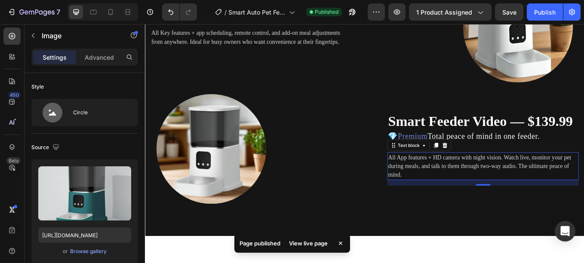
click at [490, 186] on p "All App features + HD camera with night vision. Watch live, monitor your pet du…" at bounding box center [541, 191] width 223 height 31
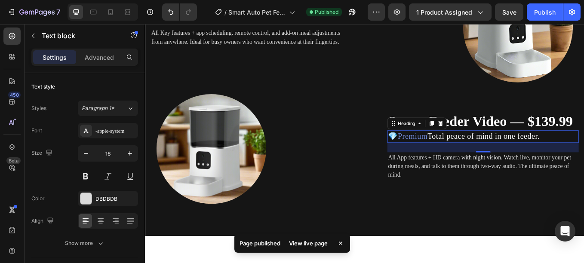
click at [531, 156] on span "Total peace of mind in one feeder." at bounding box center [543, 156] width 132 height 10
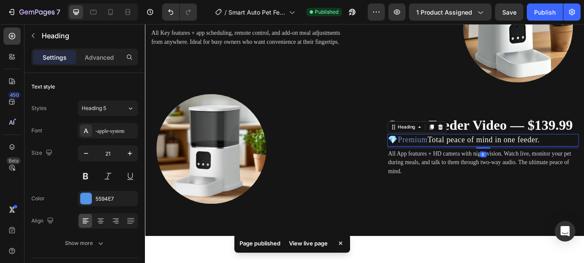
drag, startPoint x: 535, startPoint y: 174, endPoint x: 539, endPoint y: 166, distance: 9.4
click at [539, 166] on div "💎 Premium Total peace of mind in one feeder. Heading 6" at bounding box center [542, 161] width 225 height 14
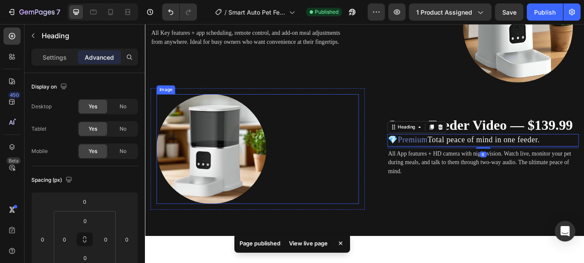
scroll to position [1437, 0]
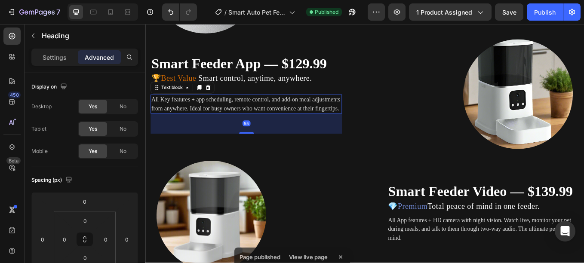
click at [276, 115] on p "All Key features + app scheduling, remote control, and add-on meal adjustments …" at bounding box center [263, 118] width 223 height 21
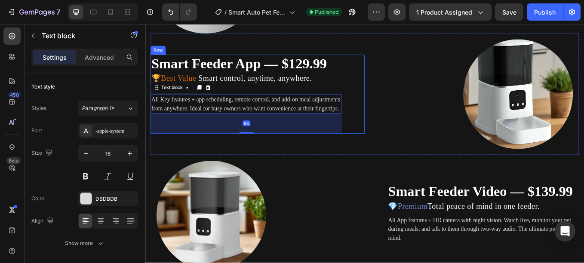
click at [248, 71] on strong "Smart Feeder App — $129.99" at bounding box center [255, 70] width 206 height 18
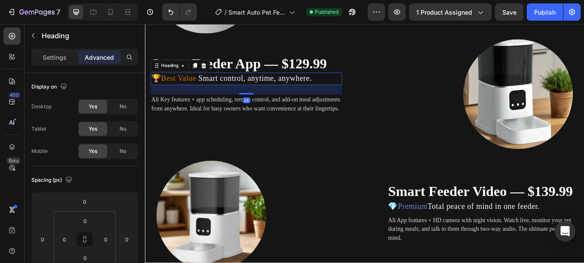
click at [247, 81] on h2 "🏆 Best Value Smart control, anytime, anywhere." at bounding box center [263, 88] width 225 height 14
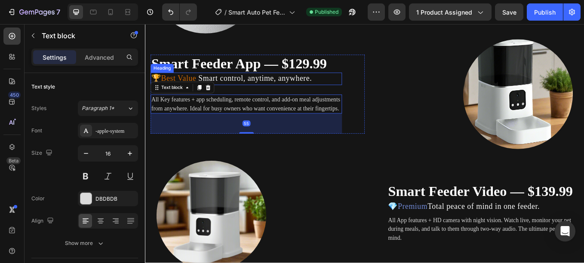
click at [257, 83] on span "Smart control, anytime, anywhere." at bounding box center [274, 88] width 133 height 10
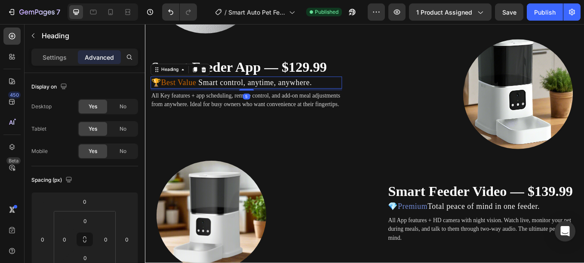
drag, startPoint x: 260, startPoint y: 100, endPoint x: 276, endPoint y: 92, distance: 18.1
click at [276, 92] on div "🏆 Best Value Smart control, anytime, anywhere. Heading 5" at bounding box center [263, 93] width 225 height 14
type input "6"
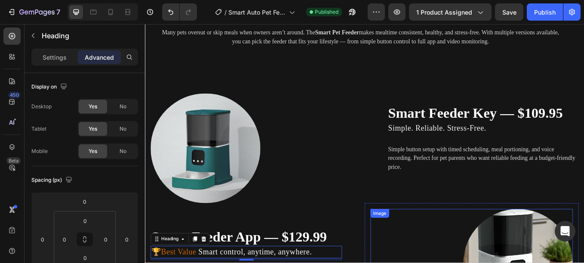
scroll to position [1237, 0]
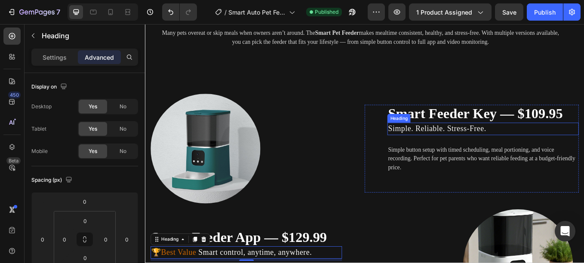
click at [500, 149] on span "Simple. Reliable. Stress-Free." at bounding box center [487, 147] width 115 height 10
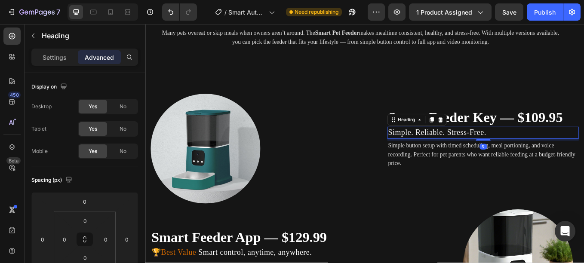
drag, startPoint x: 530, startPoint y: 165, endPoint x: 547, endPoint y: 156, distance: 19.4
click at [547, 156] on div "Simple. Reliable. Stress-Free. Heading 5" at bounding box center [542, 152] width 225 height 14
type input "5"
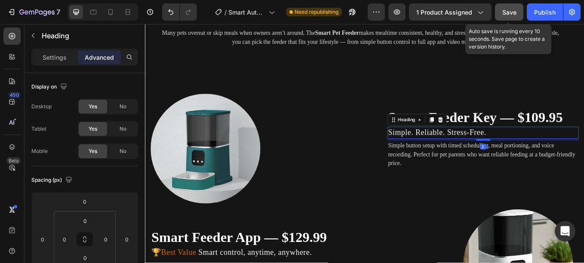
click at [508, 12] on span "Save" at bounding box center [509, 12] width 14 height 7
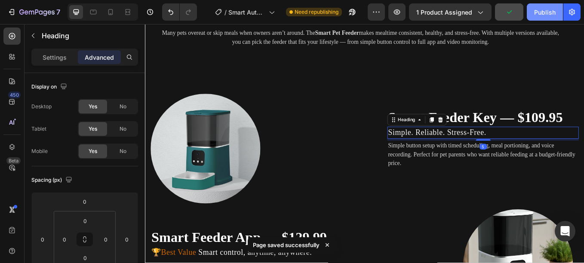
click at [537, 14] on div "Publish" at bounding box center [544, 12] width 21 height 9
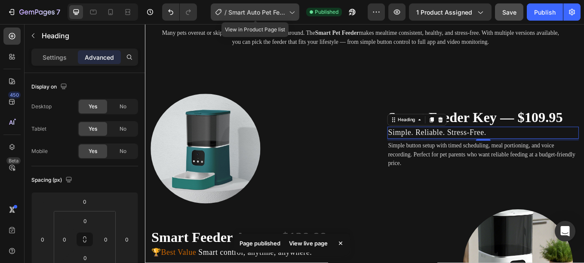
click at [280, 16] on span "Smart Auto Pet Feeder Page" at bounding box center [256, 12] width 57 height 9
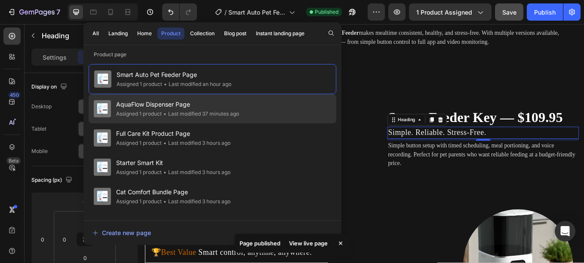
click at [184, 123] on div "AquaFlow Dispenser Page Assigned 1 product • Last modified 37 minutes ago" at bounding box center [213, 137] width 248 height 29
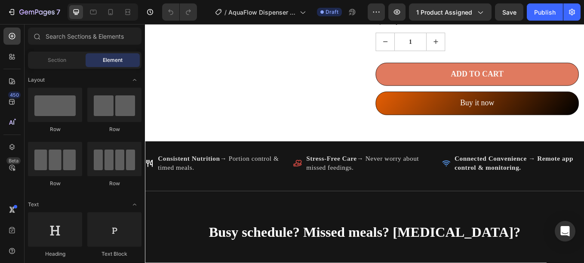
scroll to position [771, 0]
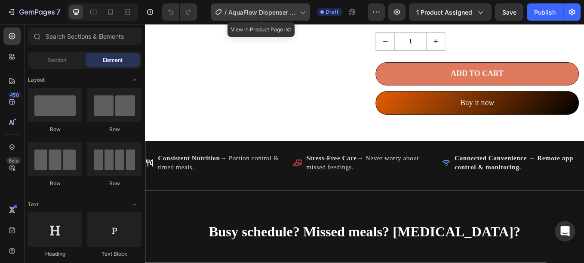
click at [247, 5] on div "/ AquaFlow Dispenser Page" at bounding box center [260, 11] width 99 height 17
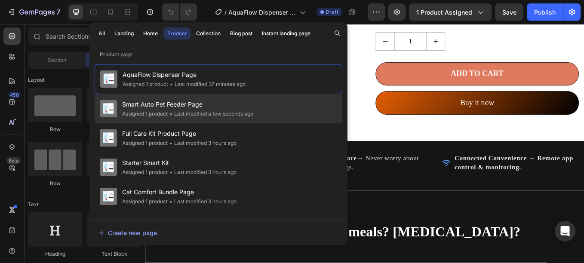
click at [217, 100] on span "Smart Auto Pet Feeder Page" at bounding box center [187, 104] width 131 height 10
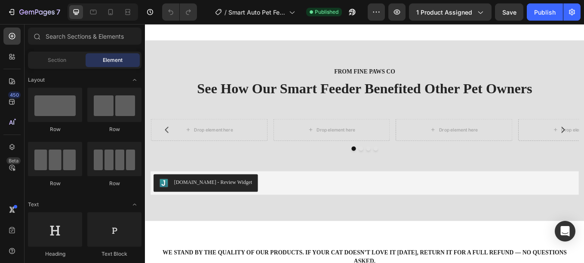
scroll to position [2048, 0]
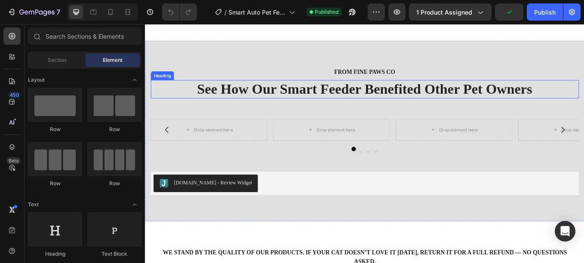
click at [427, 101] on h2 "See How Our Smart Feeder Benefited Other Pet Owners" at bounding box center [402, 100] width 503 height 21
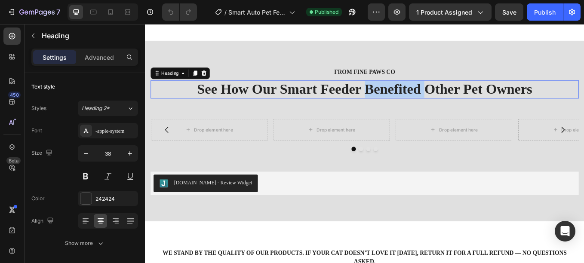
click at [427, 101] on h2 "See How Our Smart Feeder Benefited Other Pet Owners" at bounding box center [402, 100] width 503 height 21
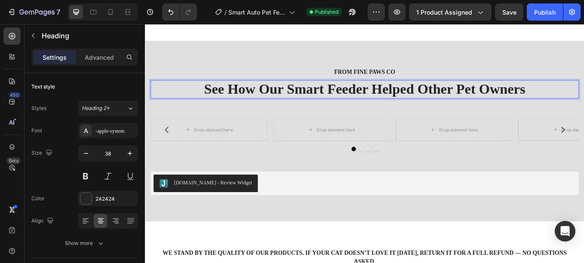
click at [189, 95] on p "See How Our Smart Feeder Helped Other Pet Owners" at bounding box center [402, 101] width 501 height 20
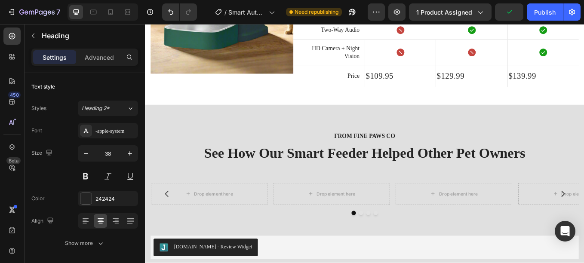
scroll to position [1974, 0]
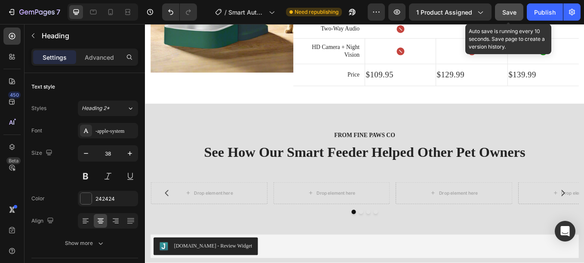
click at [498, 13] on button "Save" at bounding box center [509, 11] width 28 height 17
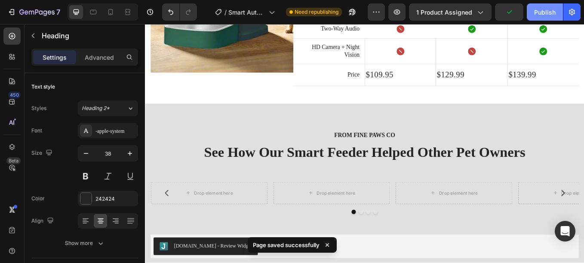
click at [553, 12] on div "Publish" at bounding box center [544, 12] width 21 height 9
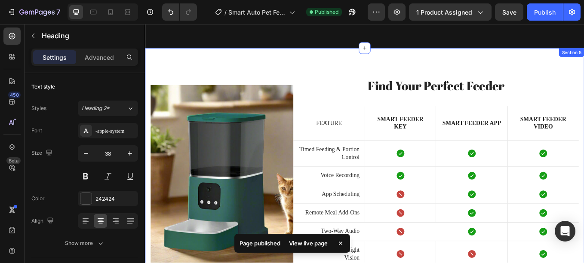
scroll to position [1736, 0]
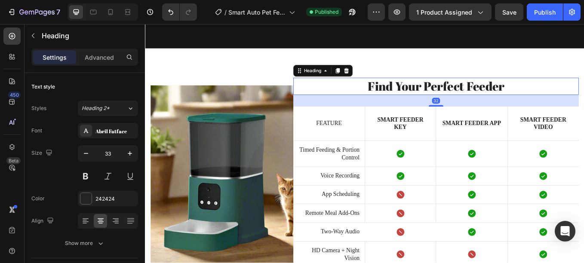
click at [489, 100] on h2 "Find Your Perfect Feeder" at bounding box center [486, 97] width 335 height 20
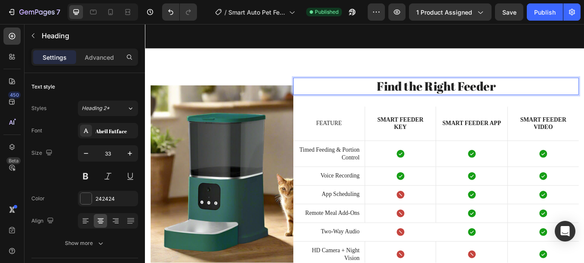
click at [574, 97] on p "Find the Right Feeder" at bounding box center [487, 97] width 334 height 18
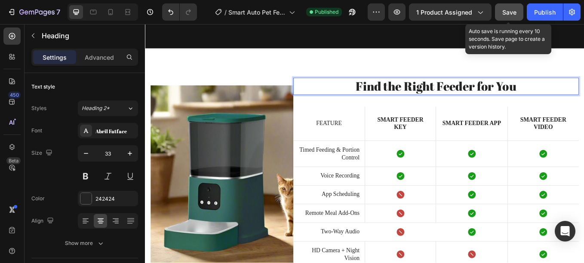
click at [517, 10] on button "Save" at bounding box center [509, 11] width 28 height 17
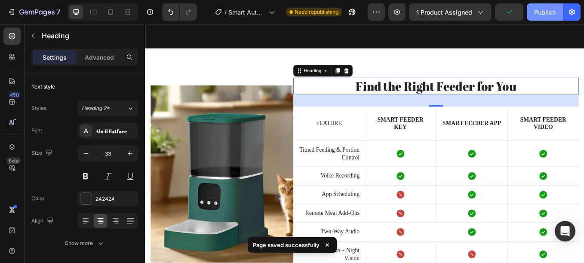
click at [540, 13] on div "Publish" at bounding box center [544, 12] width 21 height 9
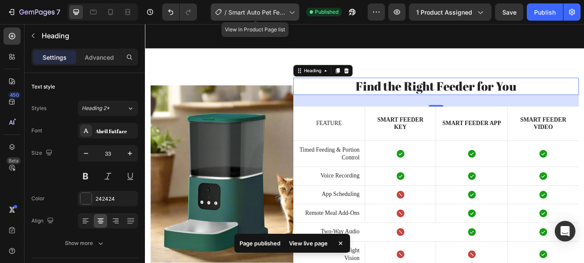
click at [257, 14] on span "Smart Auto Pet Feeder Page" at bounding box center [256, 12] width 57 height 9
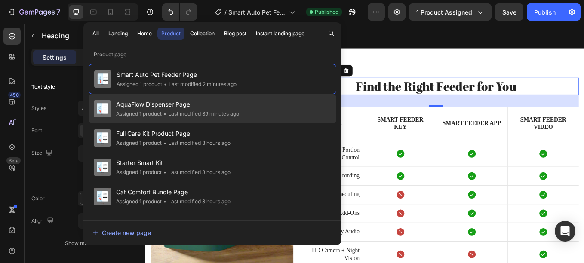
click at [195, 107] on span "AquaFlow Dispenser Page" at bounding box center [177, 104] width 123 height 10
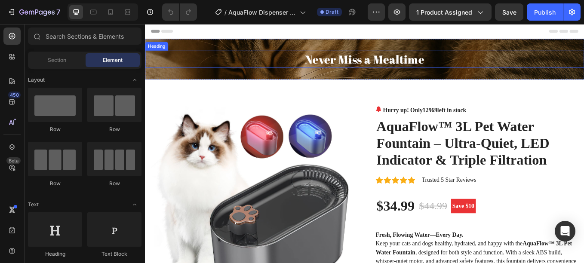
click at [360, 66] on h2 "Never Miss a Mealtime" at bounding box center [403, 65] width 516 height 20
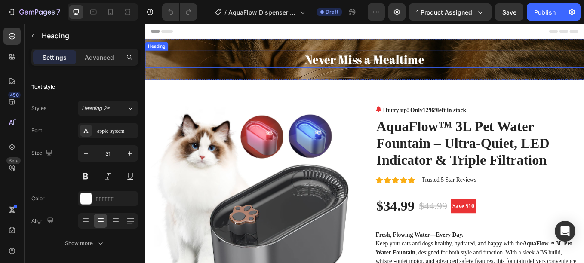
click at [360, 66] on h2 "Never Miss a Mealtime" at bounding box center [403, 65] width 516 height 20
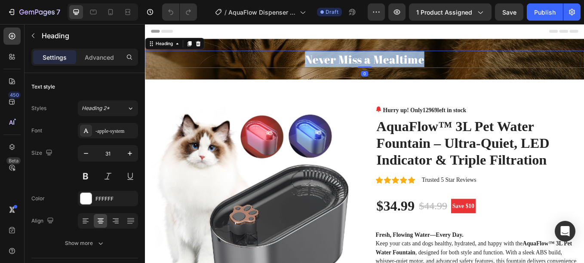
click at [360, 66] on p "Never Miss a Mealtime" at bounding box center [403, 65] width 514 height 18
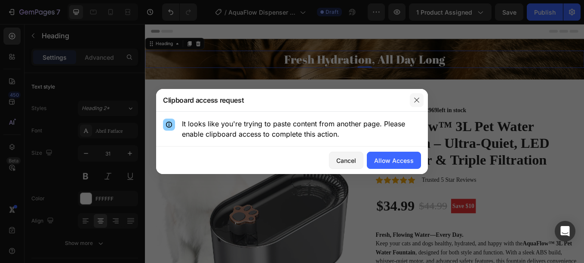
click at [414, 105] on button "button" at bounding box center [417, 100] width 14 height 14
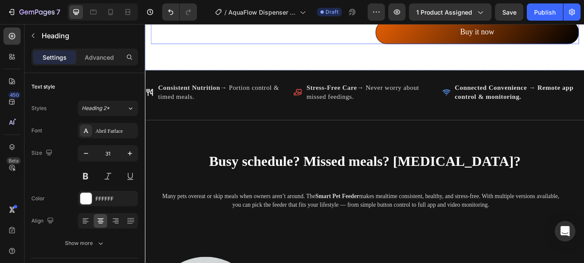
scroll to position [863, 0]
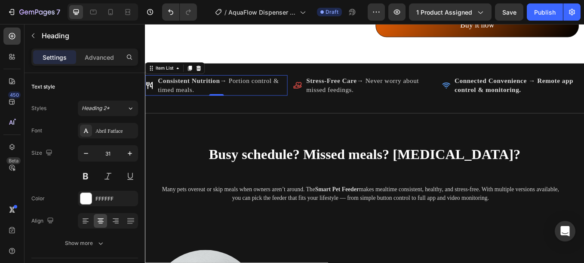
click at [192, 87] on strong "Consistent Nutrition" at bounding box center [196, 90] width 73 height 9
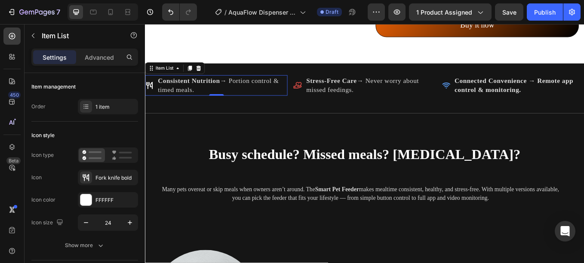
click at [192, 87] on strong "Consistent Nutrition" at bounding box center [196, 90] width 73 height 9
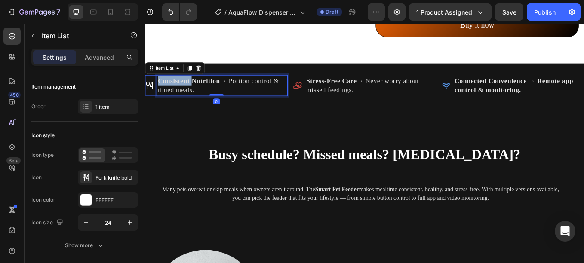
click at [192, 87] on strong "Consistent Nutrition" at bounding box center [196, 90] width 73 height 9
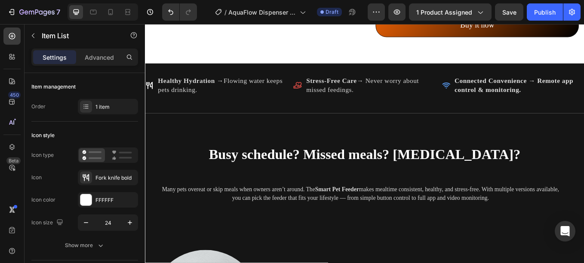
click at [153, 95] on icon at bounding box center [150, 96] width 8 height 9
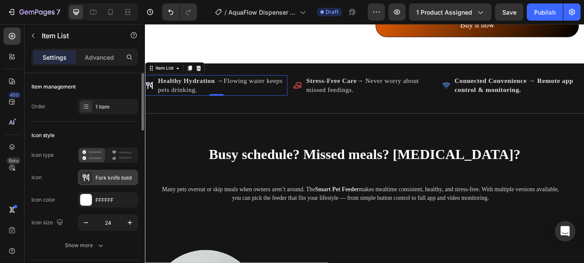
click at [88, 179] on icon at bounding box center [86, 177] width 6 height 7
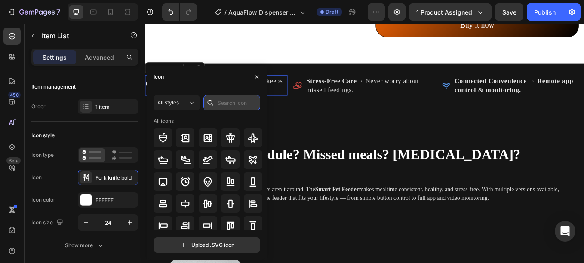
click at [220, 103] on input "text" at bounding box center [231, 102] width 57 height 15
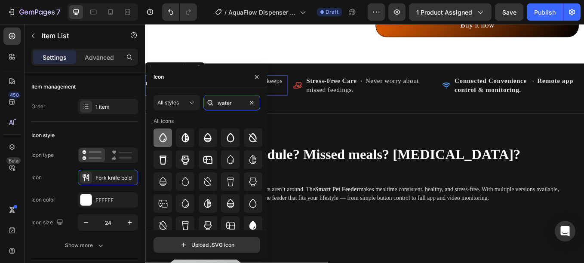
type input "water"
click at [167, 141] on icon at bounding box center [163, 138] width 10 height 10
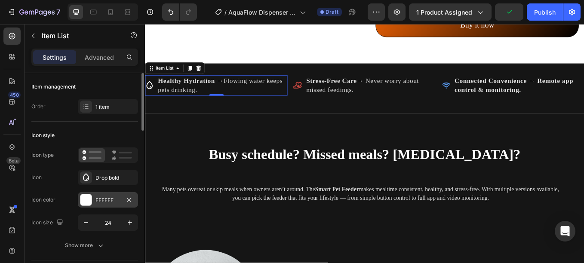
click at [90, 200] on div at bounding box center [85, 199] width 11 height 11
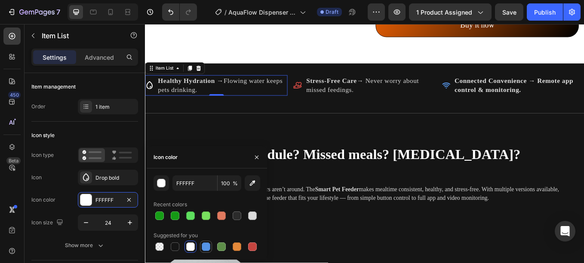
click at [206, 244] on div at bounding box center [206, 247] width 9 height 9
type input "5594E7"
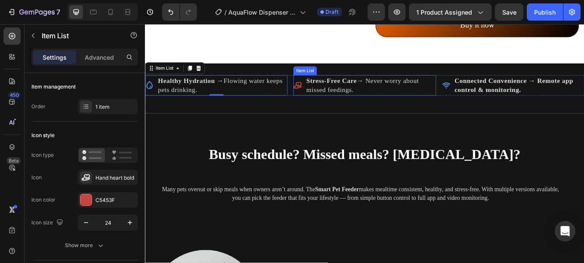
click at [347, 98] on p "Stress-Free Care → Never worry about missed feedings." at bounding box center [409, 96] width 151 height 21
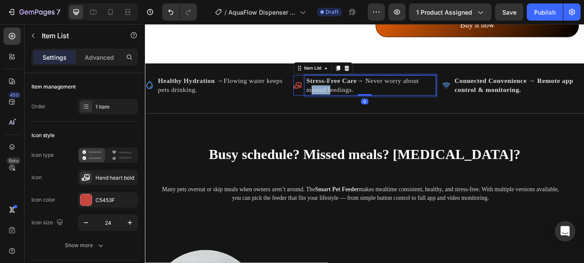
click at [347, 98] on p "Stress-Free Care → Never worry about missed feedings." at bounding box center [409, 96] width 151 height 21
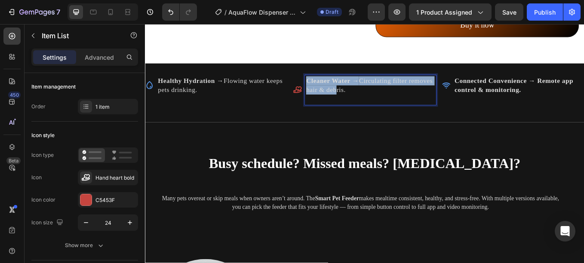
click at [347, 98] on p "Cleaner Water → Circulating filter removes hair & debris." at bounding box center [409, 96] width 151 height 21
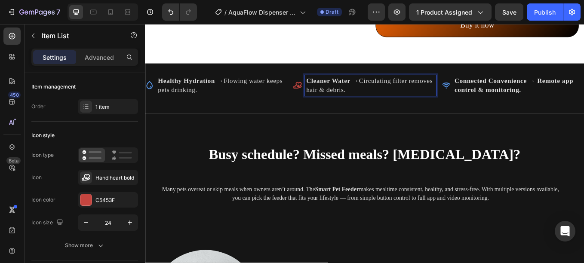
click at [319, 92] on icon at bounding box center [324, 96] width 10 height 10
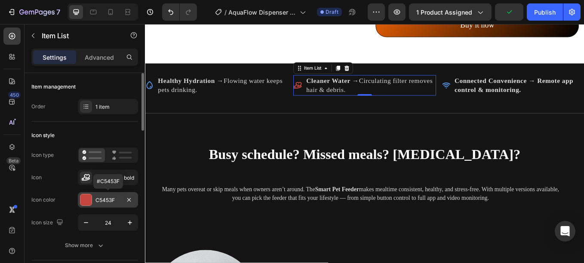
click at [86, 200] on div at bounding box center [85, 199] width 11 height 11
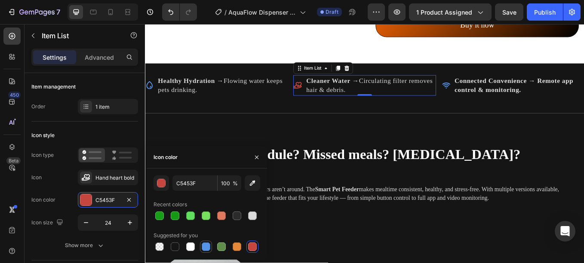
click at [203, 244] on div at bounding box center [206, 247] width 9 height 9
type input "5594E7"
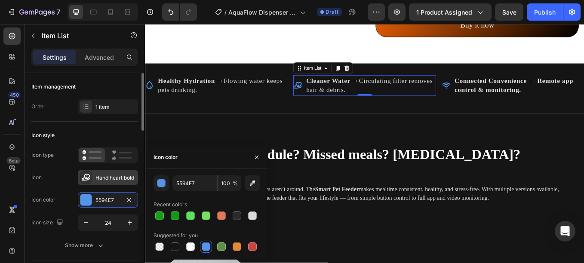
click at [92, 173] on div at bounding box center [86, 178] width 12 height 12
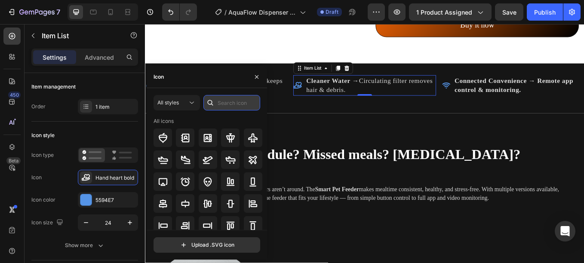
click at [221, 107] on input "text" at bounding box center [231, 102] width 57 height 15
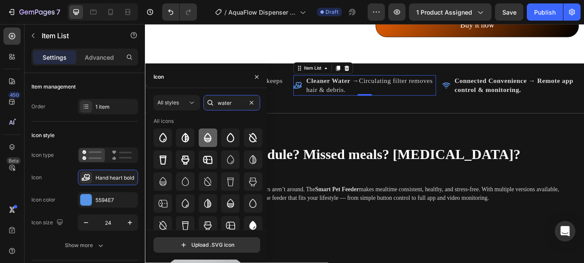
type input "water"
click at [206, 138] on icon at bounding box center [208, 138] width 10 height 10
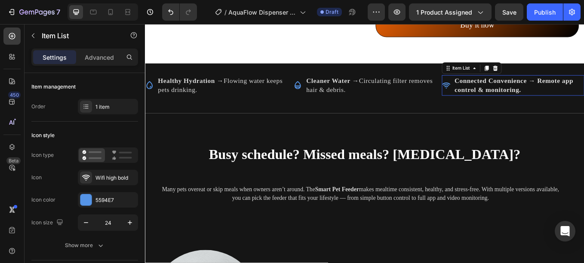
click at [518, 92] on strong "Connected Convenience → Remote app control & monitoring." at bounding box center [578, 95] width 139 height 19
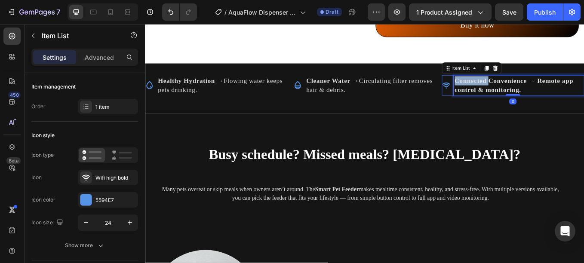
click at [518, 92] on strong "Connected Convenience → Remote app control & monitoring." at bounding box center [578, 95] width 139 height 19
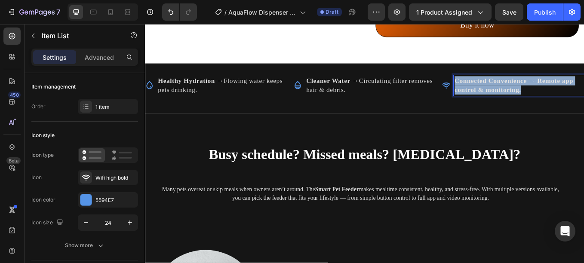
click at [518, 92] on strong "Connected Convenience → Remote app control & monitoring." at bounding box center [578, 95] width 139 height 19
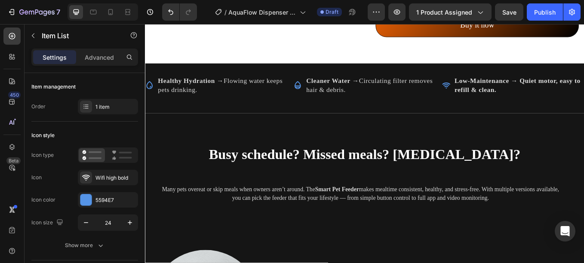
click at [497, 98] on icon at bounding box center [499, 96] width 10 height 10
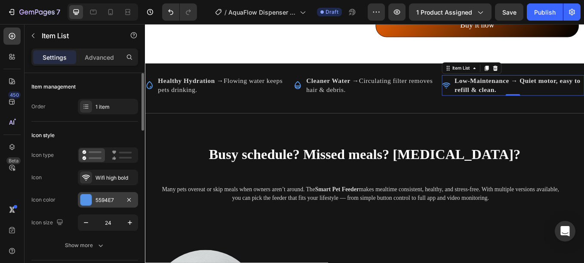
click at [86, 200] on div at bounding box center [85, 199] width 11 height 11
click at [83, 174] on icon at bounding box center [86, 177] width 9 height 9
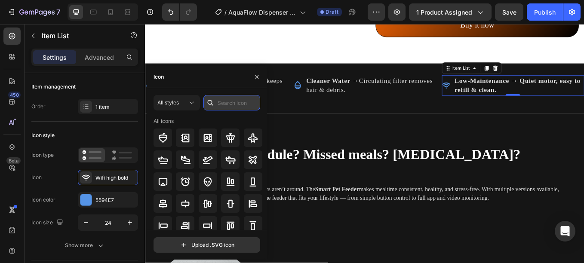
click at [219, 103] on input "text" at bounding box center [231, 102] width 57 height 15
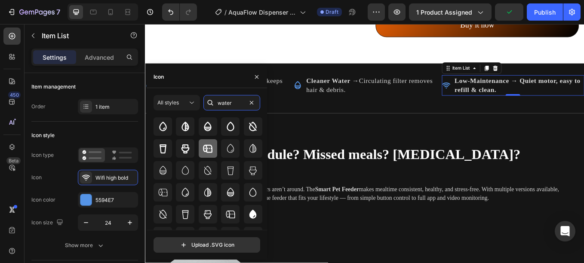
scroll to position [10, 0]
type input "w"
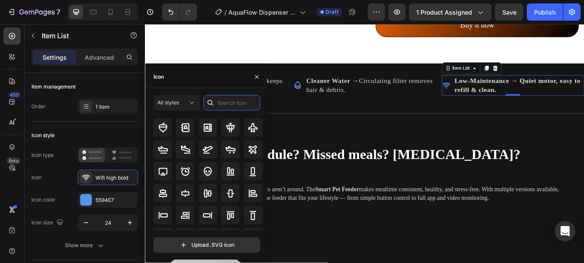
scroll to position [0, 0]
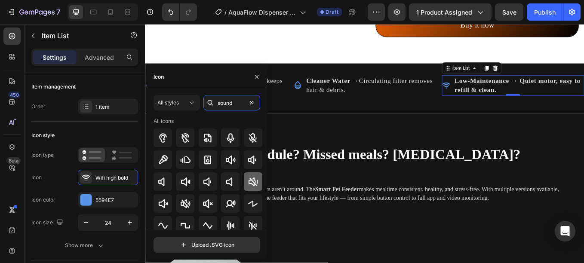
type input "sound"
click at [248, 183] on icon at bounding box center [253, 182] width 10 height 10
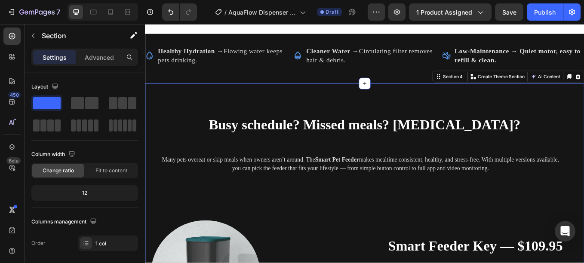
scroll to position [898, 0]
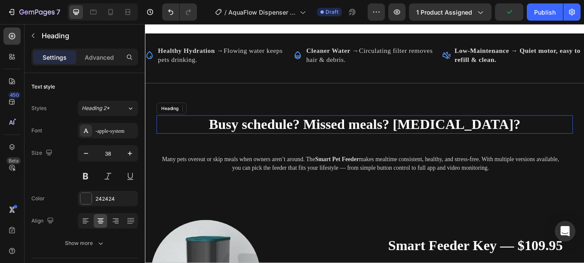
click at [303, 140] on span "Busy schedule? Missed meals? [MEDICAL_DATA]?" at bounding box center [403, 142] width 366 height 18
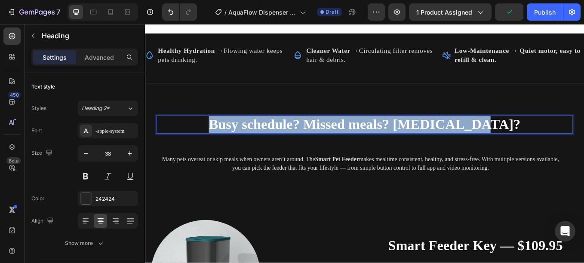
click at [303, 140] on span "Busy schedule? Missed meals? [MEDICAL_DATA]?" at bounding box center [403, 142] width 366 height 18
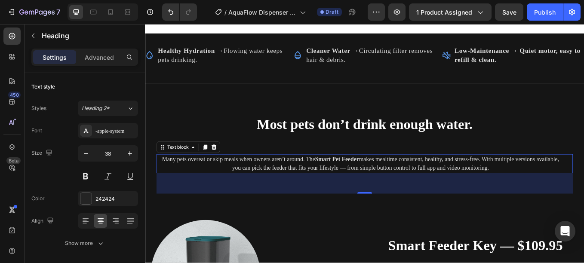
click at [284, 184] on p "Many pets overeat or skip meals when owners aren’t around. The Smart Pet Feeder…" at bounding box center [398, 188] width 478 height 21
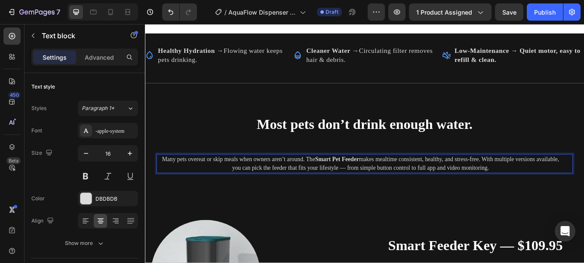
click at [284, 184] on p "Many pets overeat or skip meals when owners aren’t around. The Smart Pet Feeder…" at bounding box center [398, 188] width 478 height 21
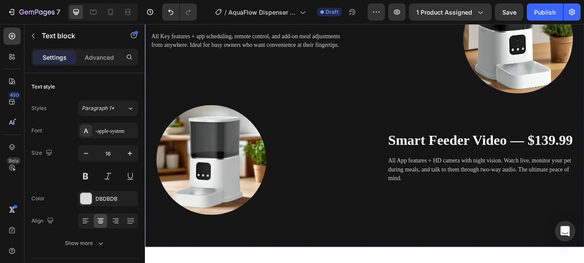
scroll to position [1311, 0]
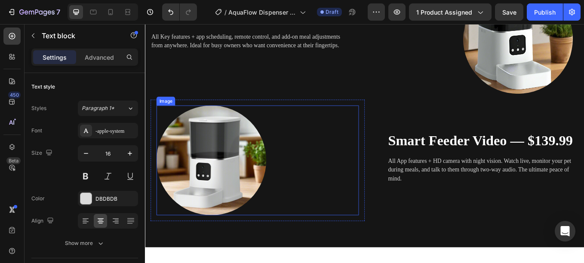
click at [258, 172] on img at bounding box center [222, 184] width 129 height 129
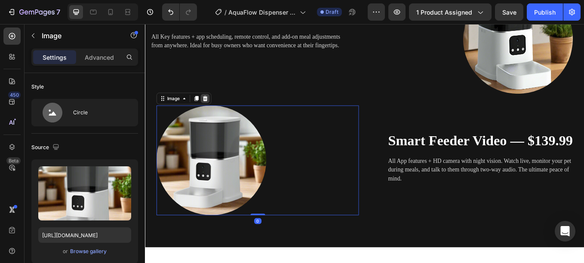
click at [215, 111] on icon at bounding box center [216, 112] width 6 height 6
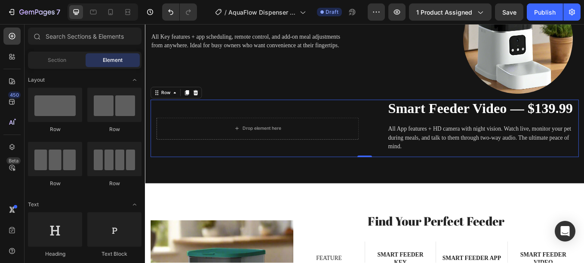
click at [332, 120] on div "Drop element here Row" at bounding box center [277, 147] width 252 height 68
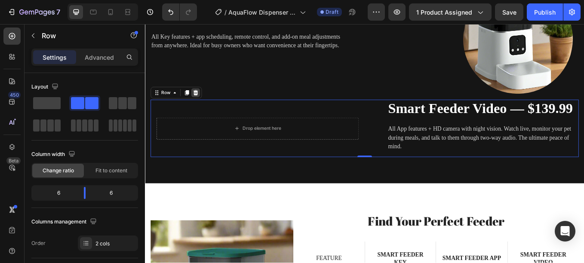
click at [202, 107] on icon at bounding box center [204, 104] width 7 height 7
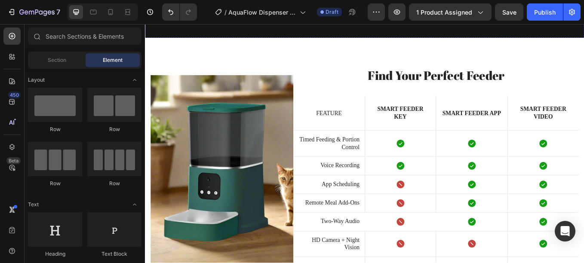
scroll to position [1423, 0]
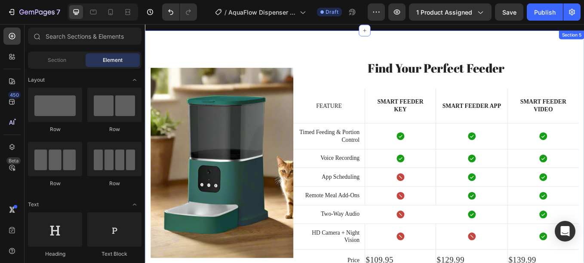
click at [275, 54] on div "Image Find Your Perfect Feeder Heading Feature Text Block Smart Feeder Key Text…" at bounding box center [403, 184] width 516 height 304
